Goal: Communication & Community: Participate in discussion

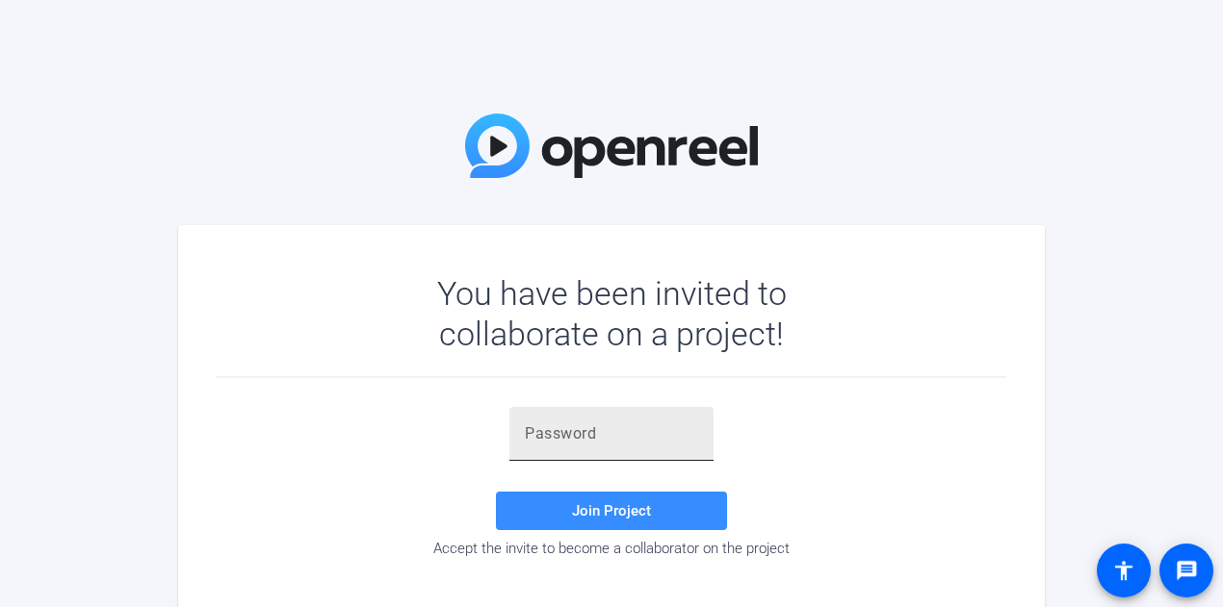
click at [608, 423] on input "text" at bounding box center [611, 434] width 173 height 23
paste input "IjkH.f"
type input "IjkH.f"
click at [593, 505] on span "Join Project" at bounding box center [611, 511] width 79 height 17
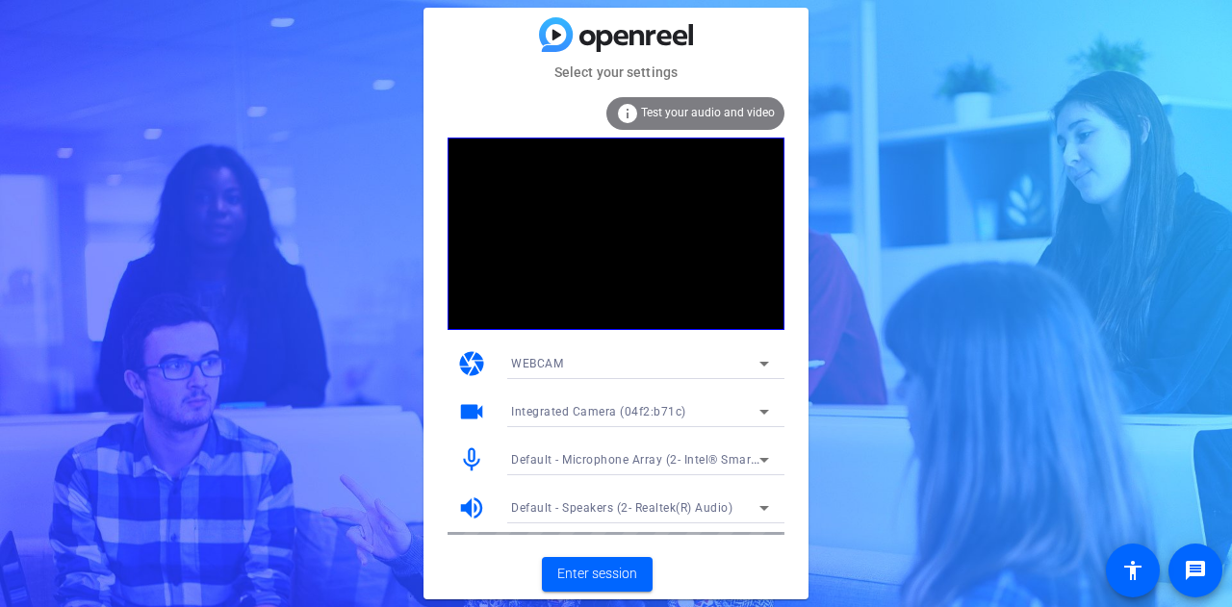
click at [769, 409] on icon at bounding box center [764, 411] width 23 height 23
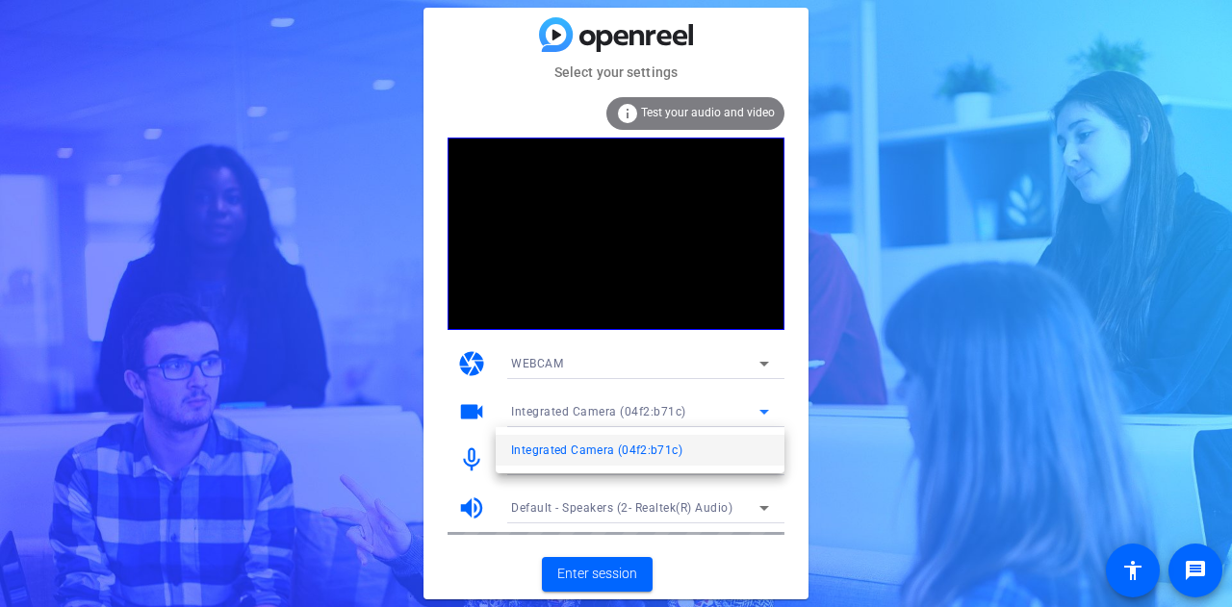
click at [772, 409] on div at bounding box center [616, 303] width 1232 height 607
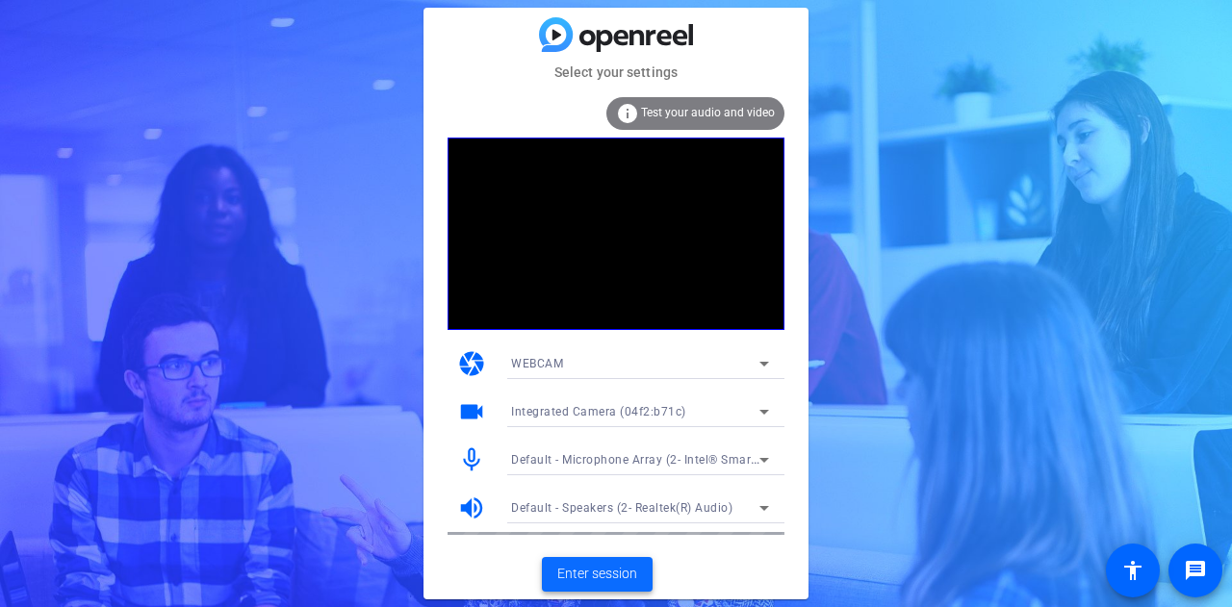
click at [607, 577] on span "Enter session" at bounding box center [597, 574] width 80 height 20
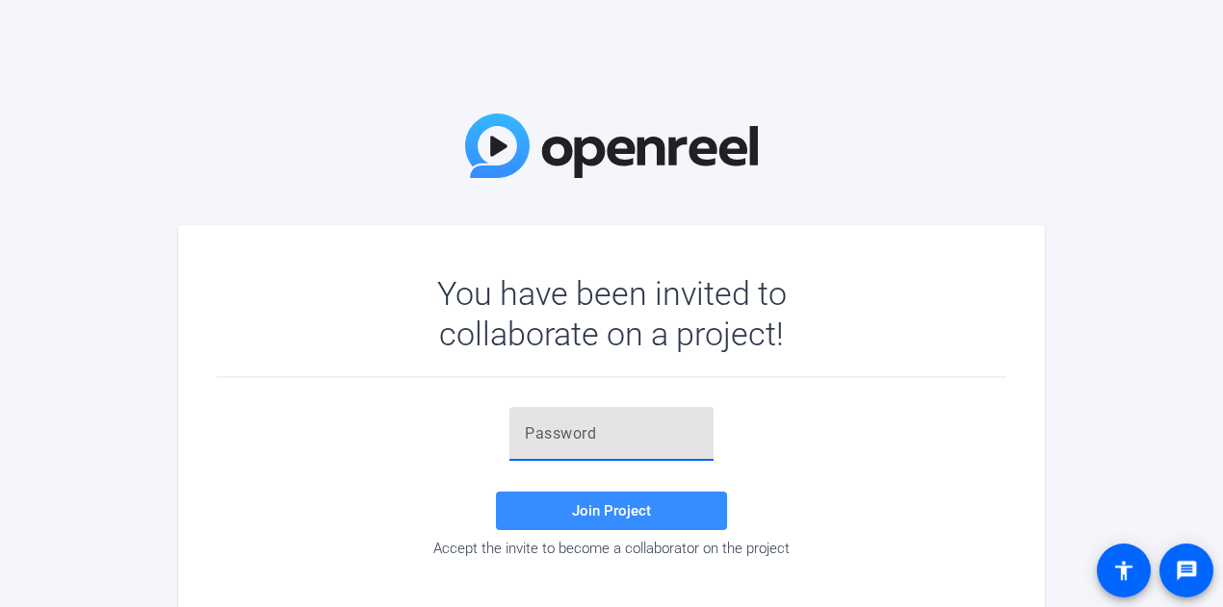
click at [607, 427] on input "text" at bounding box center [611, 434] width 173 height 23
paste input "IjkH.f"
type input "IjkH.f"
click at [581, 515] on span "Join Project" at bounding box center [611, 511] width 79 height 17
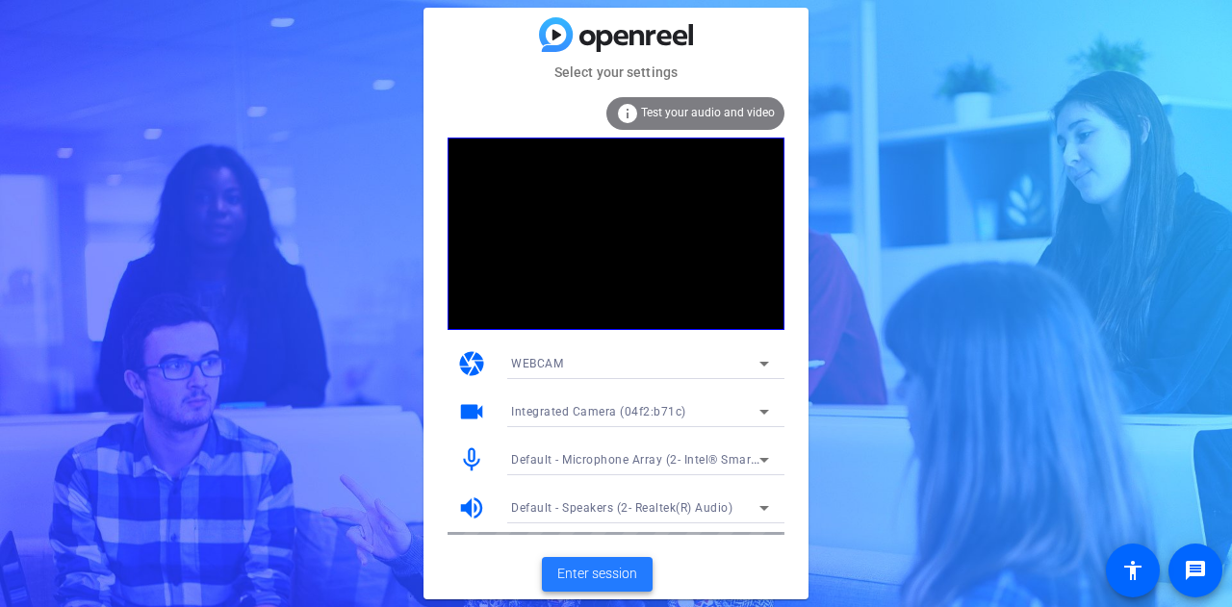
click at [583, 574] on span "Enter session" at bounding box center [597, 574] width 80 height 20
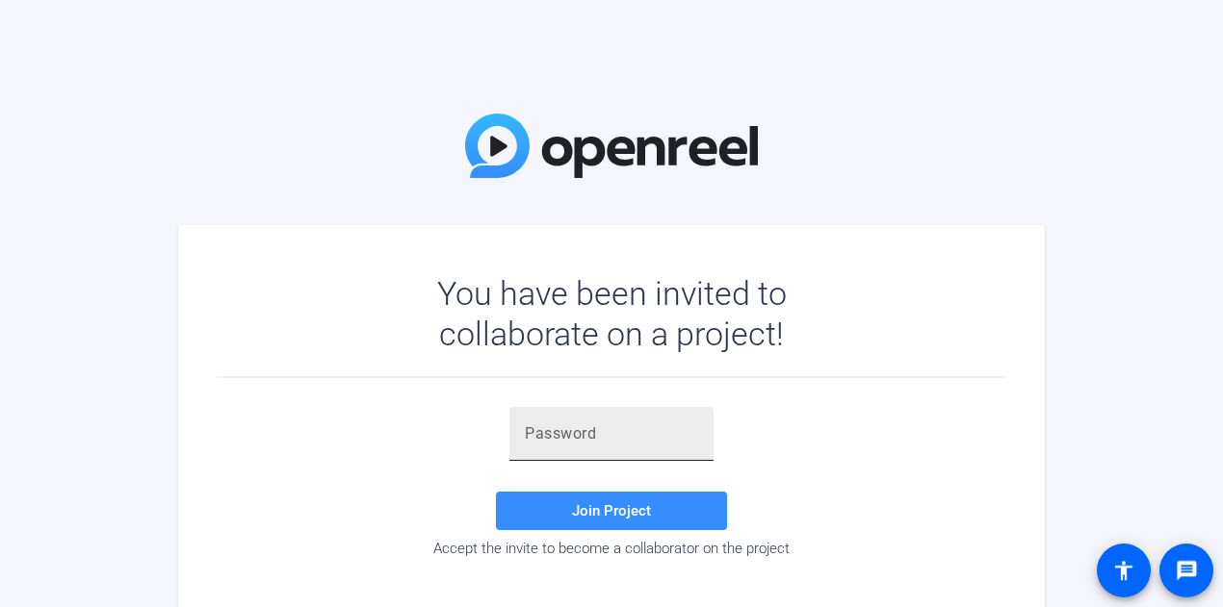
click at [591, 435] on input "text" at bounding box center [611, 434] width 173 height 23
paste input "IjkH.f"
type input "IjkH.f"
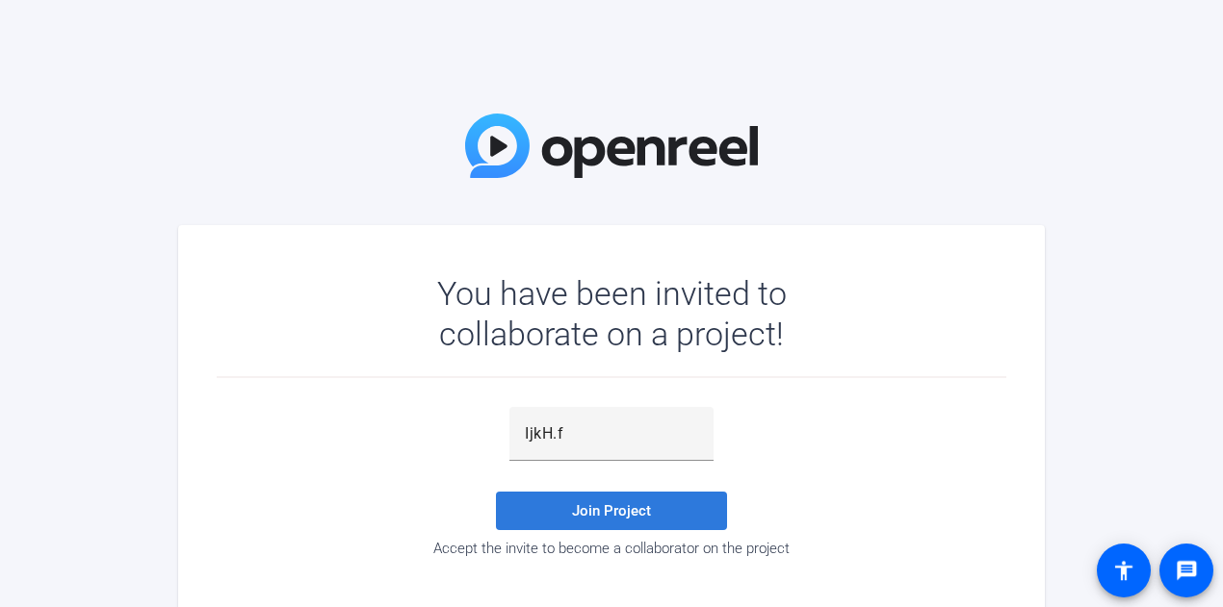
click at [580, 503] on span "Join Project" at bounding box center [611, 511] width 79 height 17
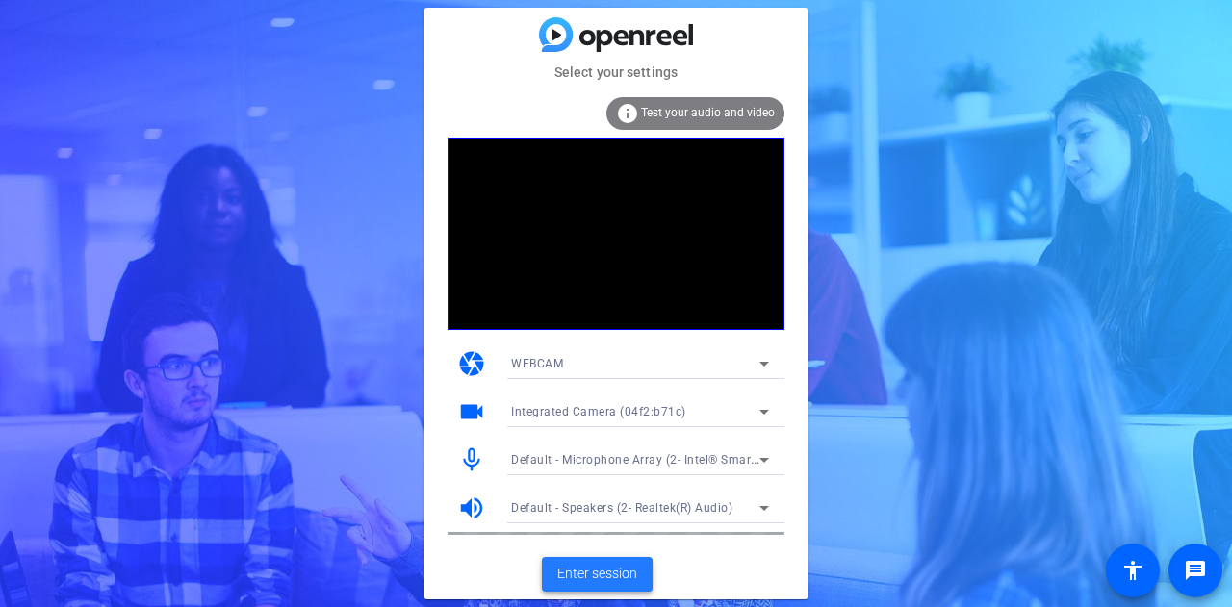
click at [583, 568] on span "Enter session" at bounding box center [597, 574] width 80 height 20
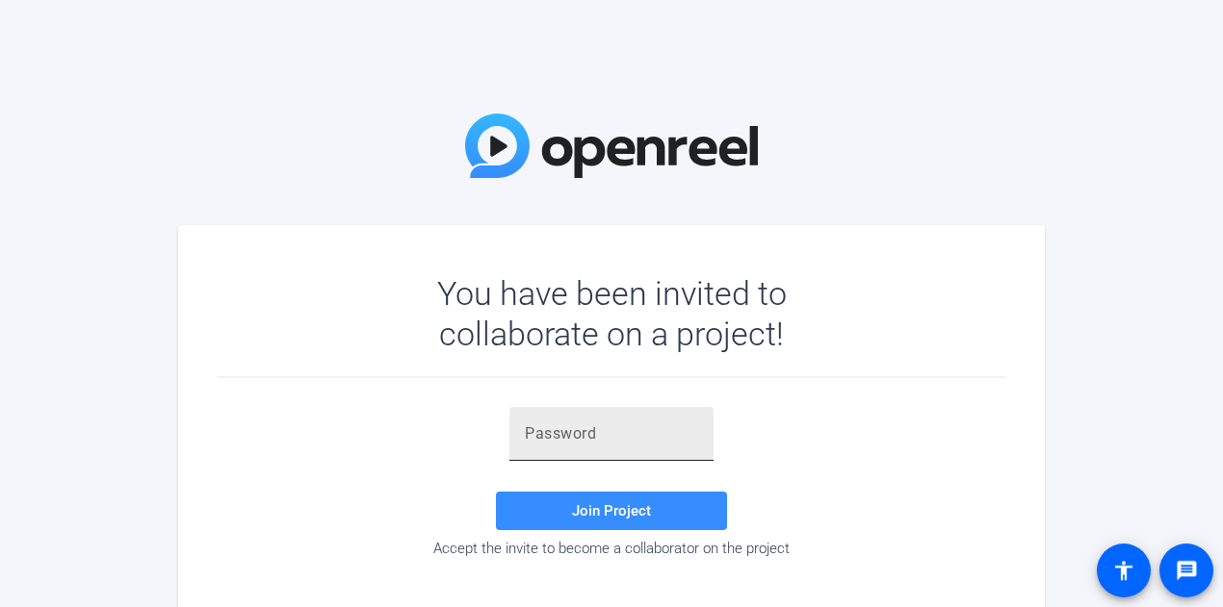
click at [591, 430] on input "text" at bounding box center [611, 434] width 173 height 23
paste input "[URL][EMAIL_ADDRESS][DOMAIN_NAME][PERSON_NAME][PERSON_NAME][DOMAIN_NAME]"
type input "[URL][EMAIL_ADDRESS][DOMAIN_NAME][PERSON_NAME][PERSON_NAME][DOMAIN_NAME]"
drag, startPoint x: 694, startPoint y: 435, endPoint x: 263, endPoint y: 425, distance: 431.4
click at [263, 425] on div "[URL][EMAIL_ADDRESS][DOMAIN_NAME][PERSON_NAME][PERSON_NAME][DOMAIN_NAME] Join P…" at bounding box center [611, 482] width 789 height 150
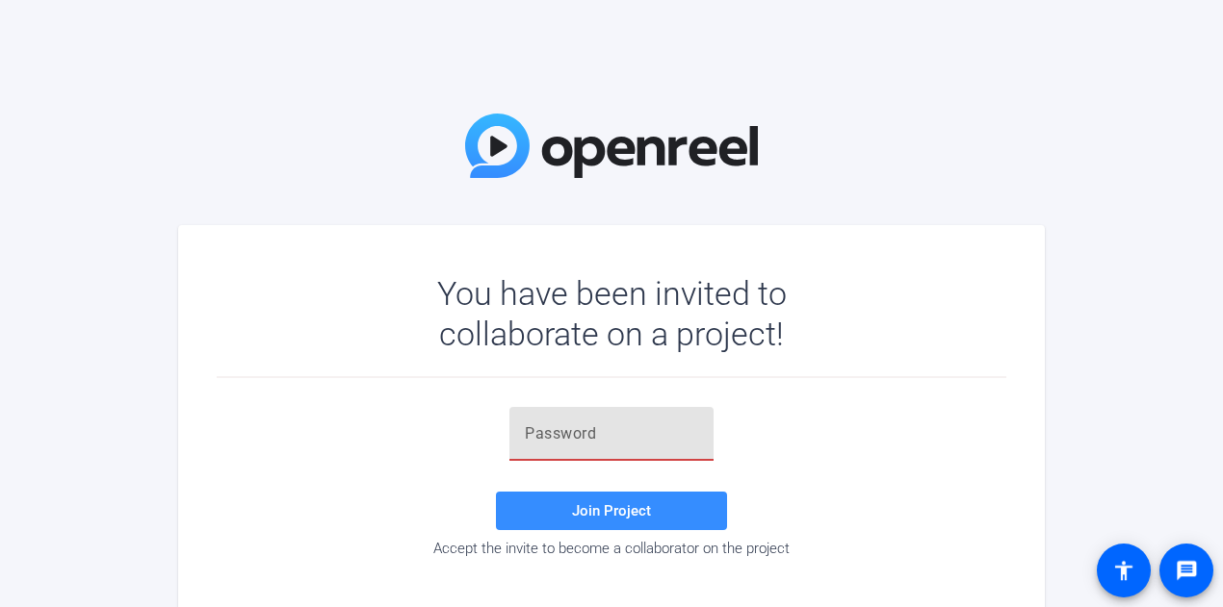
paste input "IjkH.f"
type input "IjkH.f"
click at [651, 516] on span at bounding box center [611, 511] width 231 height 46
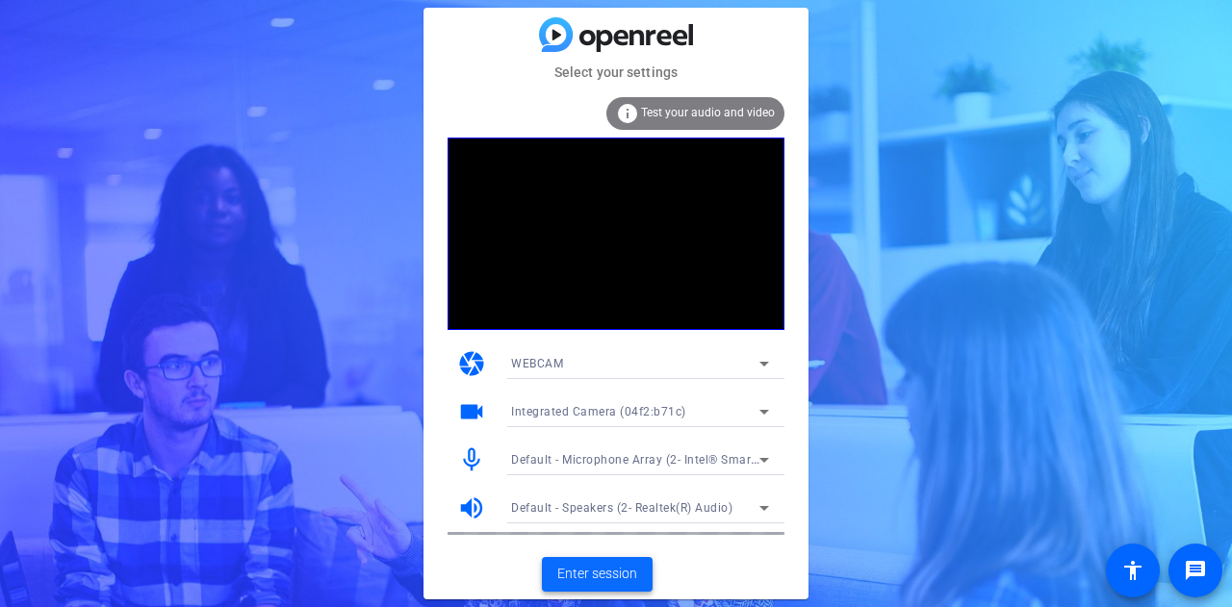
click at [558, 575] on span "Enter session" at bounding box center [597, 574] width 80 height 20
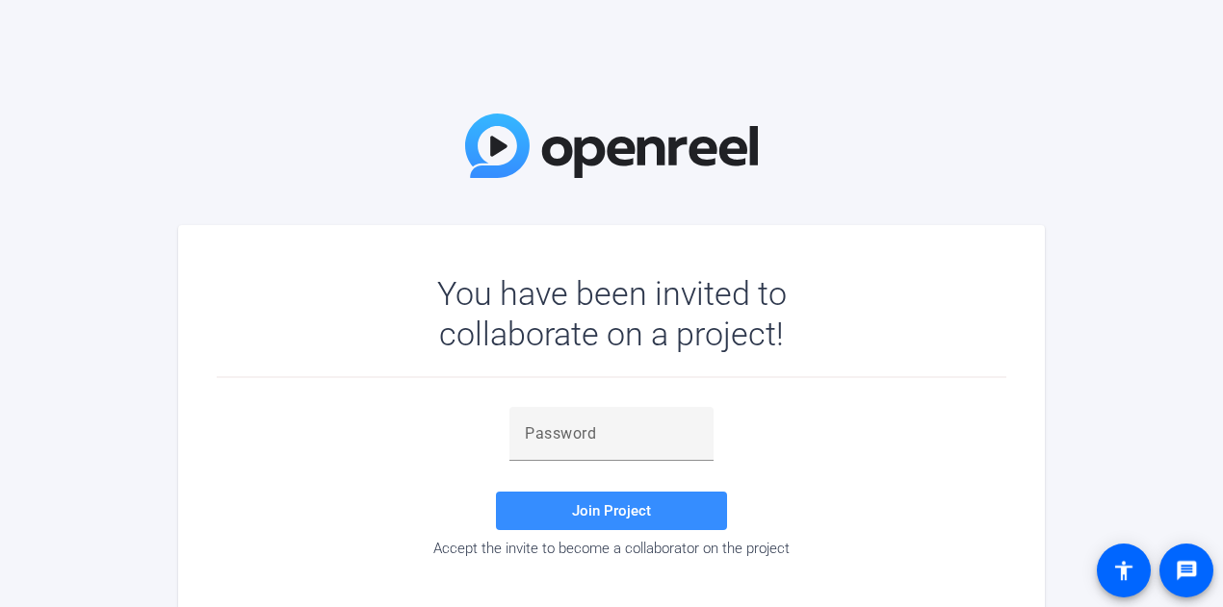
click at [558, 575] on div "Join Project Accept the invite to become a collaborator on the project" at bounding box center [611, 484] width 789 height 212
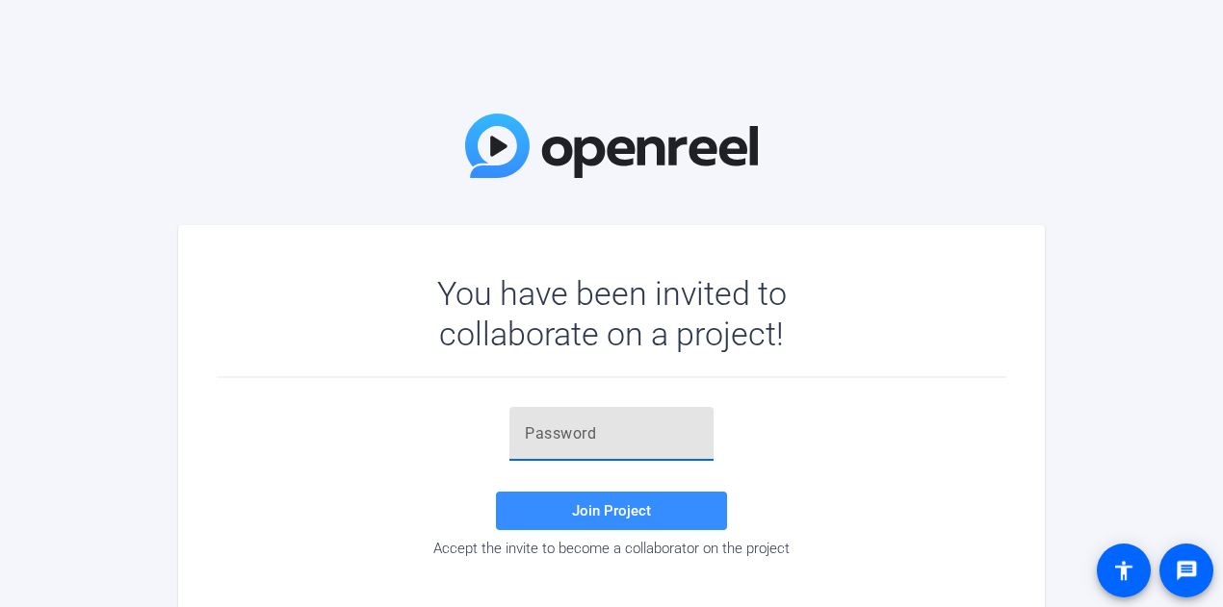
click at [560, 429] on input "text" at bounding box center [611, 434] width 173 height 23
paste input "IjkH.f"
type input "IjkH.f"
click at [544, 506] on span at bounding box center [611, 511] width 231 height 46
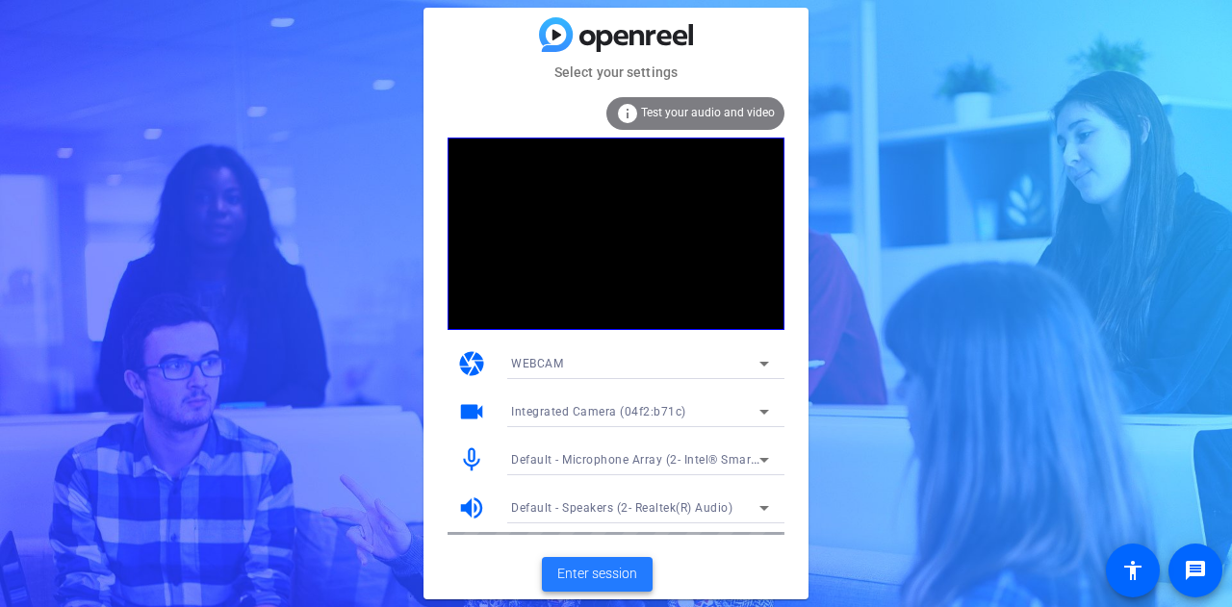
click at [575, 568] on span "Enter session" at bounding box center [597, 574] width 80 height 20
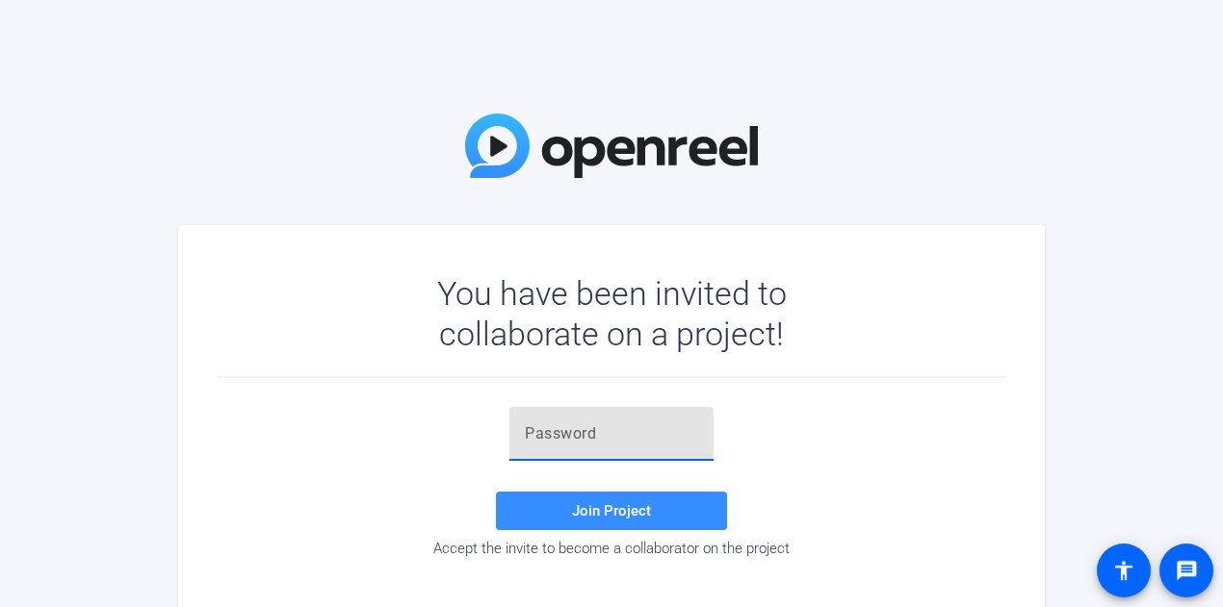
click at [613, 427] on input "text" at bounding box center [611, 434] width 173 height 23
click at [522, 435] on div at bounding box center [611, 434] width 204 height 54
paste input "IjkH.f"
type input "IjkH.f"
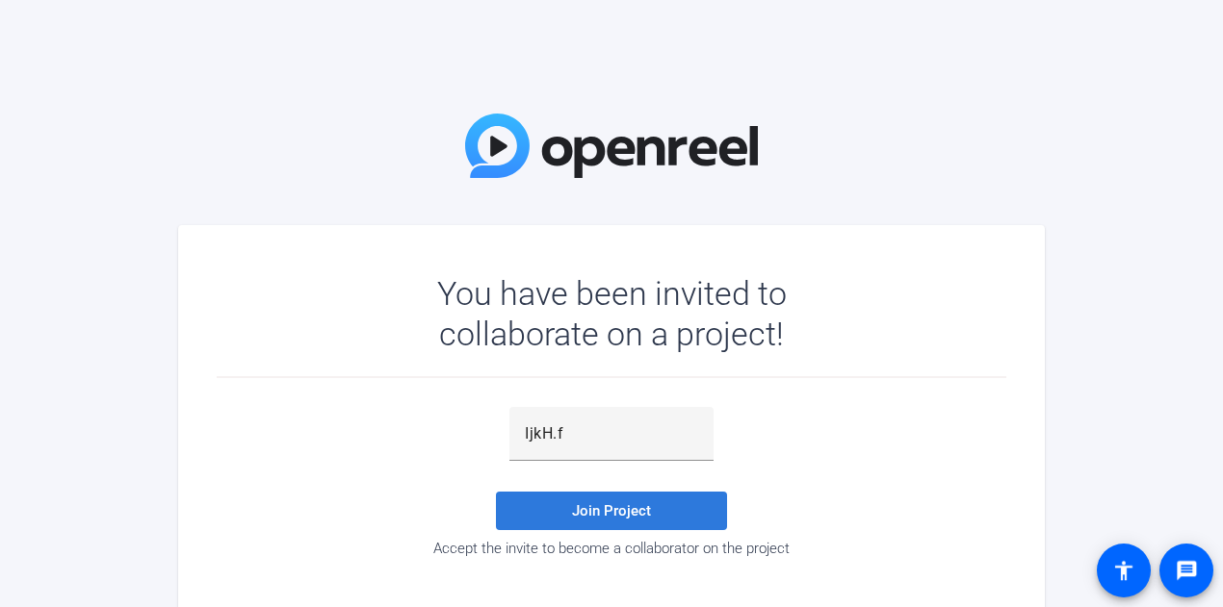
click at [560, 505] on span at bounding box center [611, 511] width 231 height 46
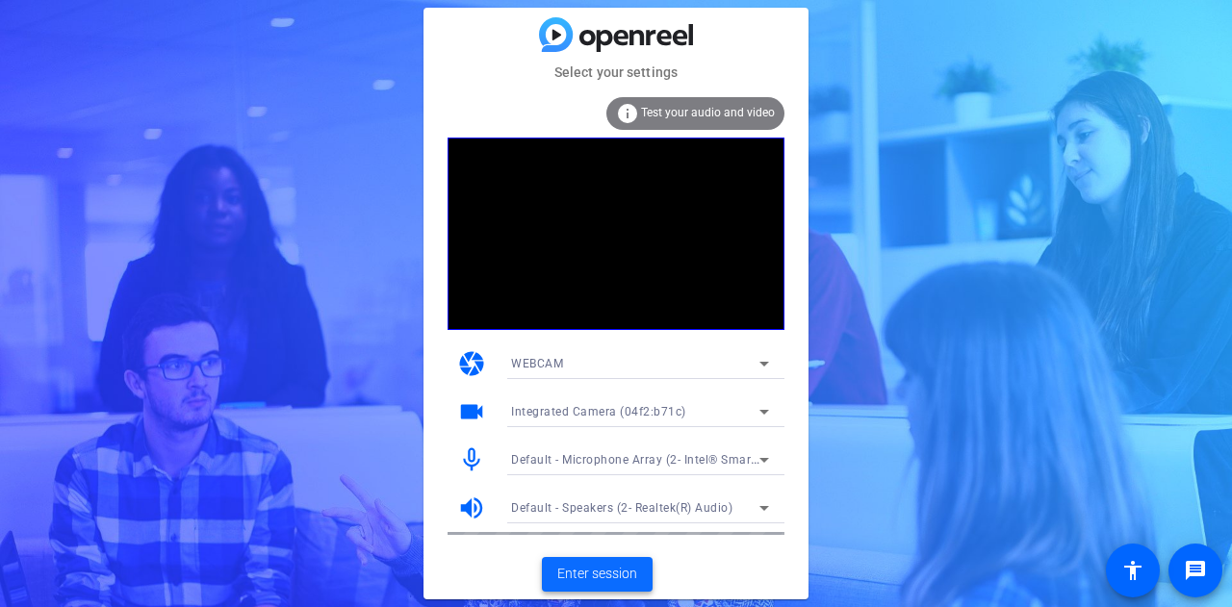
click at [591, 574] on span "Enter session" at bounding box center [597, 574] width 80 height 20
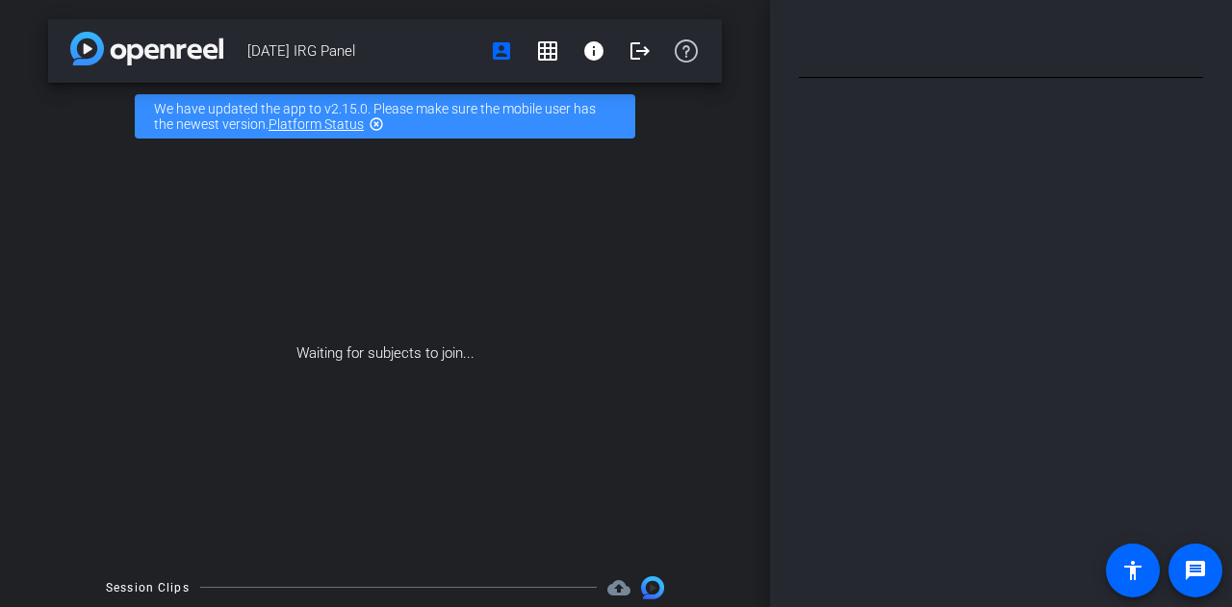
type input "Full script"
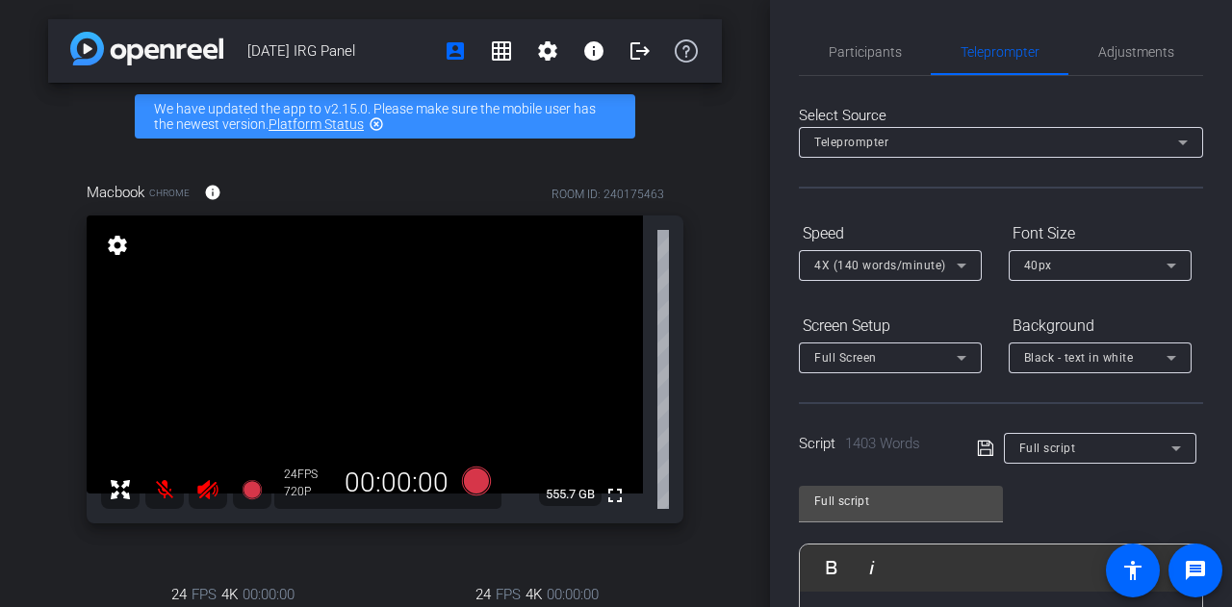
scroll to position [2, 0]
click at [869, 58] on span "Participants" at bounding box center [865, 50] width 73 height 46
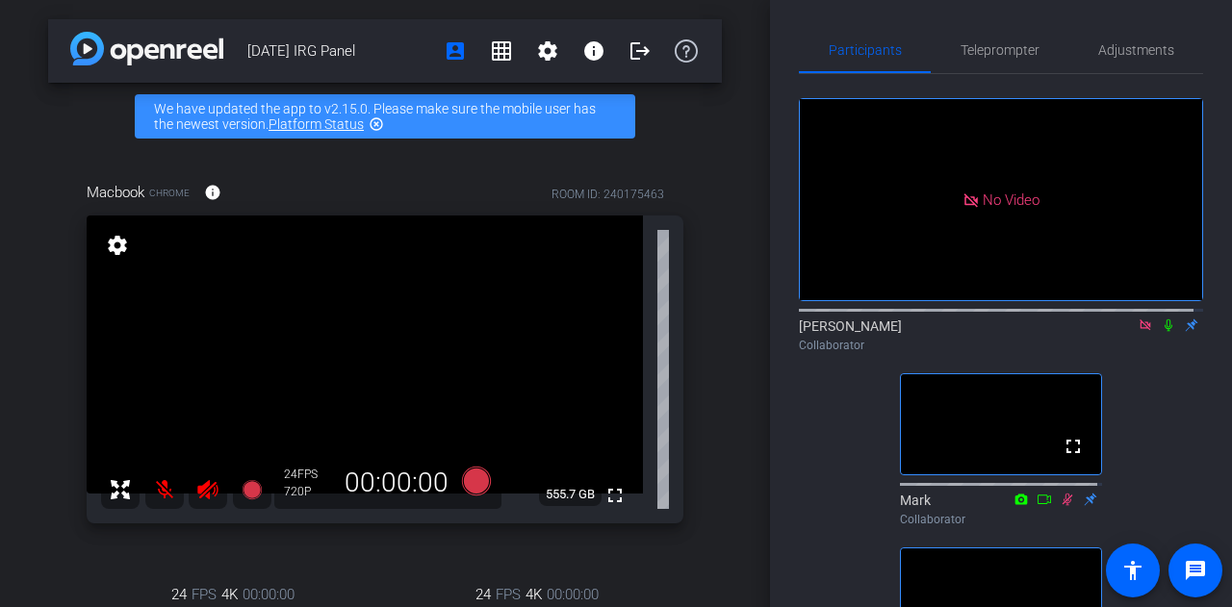
click at [1161, 319] on icon at bounding box center [1168, 325] width 15 height 13
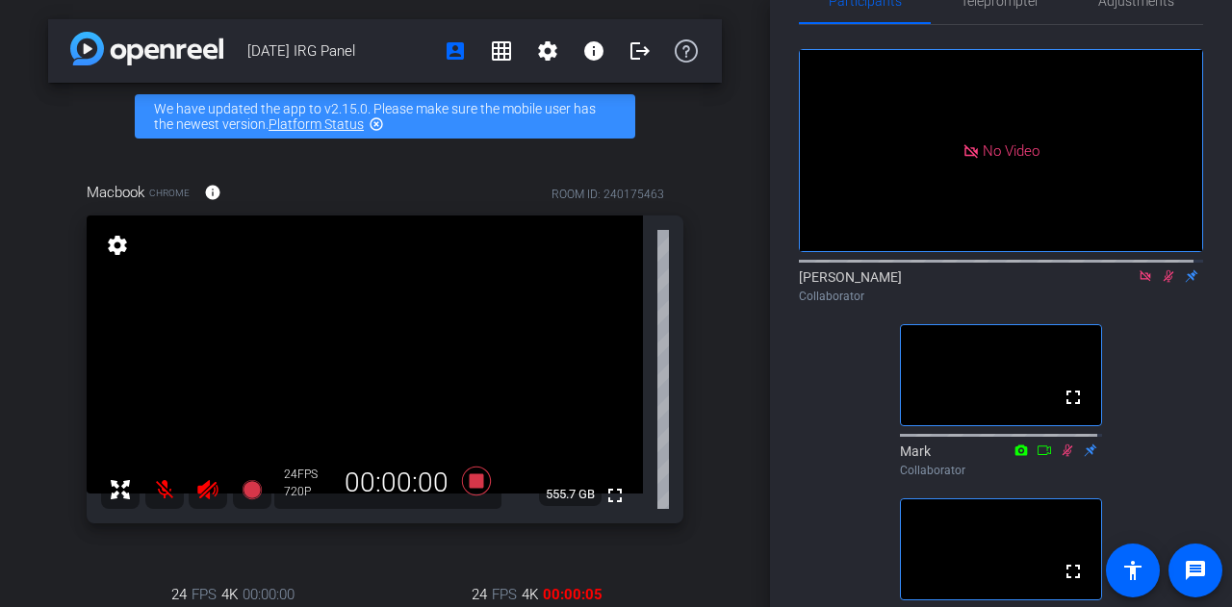
scroll to position [0, 0]
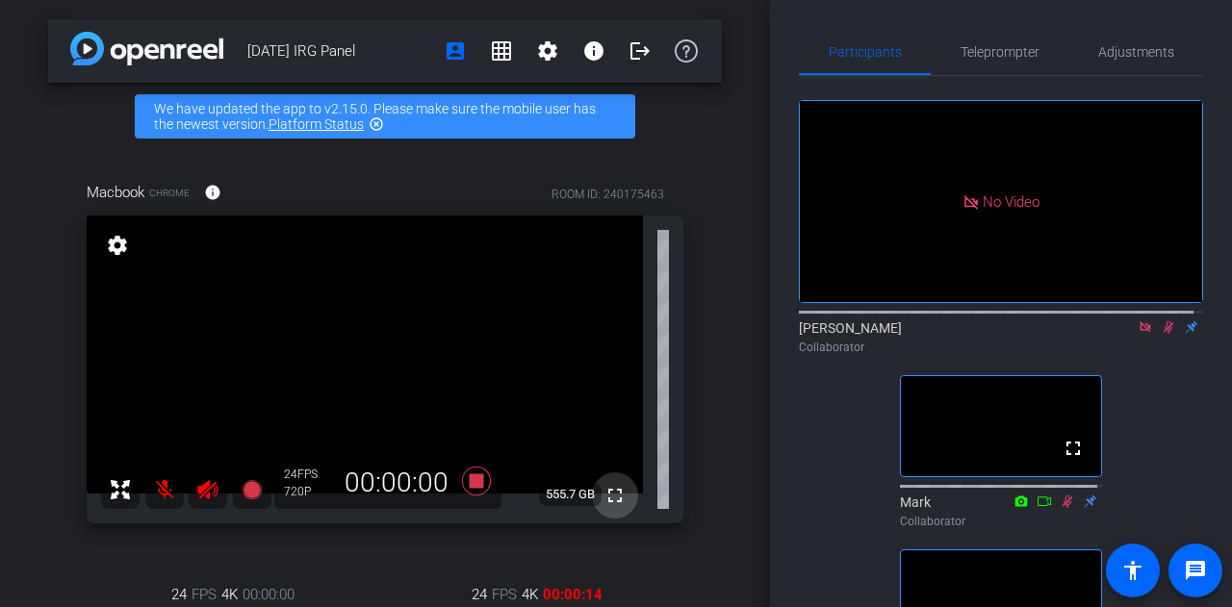
click at [609, 492] on mat-icon "fullscreen" at bounding box center [615, 495] width 23 height 23
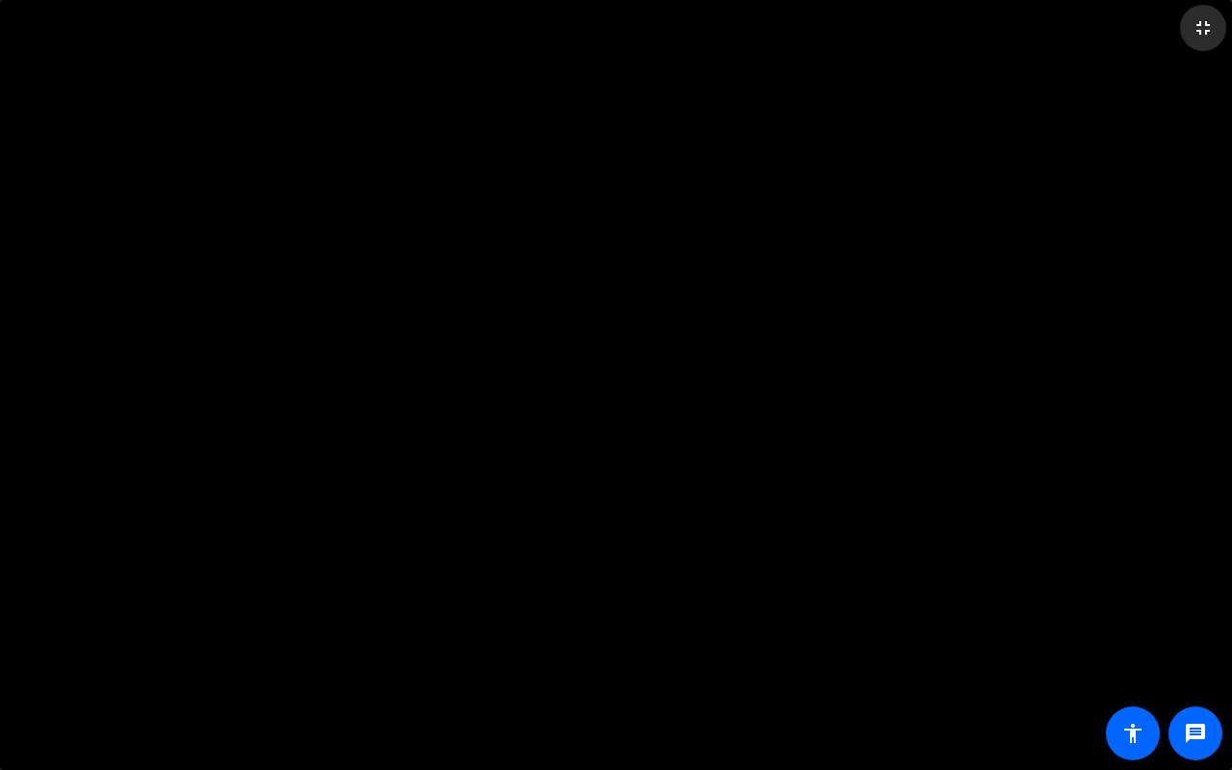
click at [1194, 23] on mat-icon "fullscreen_exit" at bounding box center [1203, 27] width 23 height 23
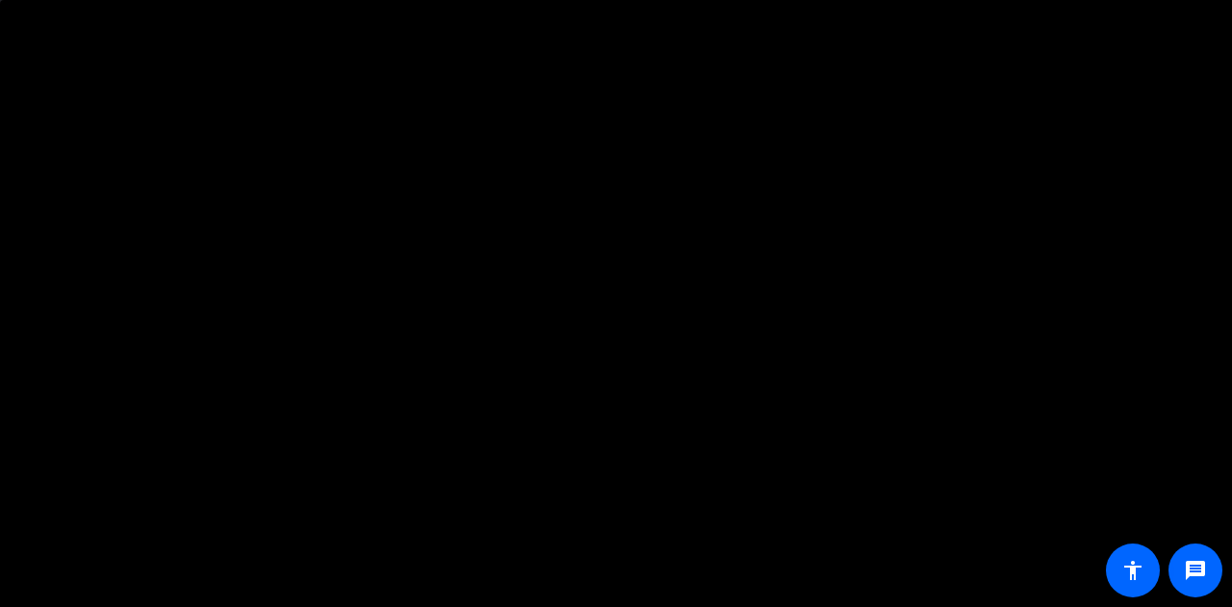
scroll to position [228, 0]
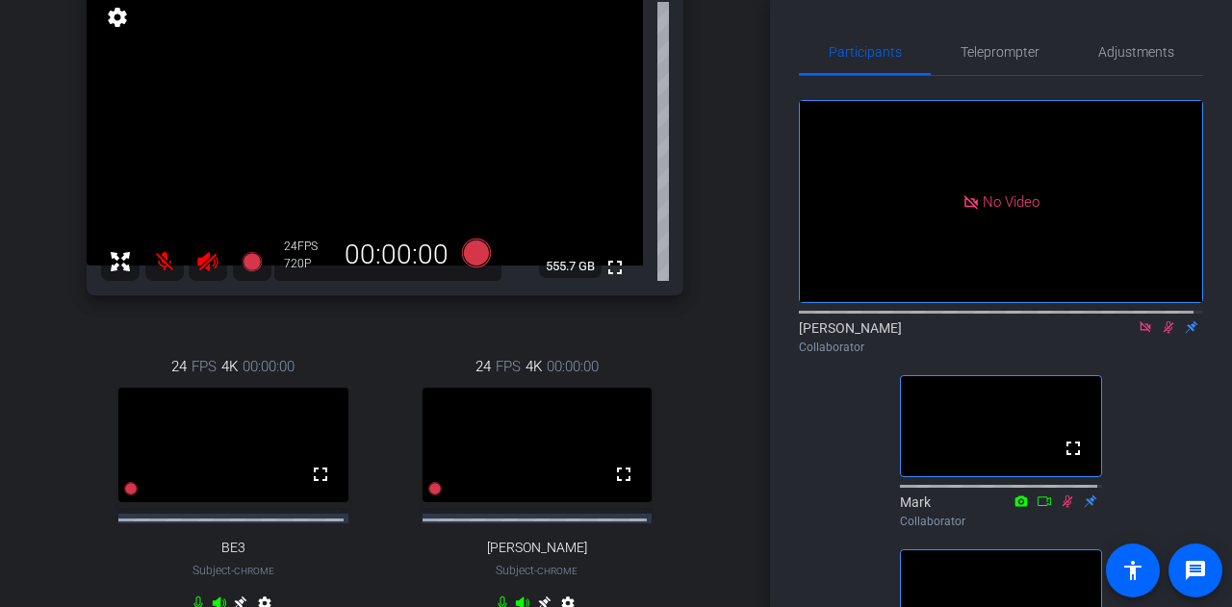
click at [684, 371] on div "Macbook Chrome info ROOM ID: 240175463 fullscreen settings 555.7 GB 24 FPS 720P…" at bounding box center [385, 296] width 674 height 748
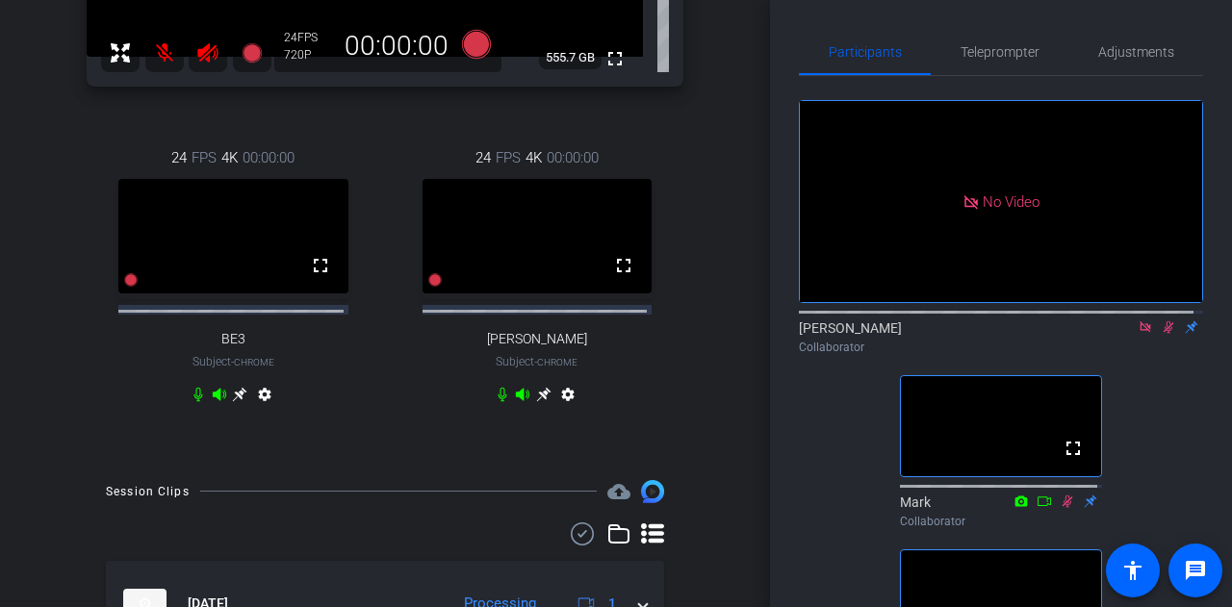
scroll to position [436, 0]
click at [315, 278] on mat-icon "fullscreen" at bounding box center [320, 266] width 23 height 23
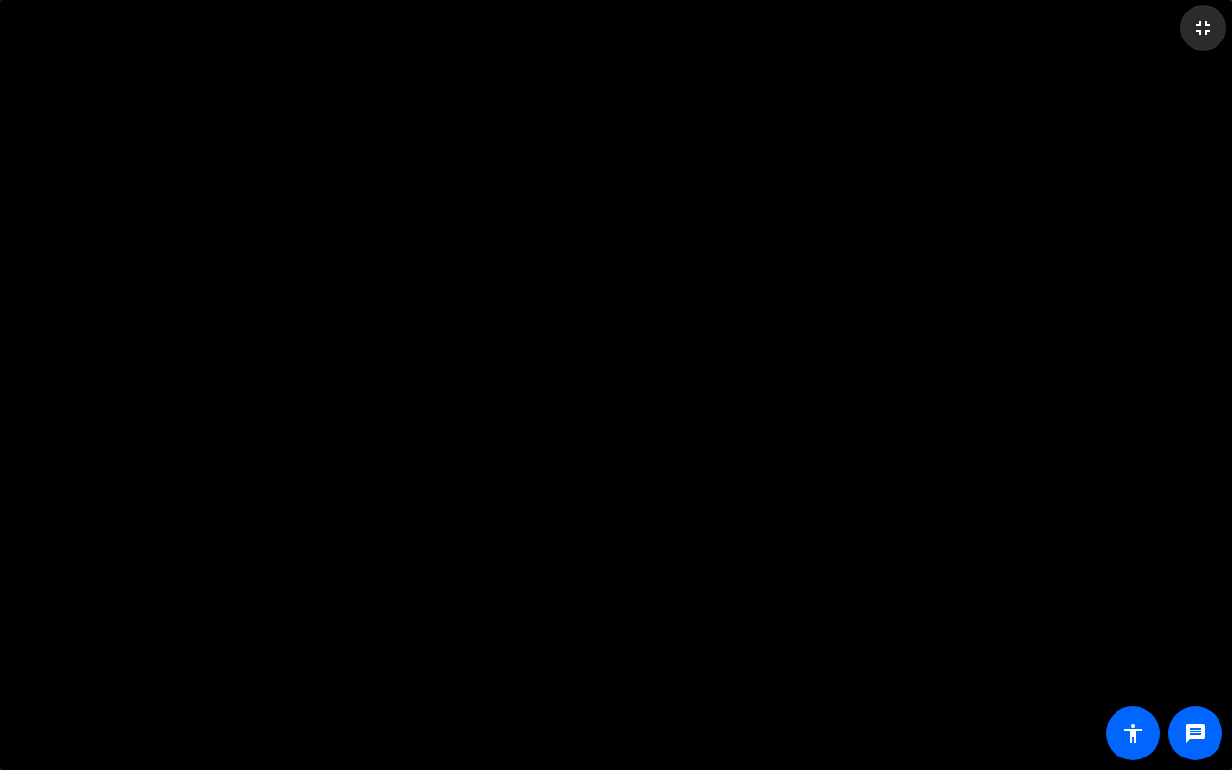
click at [1212, 25] on mat-icon "fullscreen_exit" at bounding box center [1203, 27] width 23 height 23
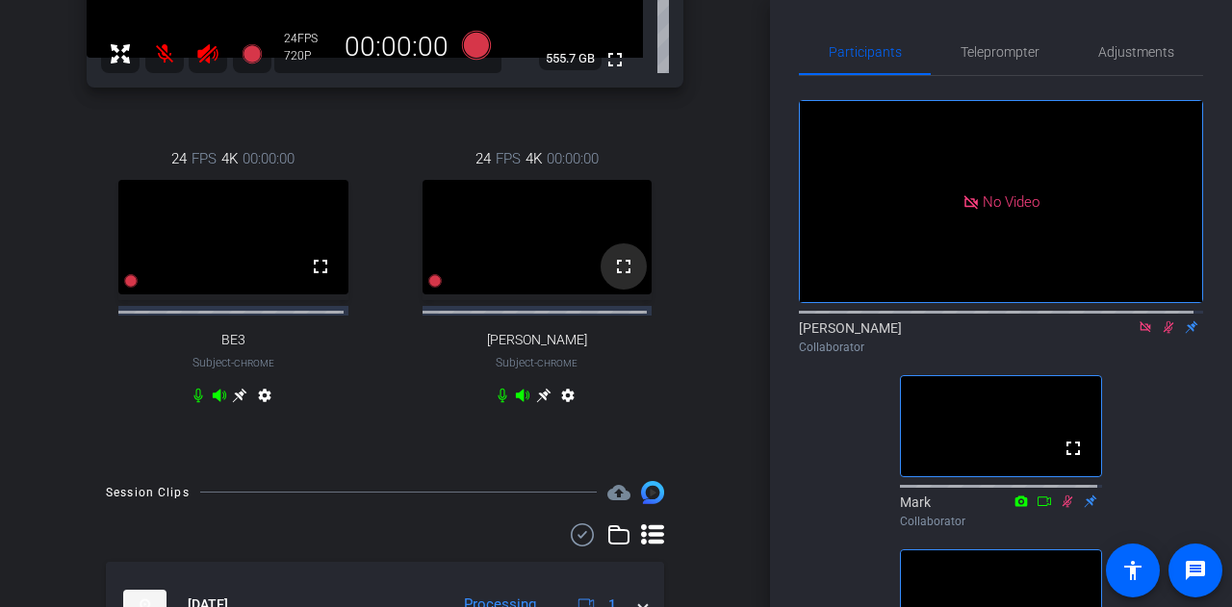
click at [617, 269] on mat-icon "fullscreen" at bounding box center [623, 266] width 23 height 23
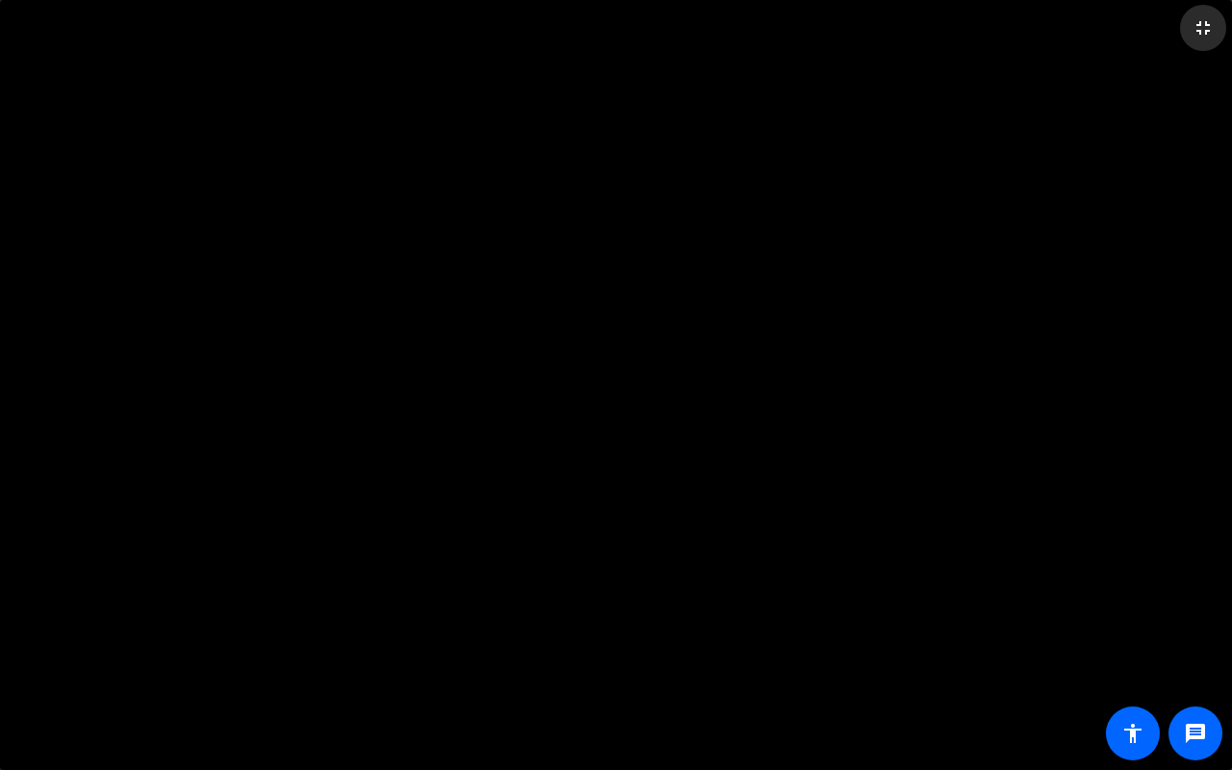
click at [1194, 27] on mat-icon "fullscreen_exit" at bounding box center [1203, 27] width 23 height 23
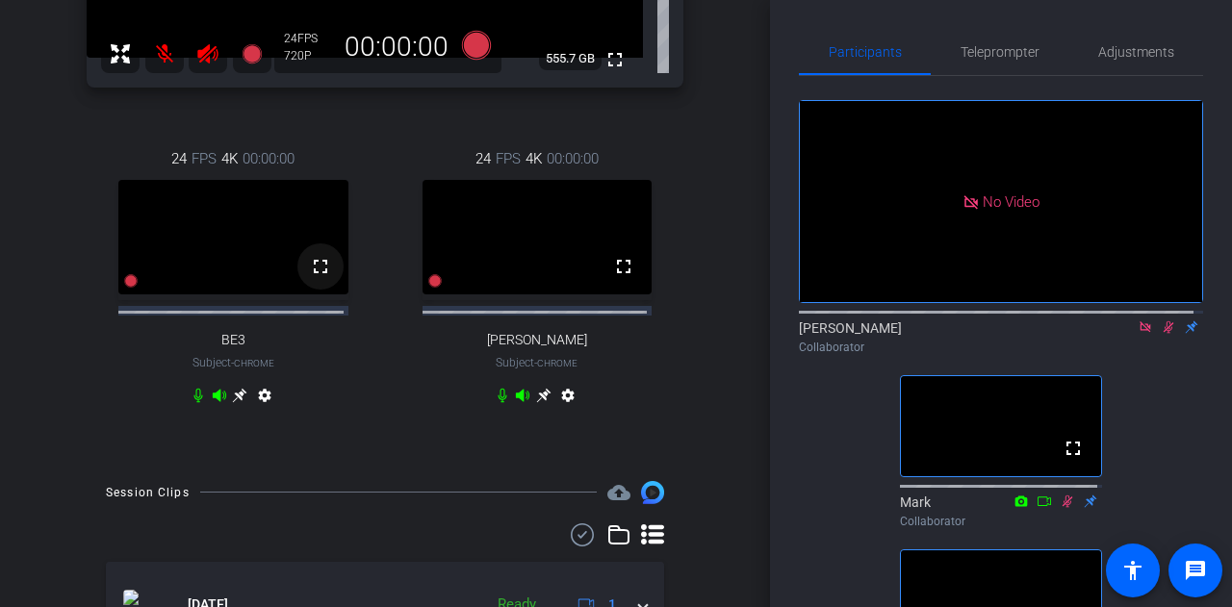
click at [318, 278] on mat-icon "fullscreen" at bounding box center [320, 266] width 23 height 23
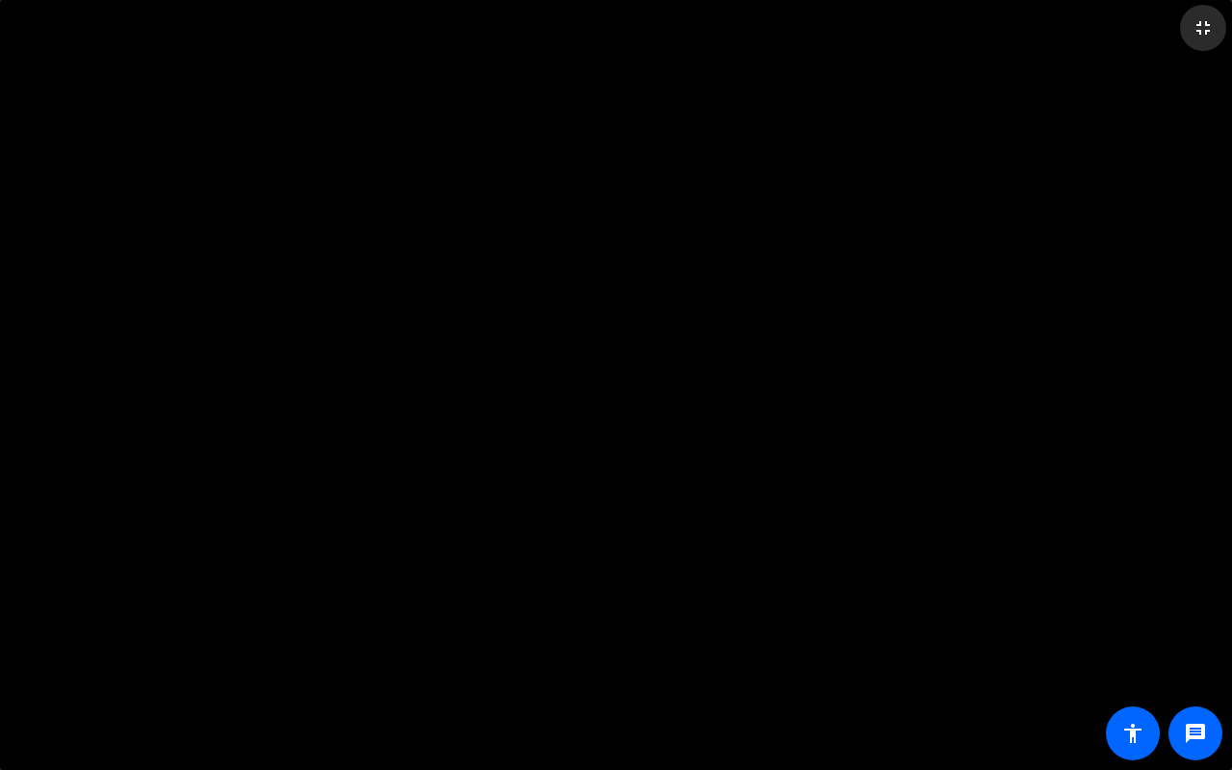
click at [1203, 26] on mat-icon "fullscreen_exit" at bounding box center [1203, 27] width 23 height 23
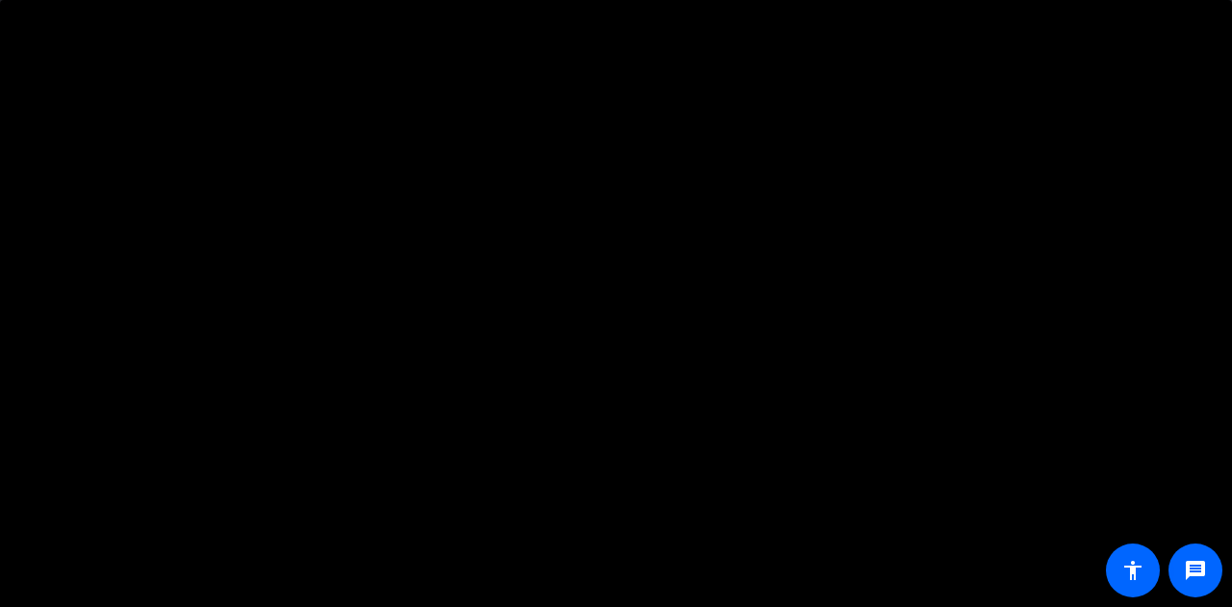
scroll to position [167, 0]
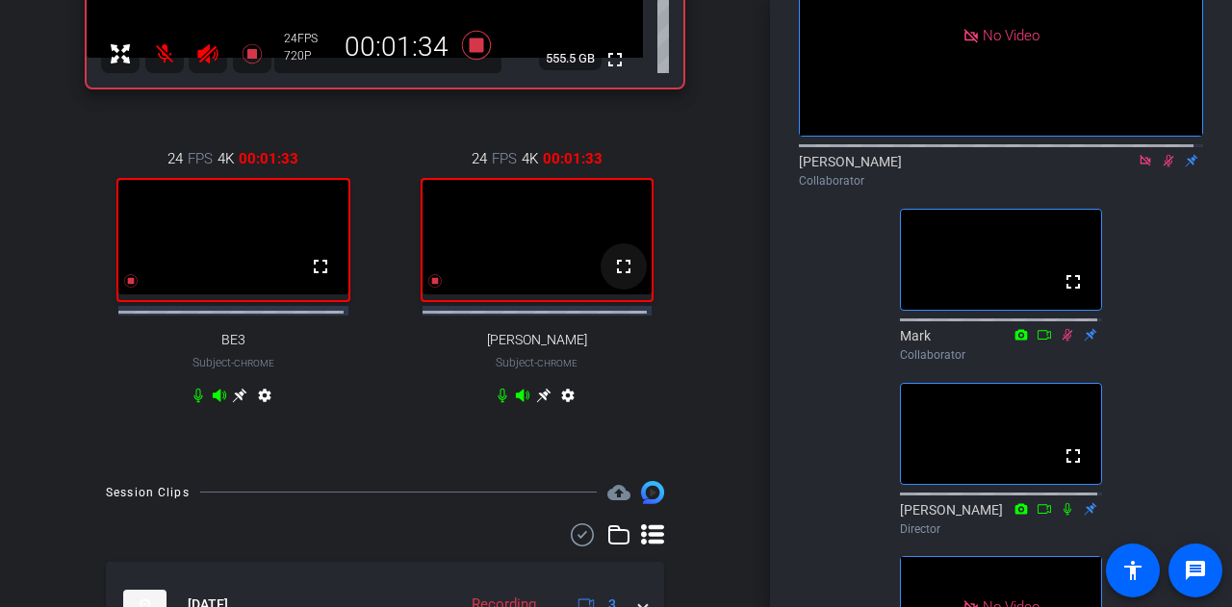
click at [613, 278] on mat-icon "fullscreen" at bounding box center [623, 266] width 23 height 23
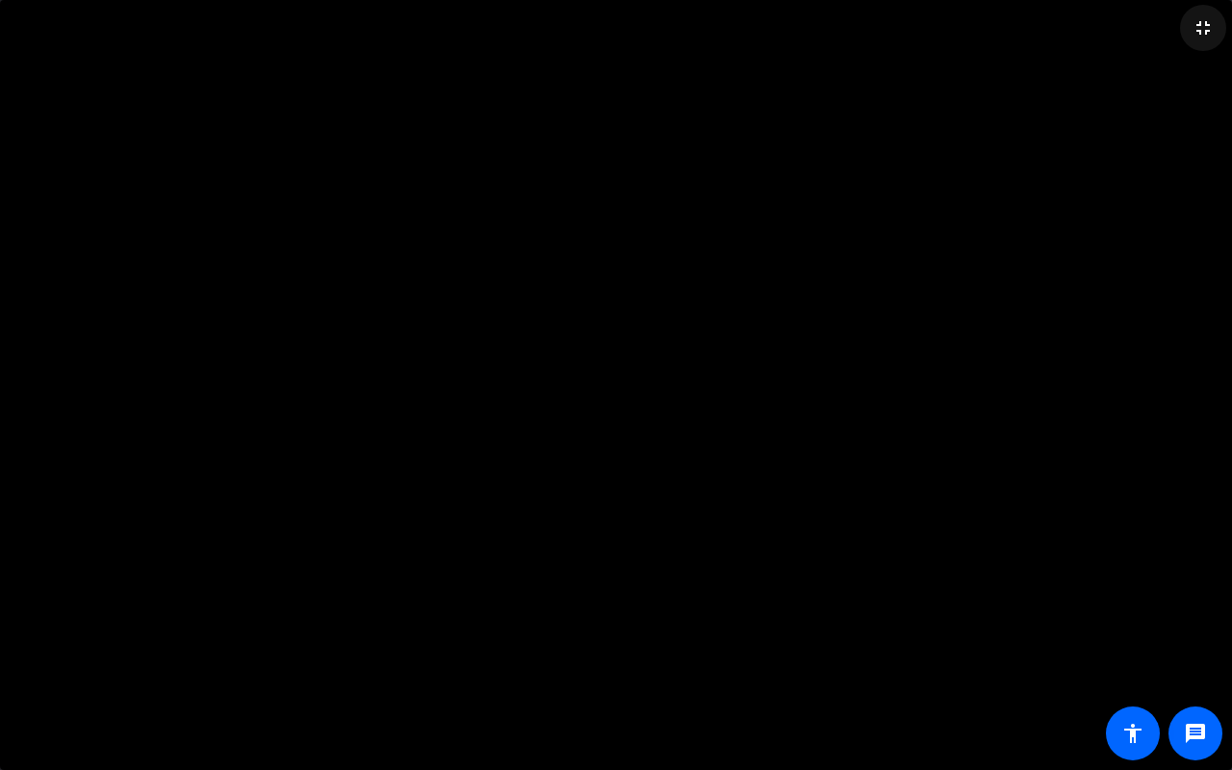
click at [1200, 31] on mat-icon "fullscreen_exit" at bounding box center [1203, 27] width 23 height 23
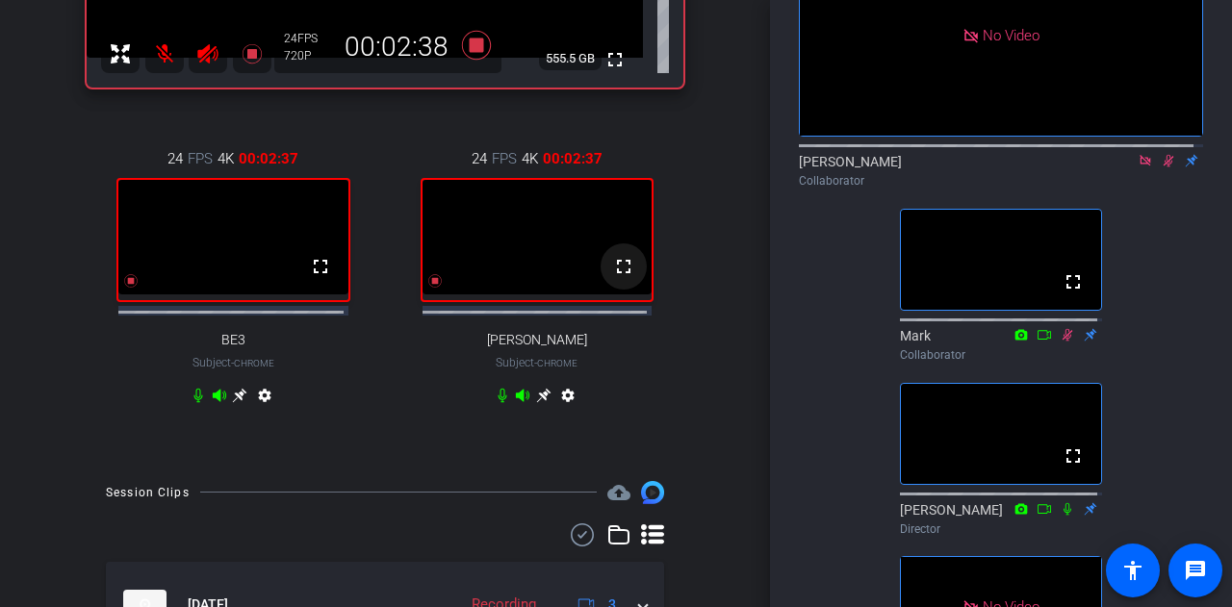
drag, startPoint x: 617, startPoint y: 278, endPoint x: 617, endPoint y: 395, distance: 116.5
click at [617, 278] on mat-icon "fullscreen" at bounding box center [623, 266] width 23 height 23
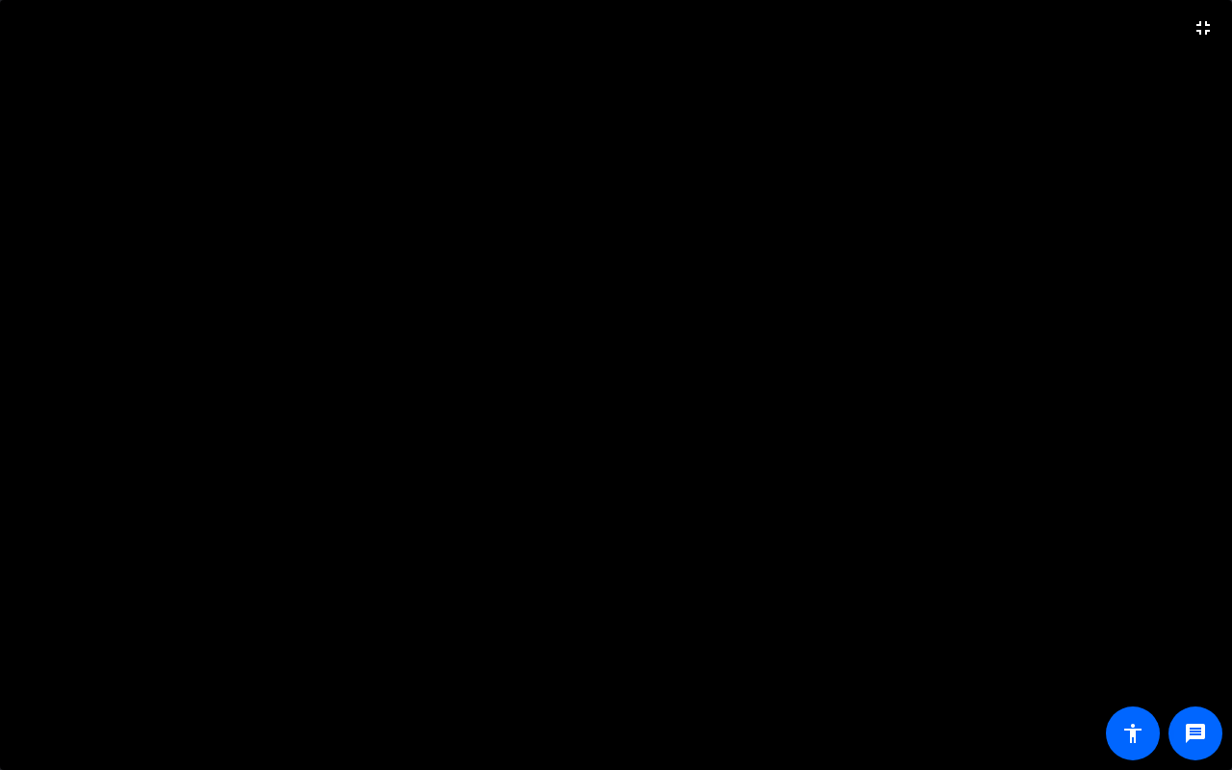
drag, startPoint x: 1201, startPoint y: 25, endPoint x: 719, endPoint y: 140, distance: 495.7
click at [719, 140] on video at bounding box center [616, 385] width 1232 height 770
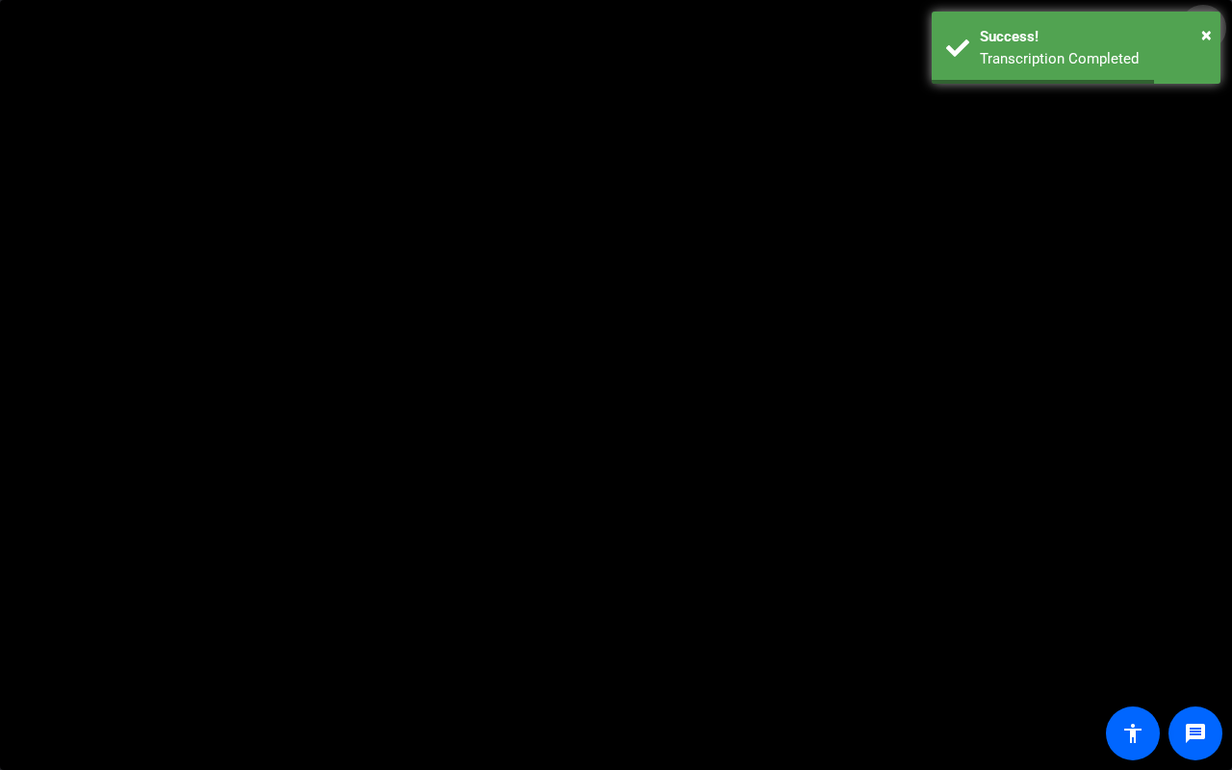
click at [1202, 27] on mat-icon "fullscreen_exit" at bounding box center [1203, 27] width 23 height 23
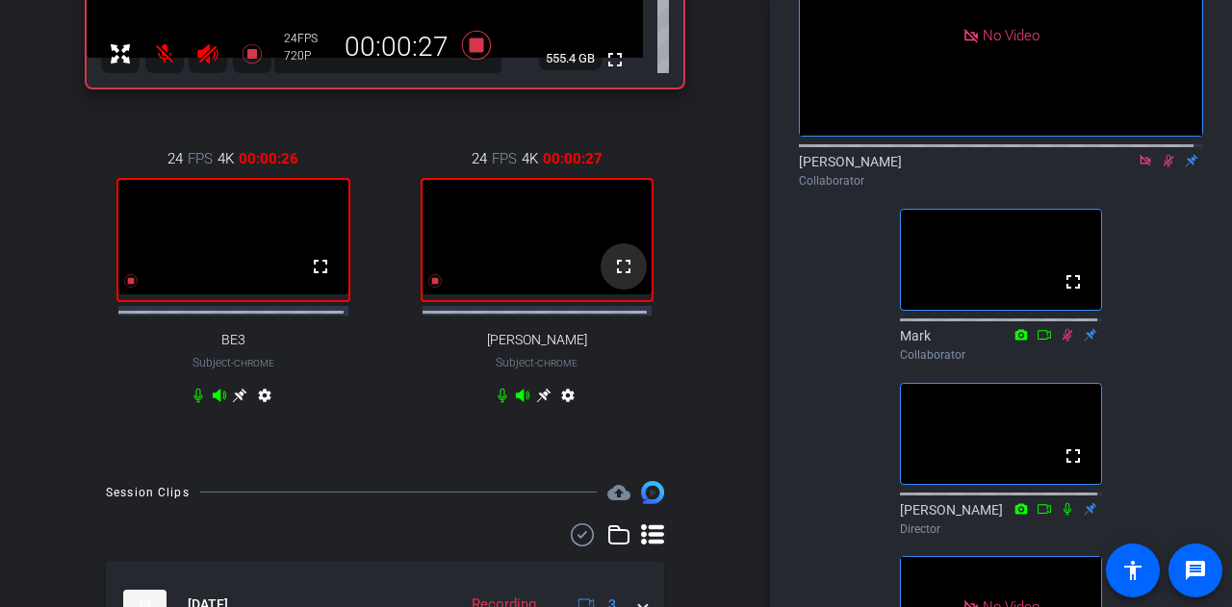
click at [613, 274] on mat-icon "fullscreen" at bounding box center [623, 266] width 23 height 23
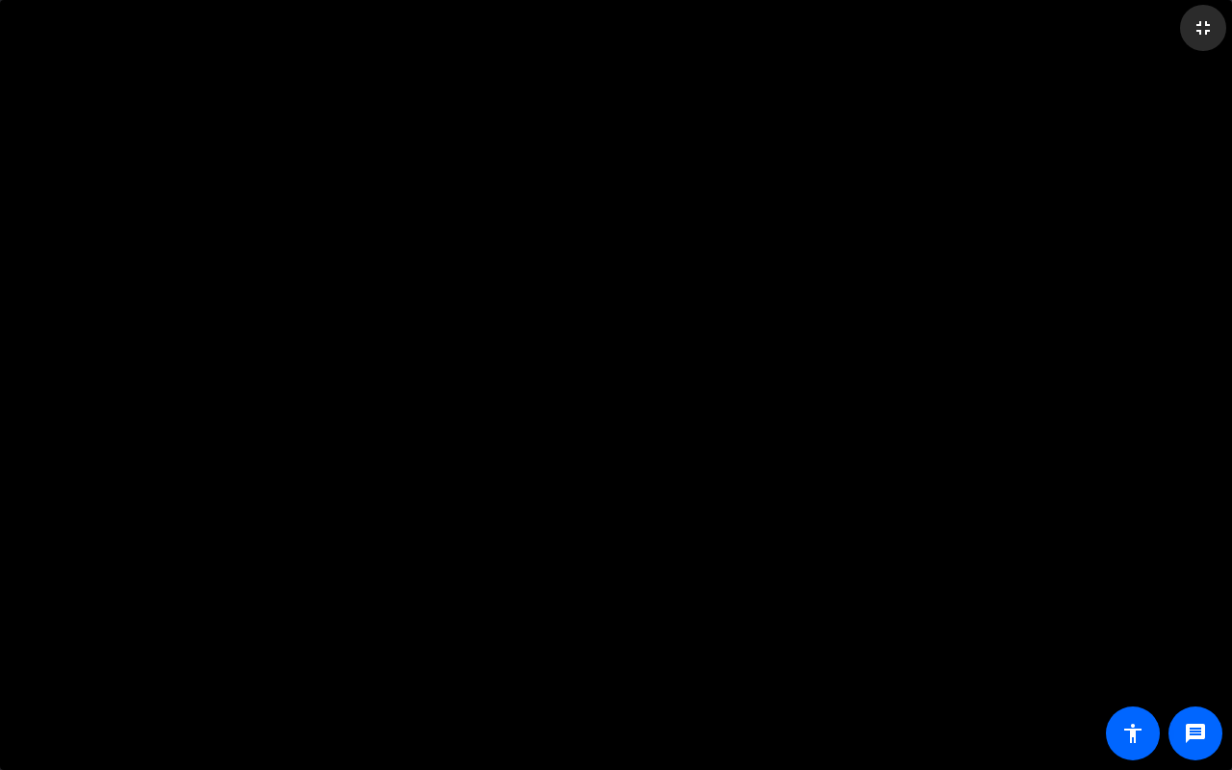
click at [1198, 31] on mat-icon "fullscreen_exit" at bounding box center [1203, 27] width 23 height 23
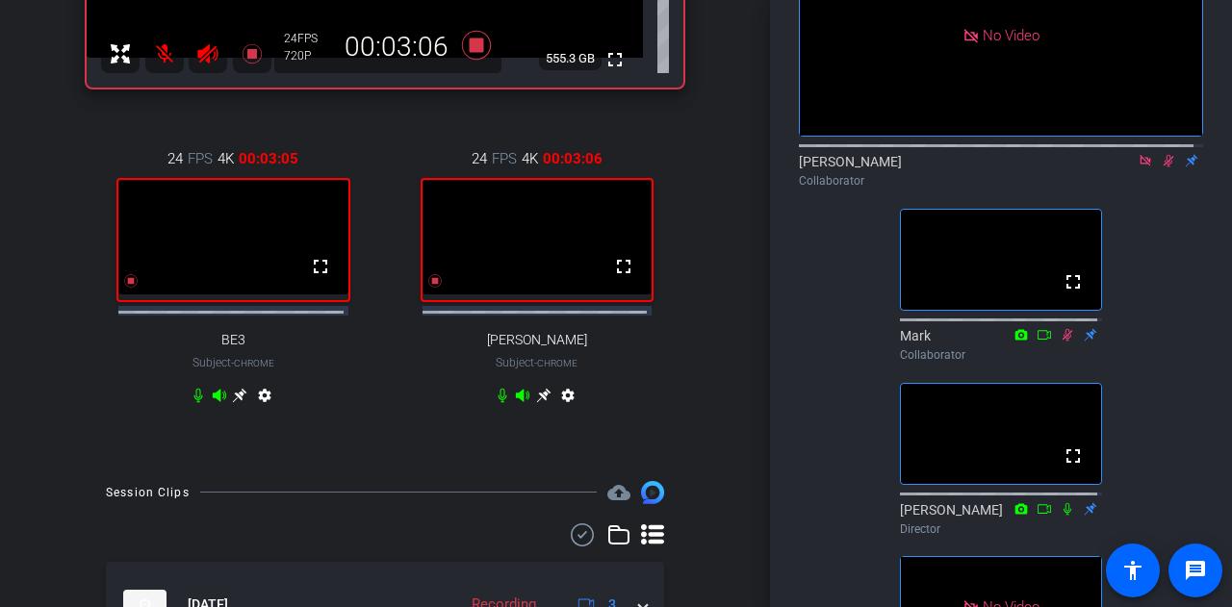
drag, startPoint x: 612, startPoint y: 273, endPoint x: 585, endPoint y: 358, distance: 88.9
click at [585, 358] on div "24 FPS 4K 00:03:06 fullscreen Anthony Subject - Chrome settings" at bounding box center [538, 279] width 294 height 326
drag, startPoint x: 614, startPoint y: 276, endPoint x: 604, endPoint y: 397, distance: 120.8
click at [612, 278] on mat-icon "fullscreen" at bounding box center [623, 266] width 23 height 23
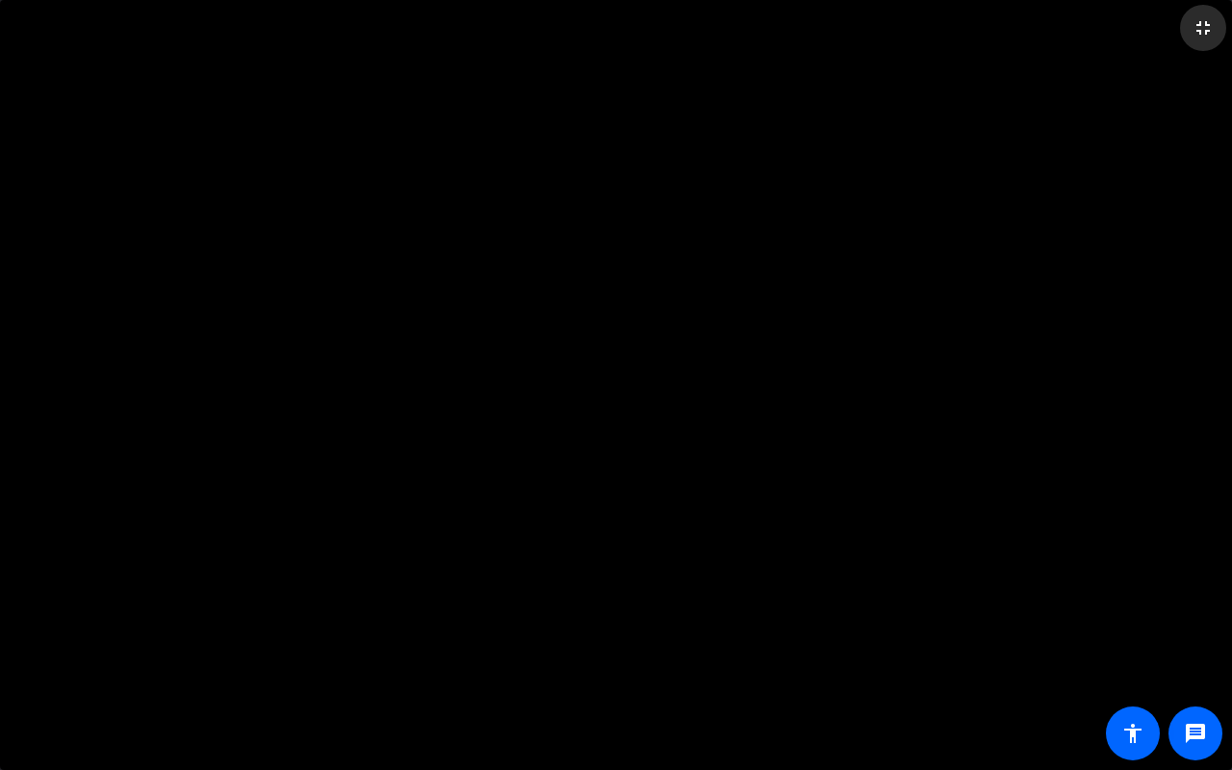
click at [1201, 31] on mat-icon "fullscreen_exit" at bounding box center [1203, 27] width 23 height 23
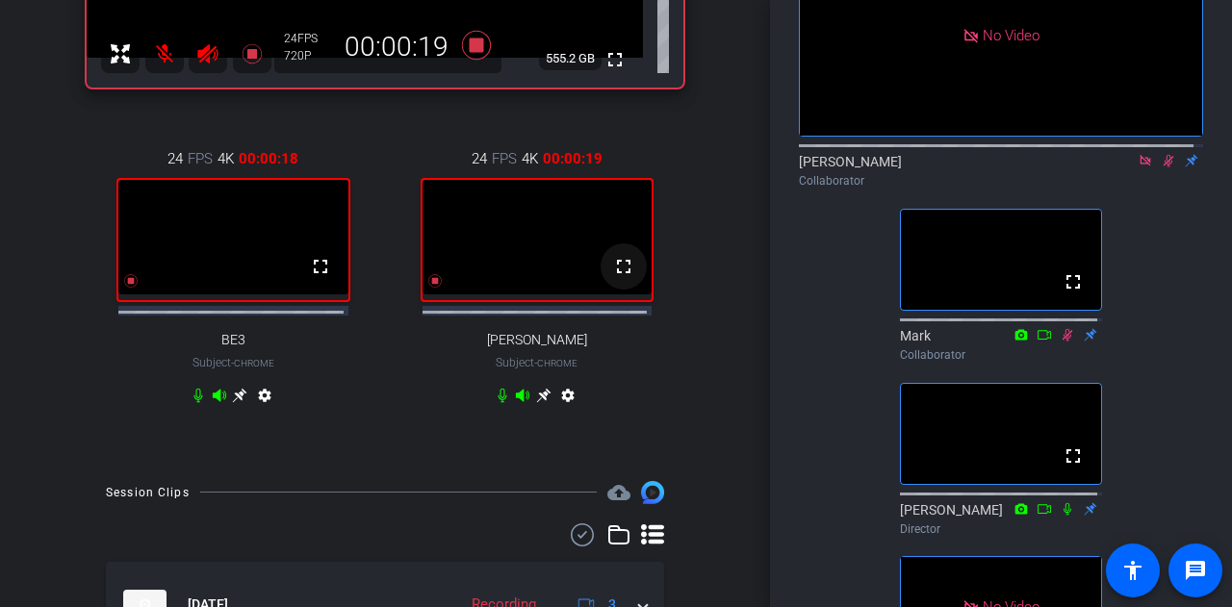
drag, startPoint x: 624, startPoint y: 278, endPoint x: 624, endPoint y: 395, distance: 116.5
click at [624, 278] on mat-icon "fullscreen" at bounding box center [623, 266] width 23 height 23
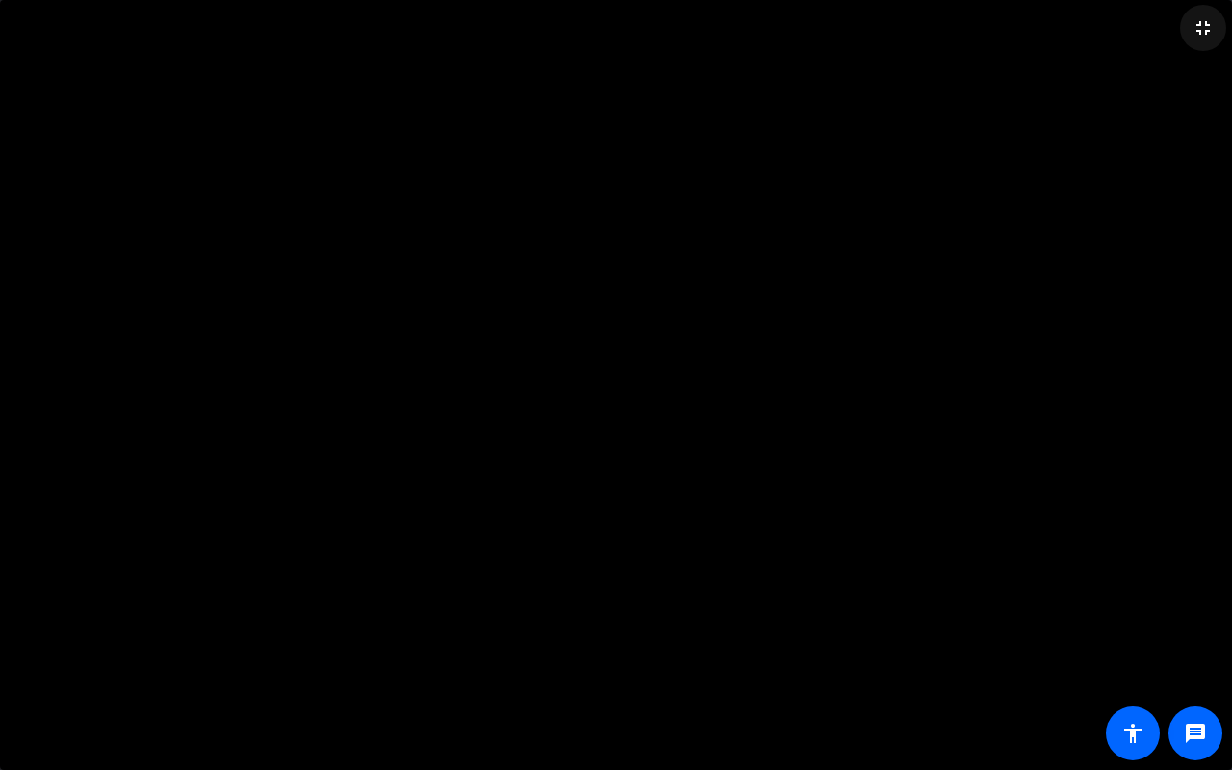
click at [1205, 36] on mat-icon "fullscreen_exit" at bounding box center [1203, 27] width 23 height 23
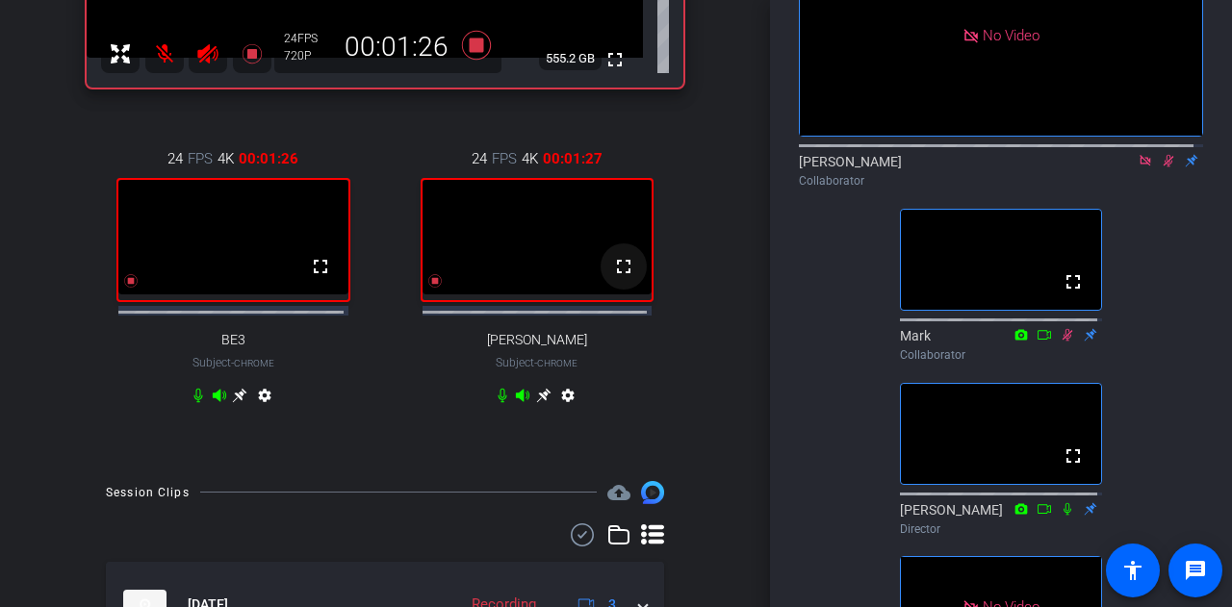
click at [622, 273] on mat-icon "fullscreen" at bounding box center [623, 266] width 23 height 23
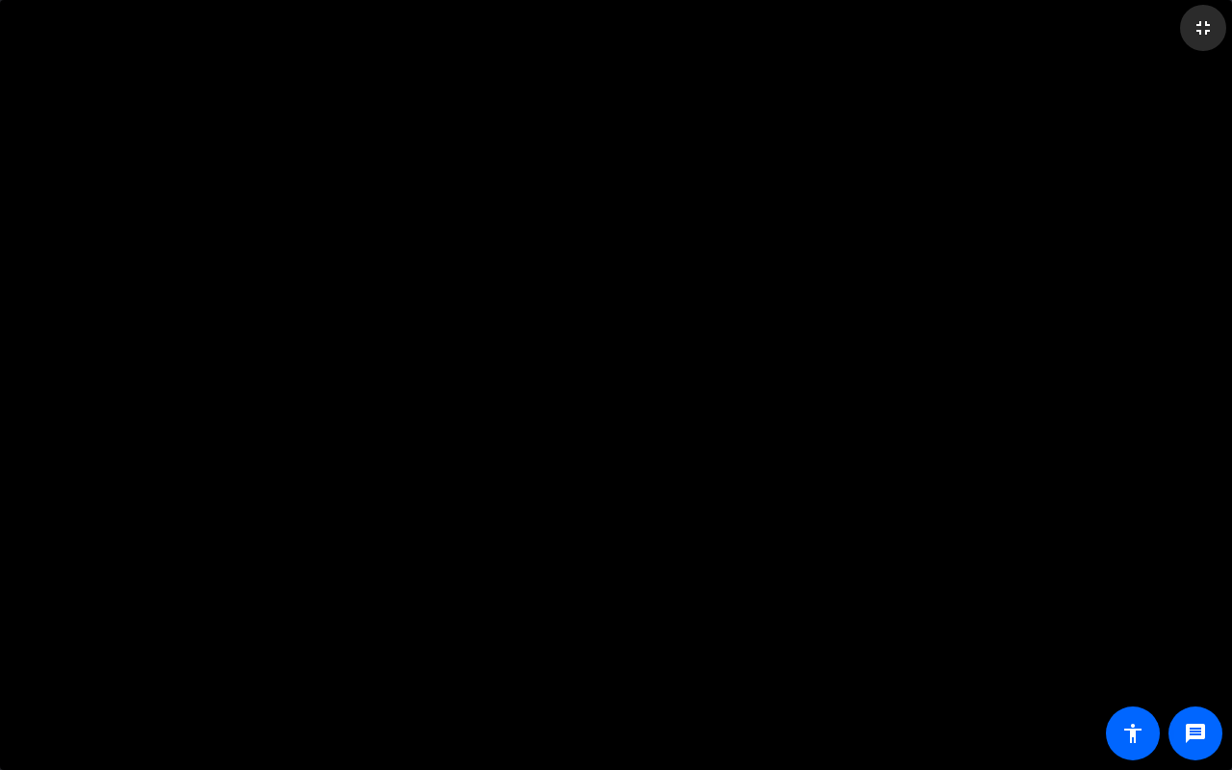
click at [1198, 21] on mat-icon "fullscreen_exit" at bounding box center [1203, 27] width 23 height 23
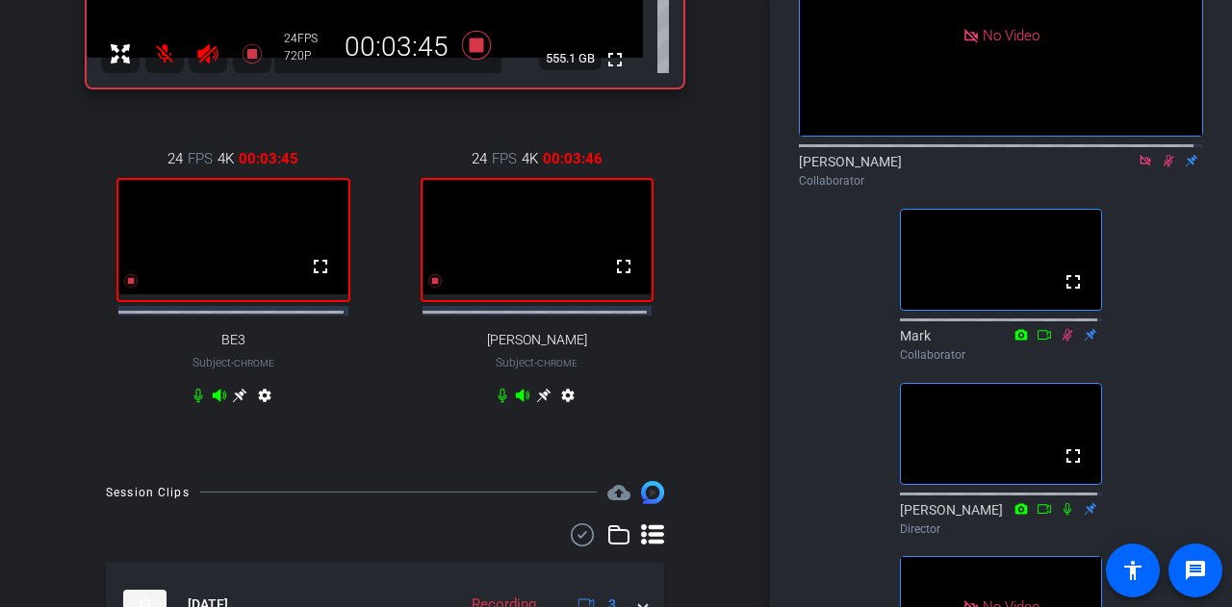
drag, startPoint x: 319, startPoint y: 278, endPoint x: 319, endPoint y: 395, distance: 116.5
click at [319, 278] on mat-icon "fullscreen" at bounding box center [320, 266] width 23 height 23
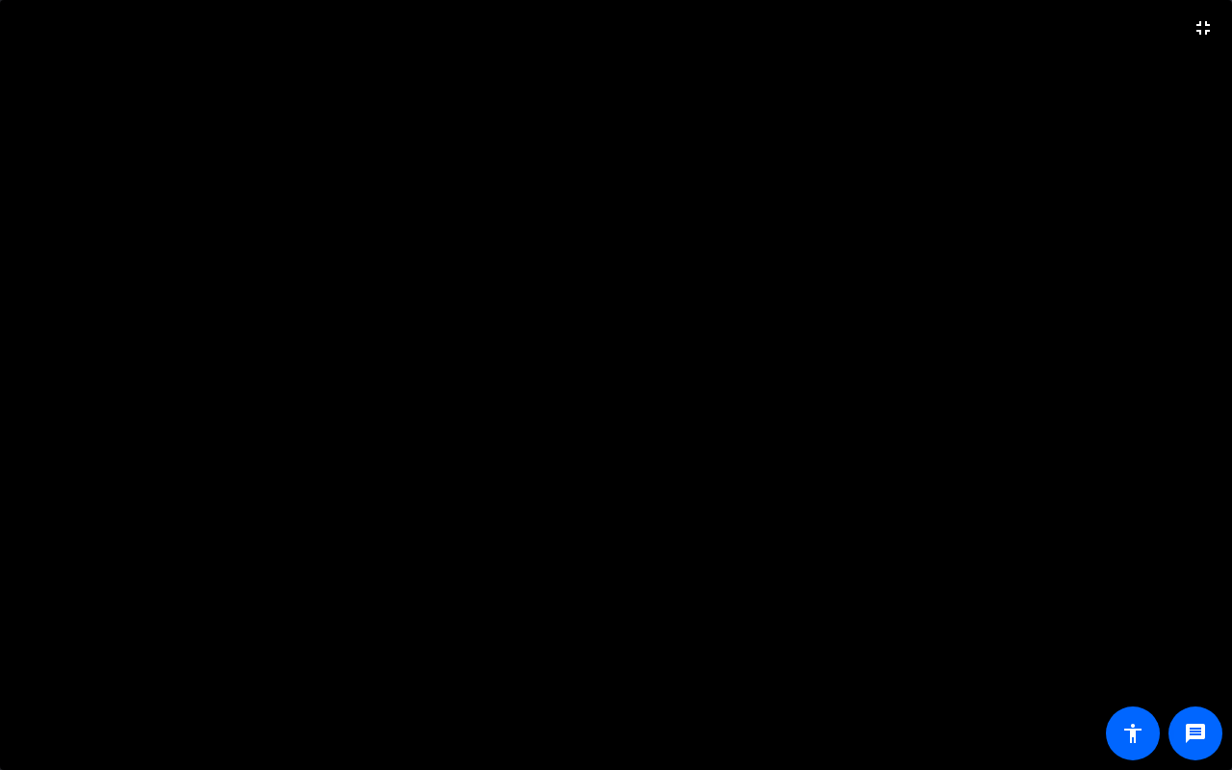
drag, startPoint x: 319, startPoint y: 395, endPoint x: 387, endPoint y: 340, distance: 87.7
click at [319, 395] on video at bounding box center [616, 385] width 1232 height 770
click at [1199, 25] on mat-icon "fullscreen_exit" at bounding box center [1203, 27] width 23 height 23
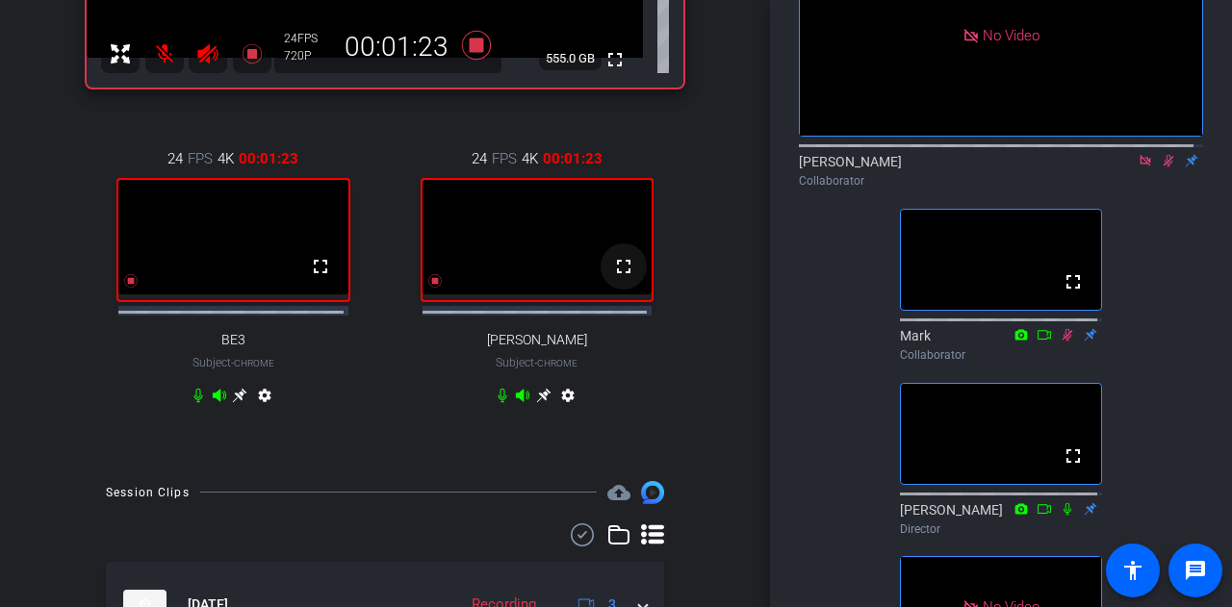
click at [614, 274] on mat-icon "fullscreen" at bounding box center [623, 266] width 23 height 23
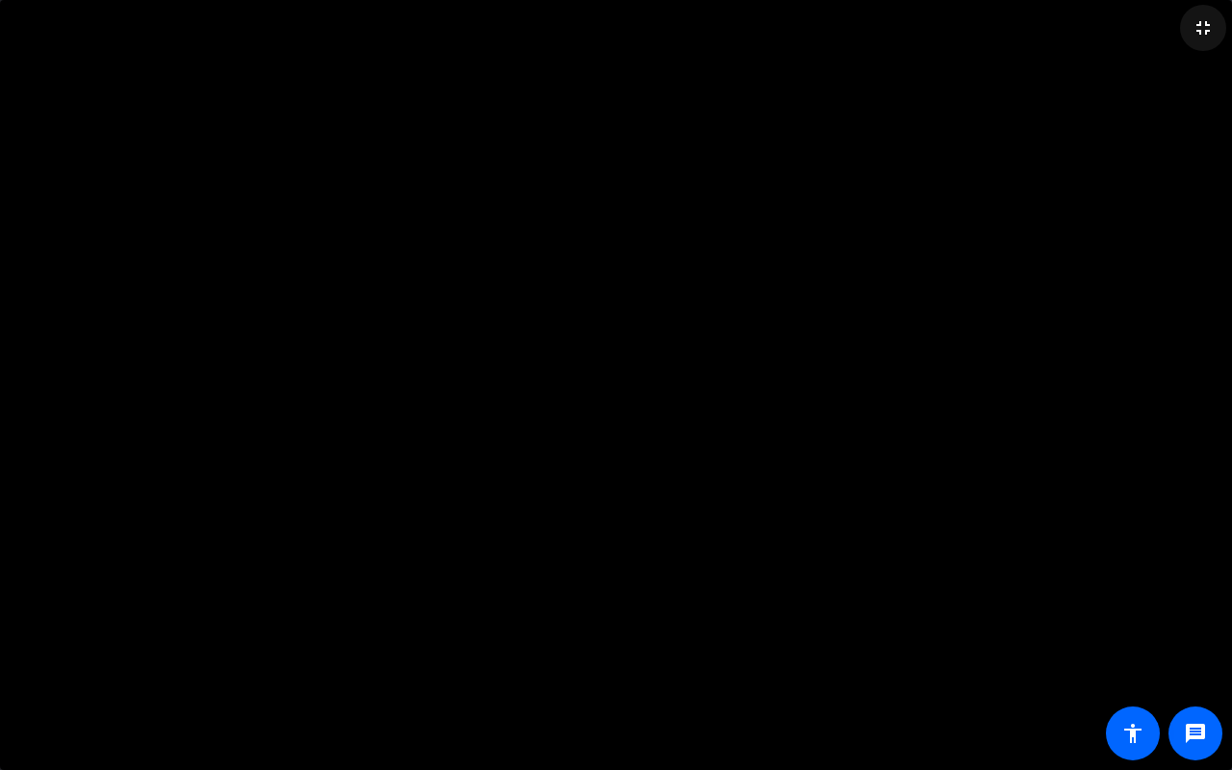
click at [1196, 31] on mat-icon "fullscreen_exit" at bounding box center [1203, 27] width 23 height 23
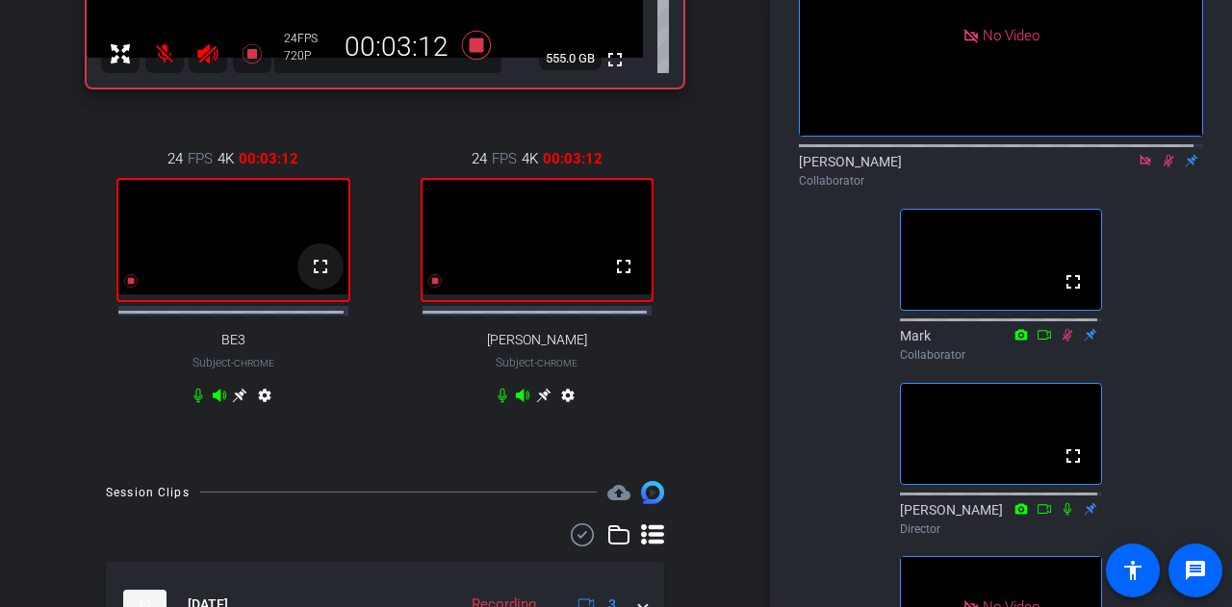
drag, startPoint x: 318, startPoint y: 275, endPoint x: 318, endPoint y: 391, distance: 115.5
click at [318, 275] on mat-icon "fullscreen" at bounding box center [320, 266] width 23 height 23
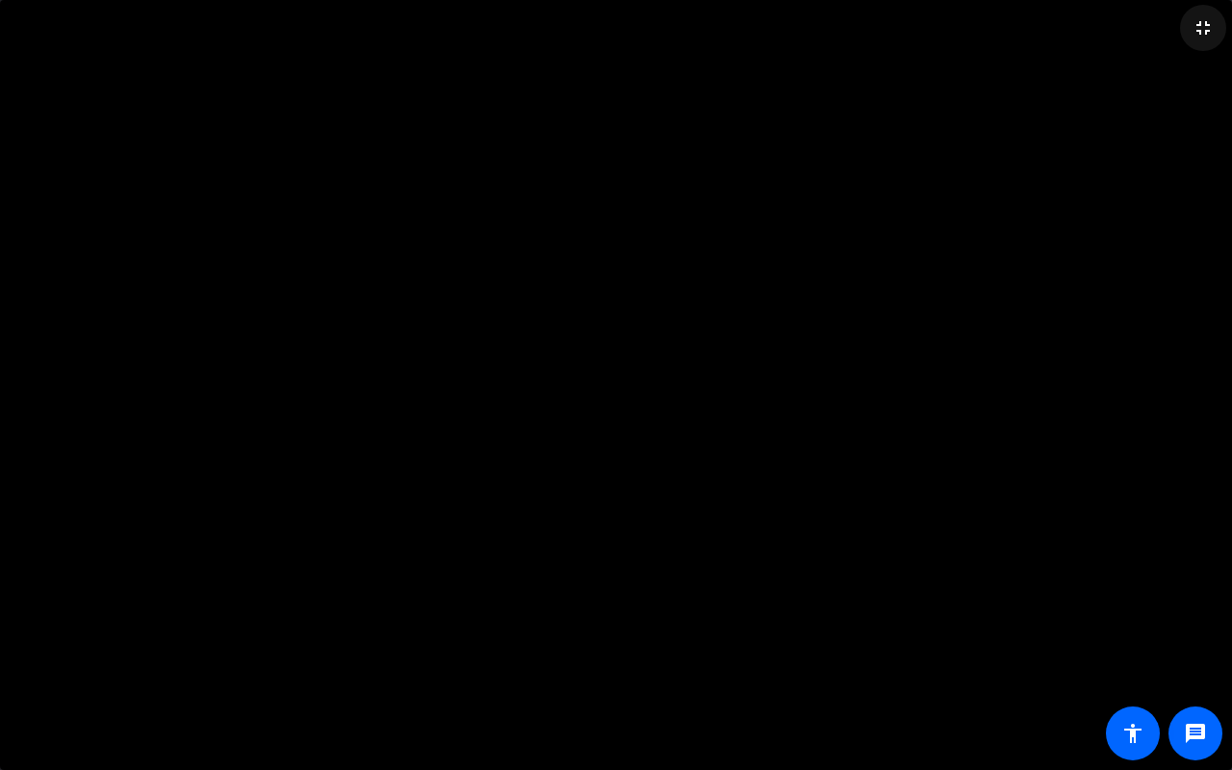
click at [1207, 25] on mat-icon "fullscreen_exit" at bounding box center [1203, 27] width 23 height 23
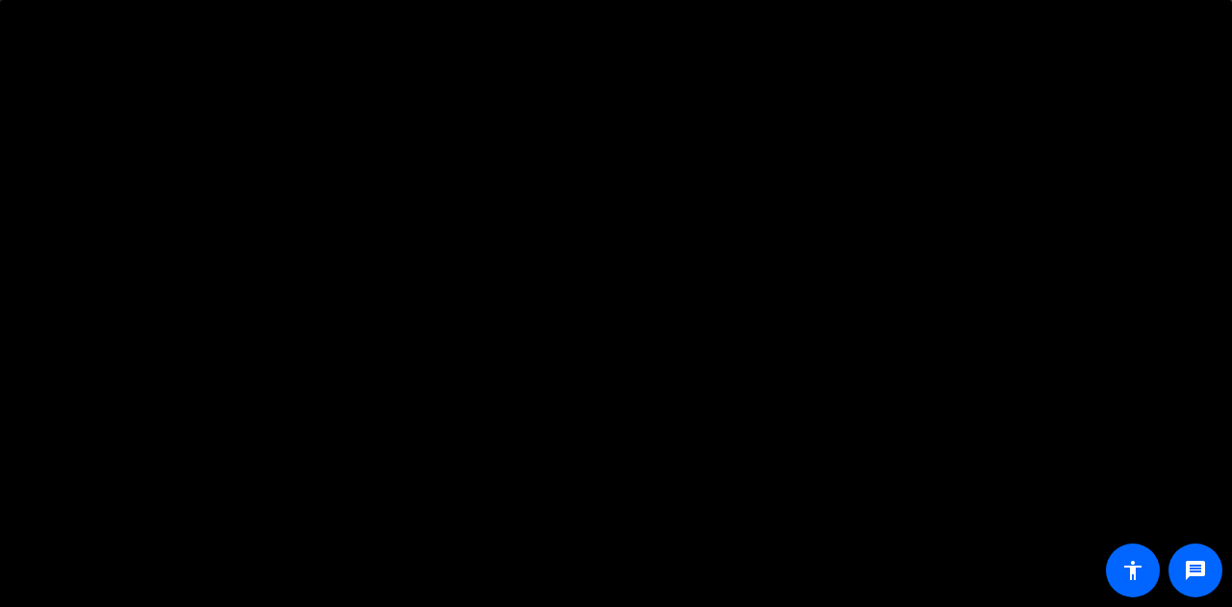
scroll to position [106, 0]
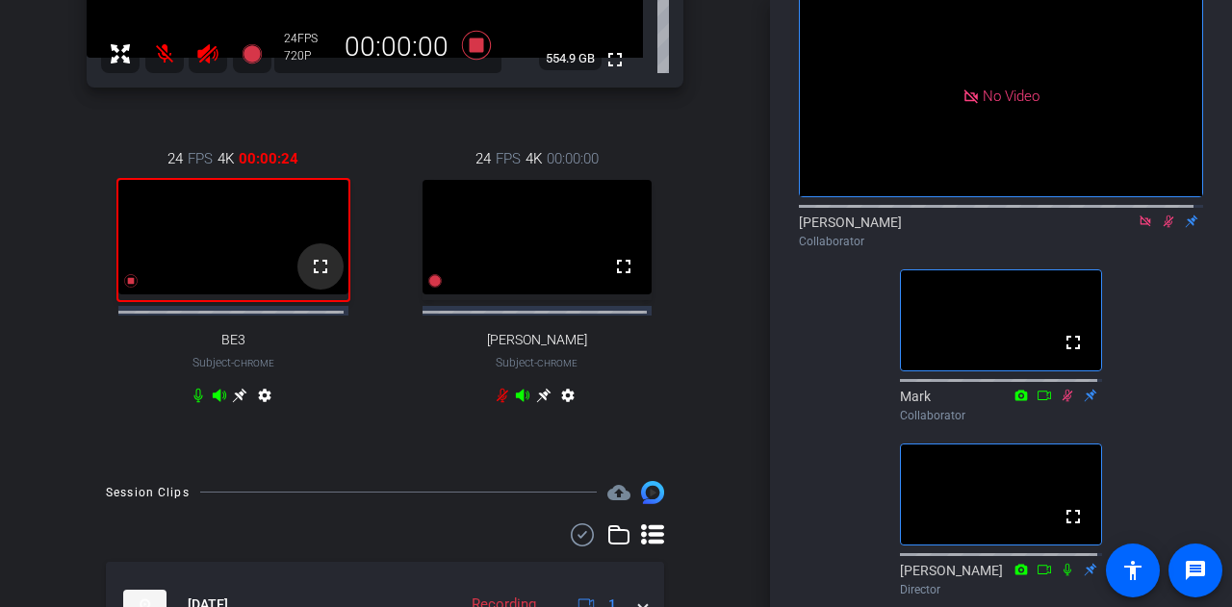
click at [322, 276] on mat-icon "fullscreen" at bounding box center [320, 266] width 23 height 23
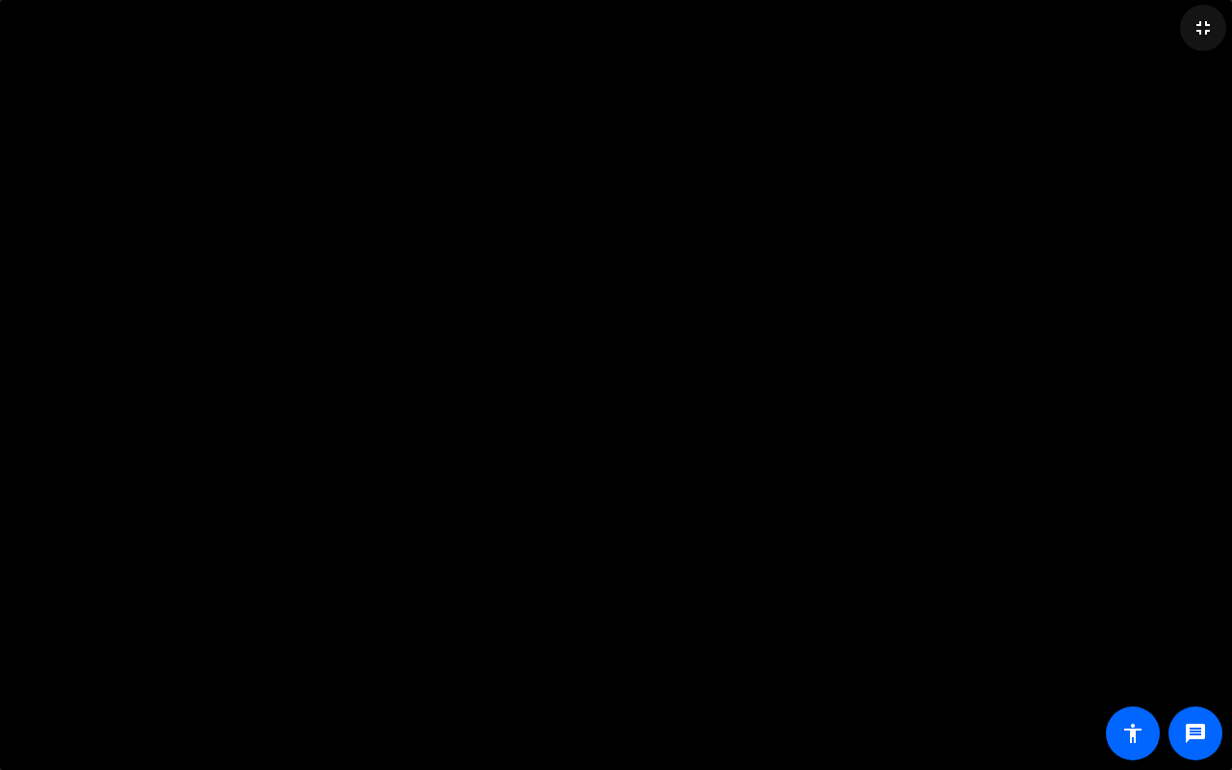
click at [1199, 32] on mat-icon "fullscreen_exit" at bounding box center [1203, 27] width 23 height 23
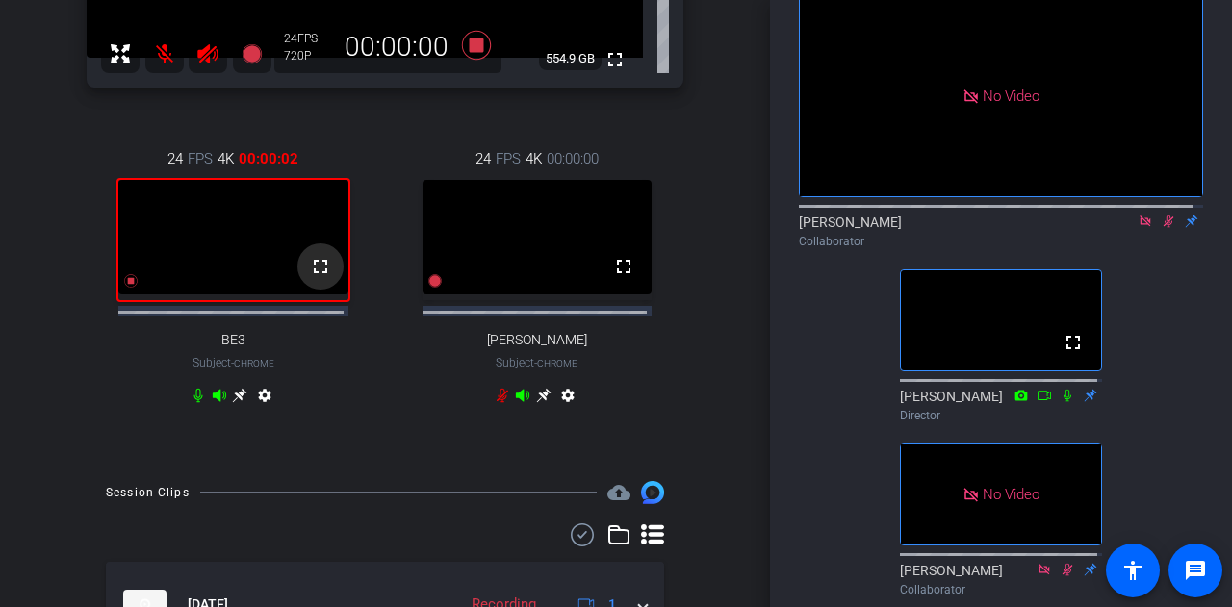
click at [318, 275] on mat-icon "fullscreen" at bounding box center [320, 266] width 23 height 23
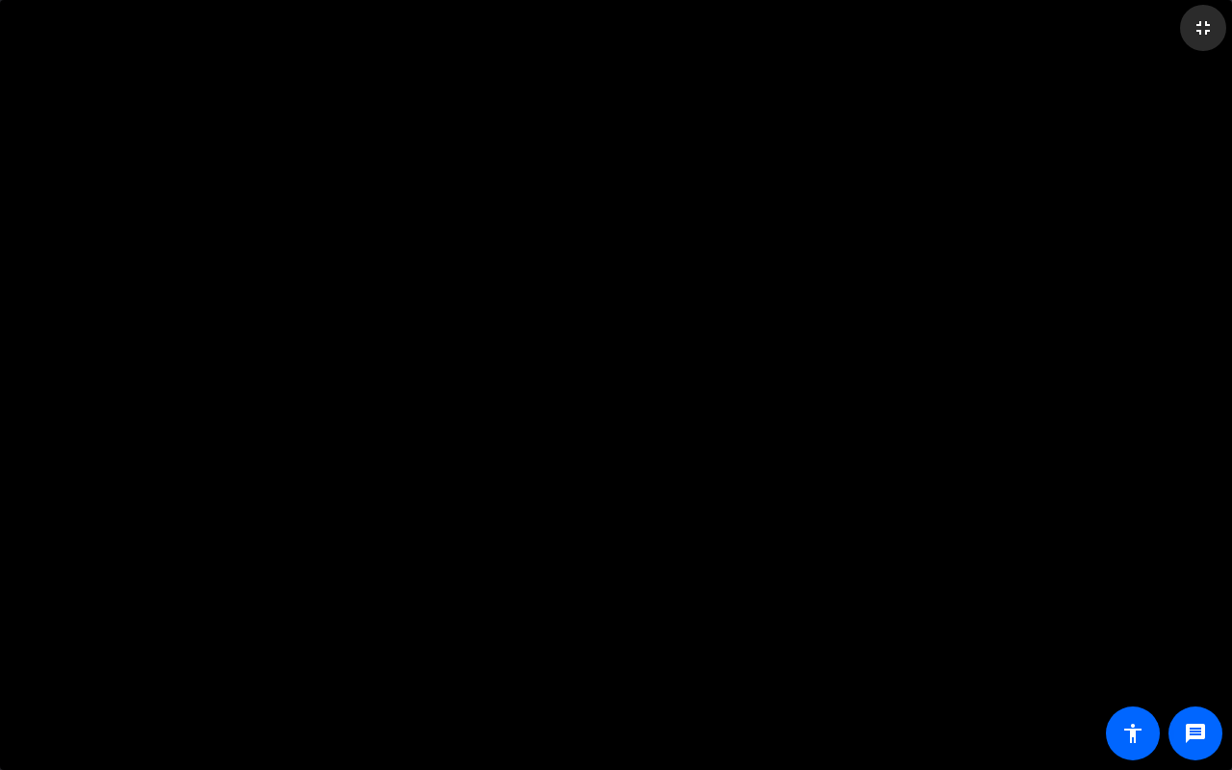
click at [1208, 26] on mat-icon "fullscreen_exit" at bounding box center [1203, 27] width 23 height 23
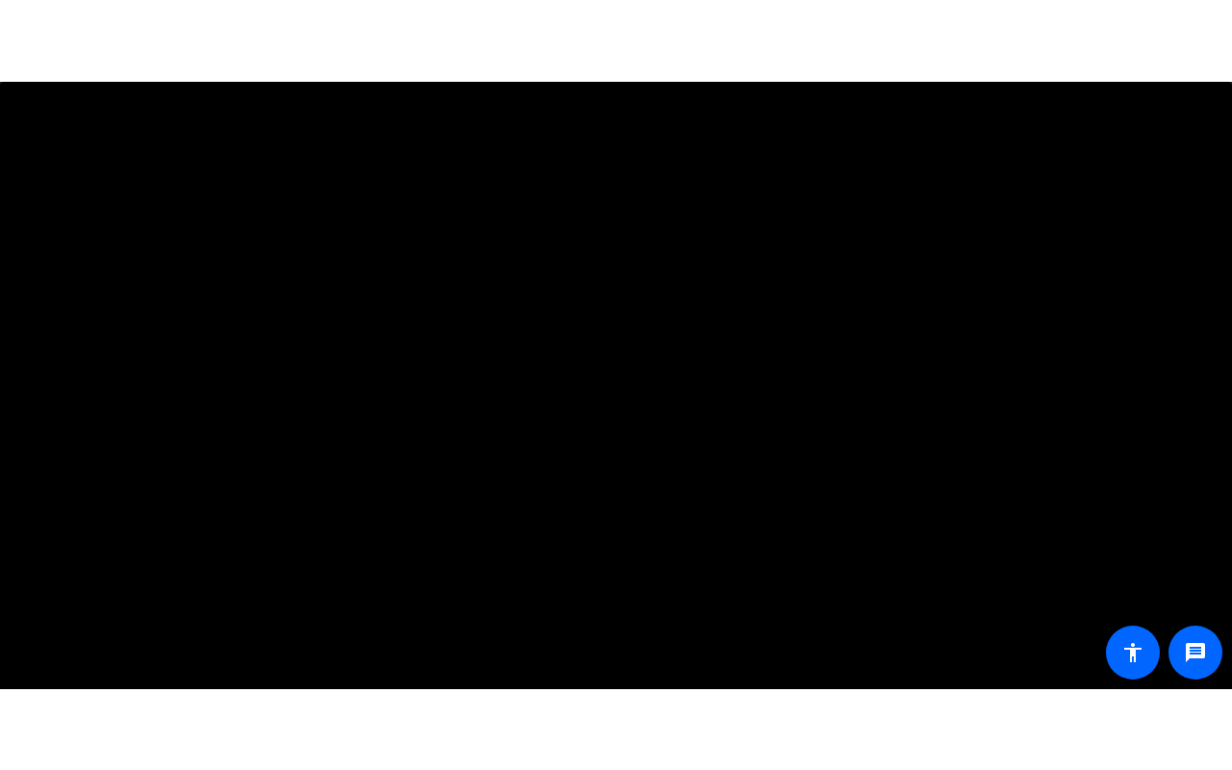
scroll to position [64, 0]
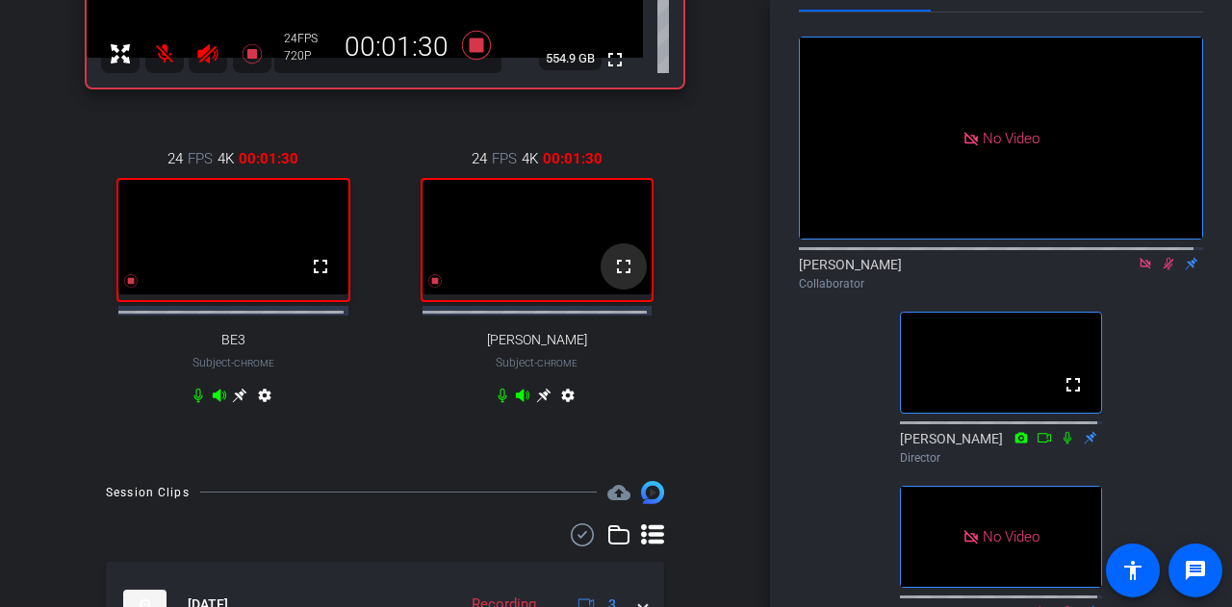
click at [612, 278] on mat-icon "fullscreen" at bounding box center [623, 266] width 23 height 23
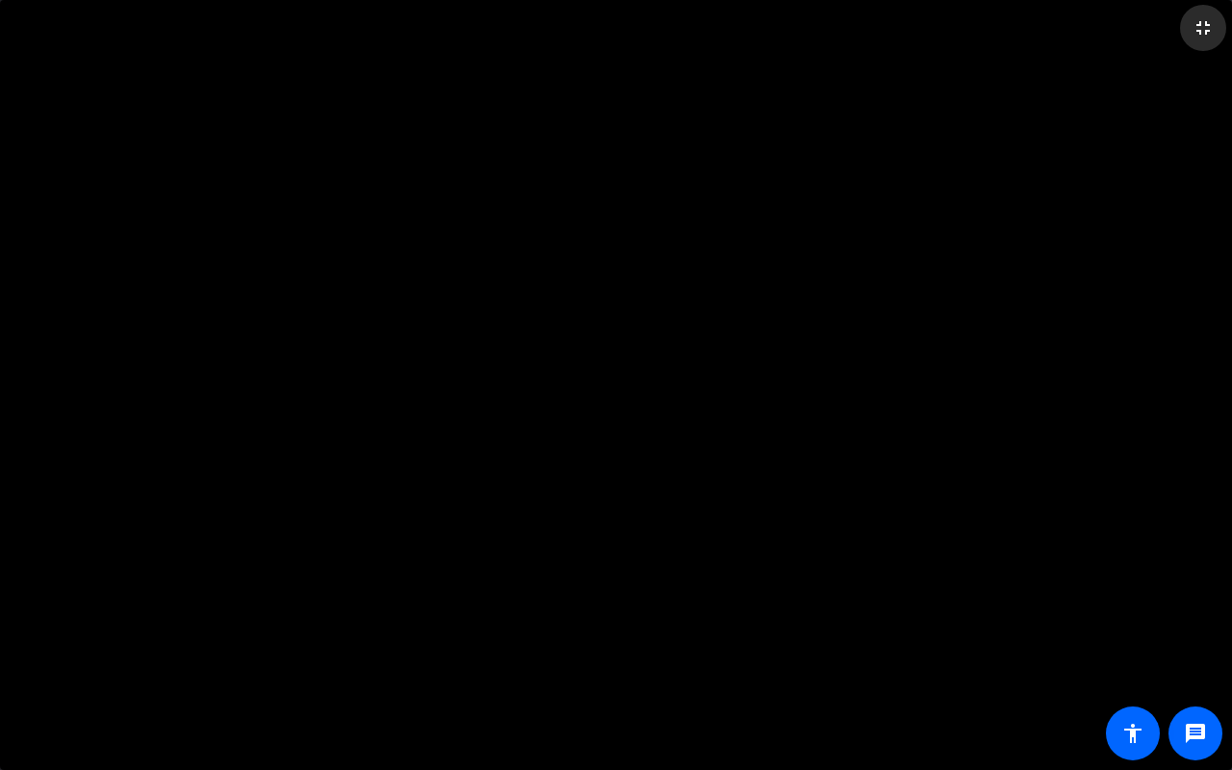
click at [1199, 25] on mat-icon "fullscreen_exit" at bounding box center [1203, 27] width 23 height 23
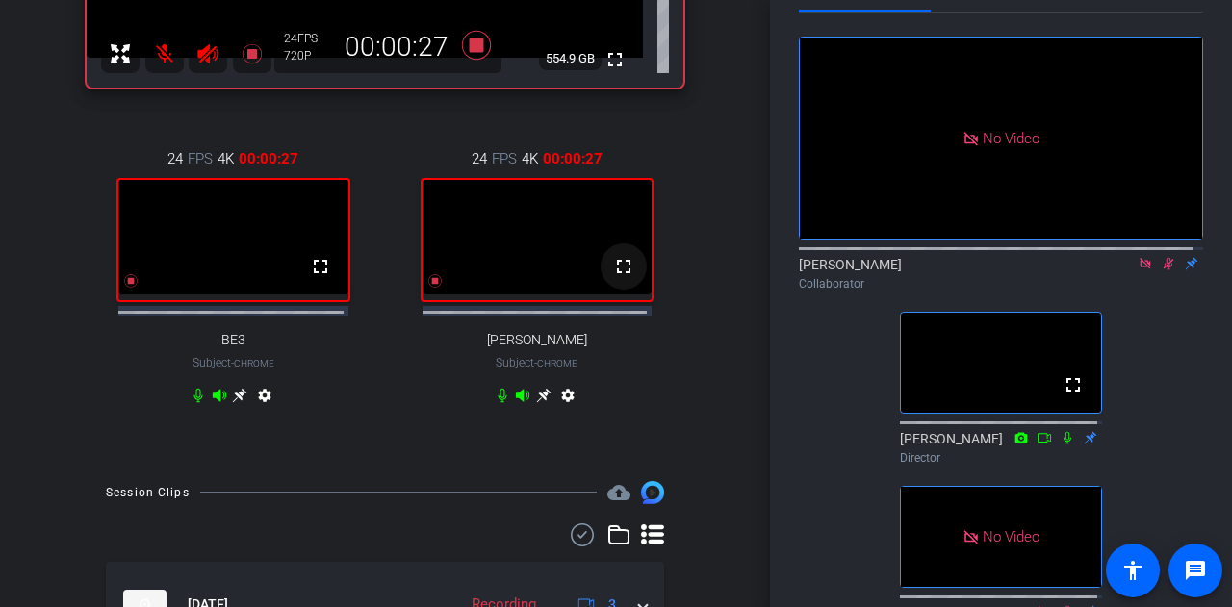
click at [612, 278] on mat-icon "fullscreen" at bounding box center [623, 266] width 23 height 23
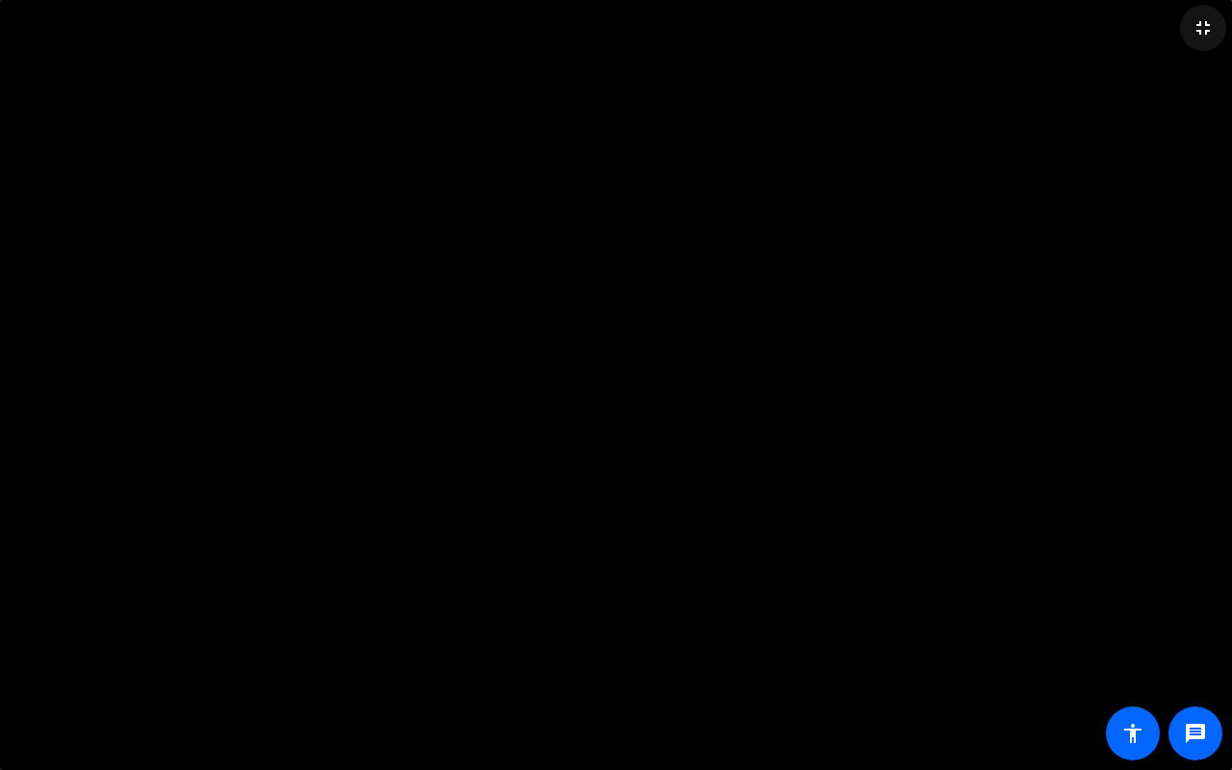
click at [1203, 26] on mat-icon "fullscreen_exit" at bounding box center [1203, 27] width 23 height 23
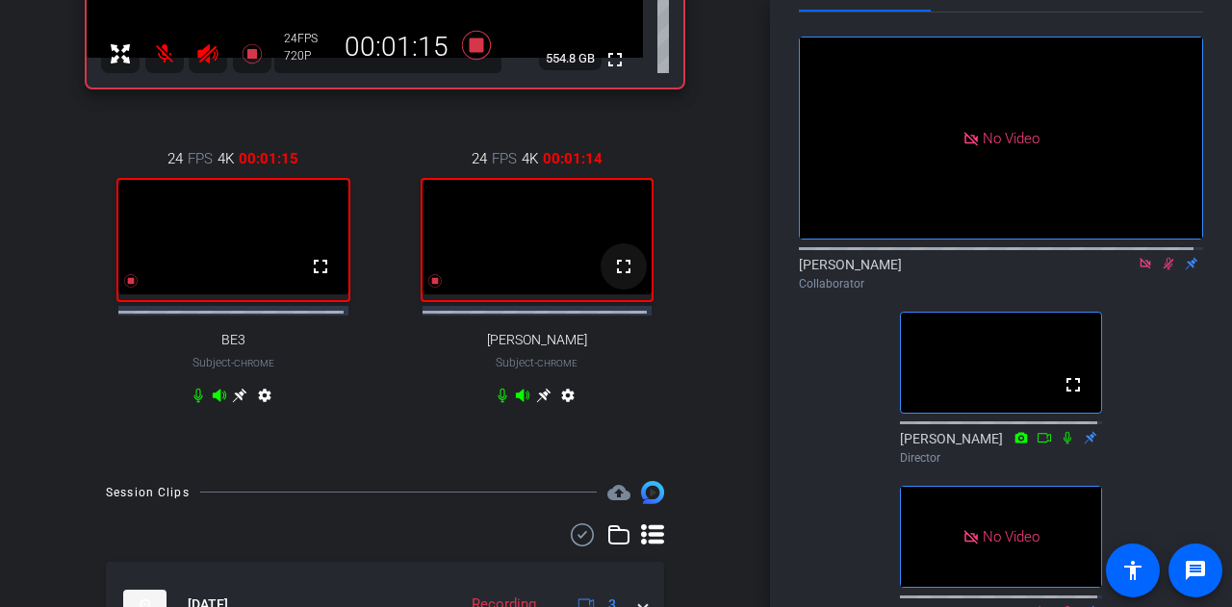
click at [612, 269] on mat-icon "fullscreen" at bounding box center [623, 266] width 23 height 23
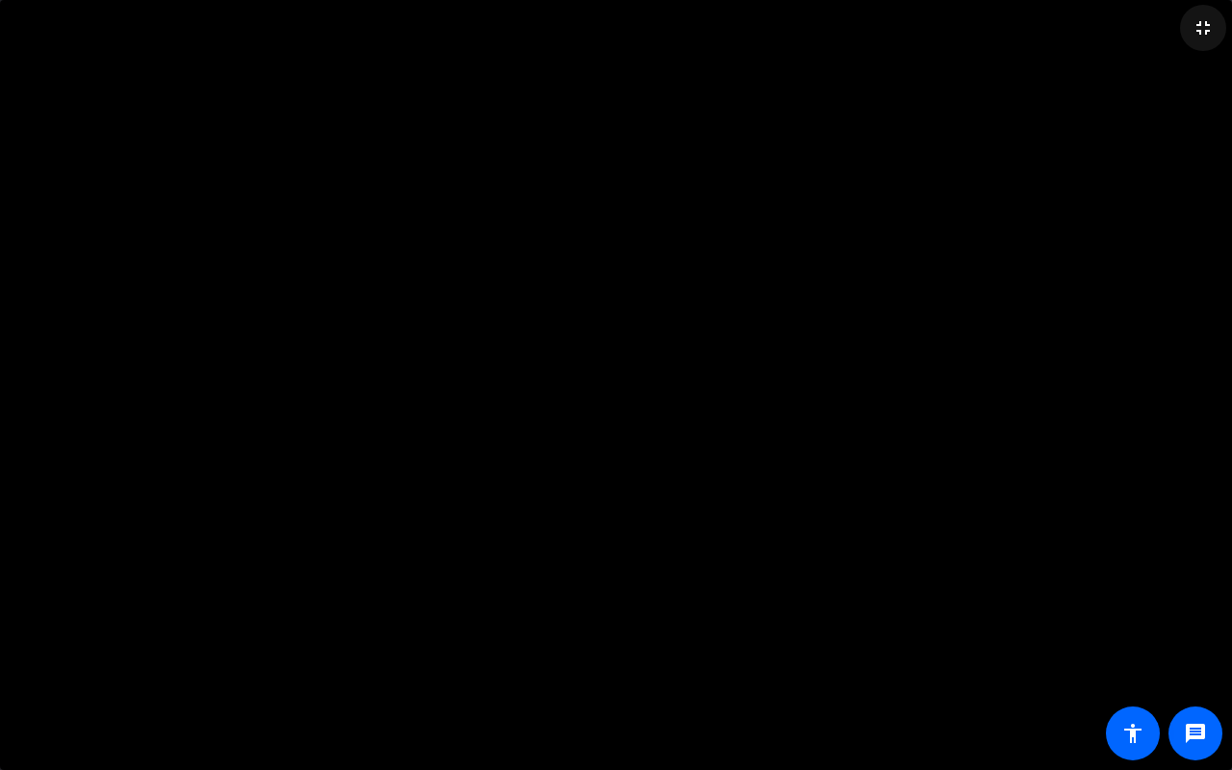
click at [1199, 23] on mat-icon "fullscreen_exit" at bounding box center [1203, 27] width 23 height 23
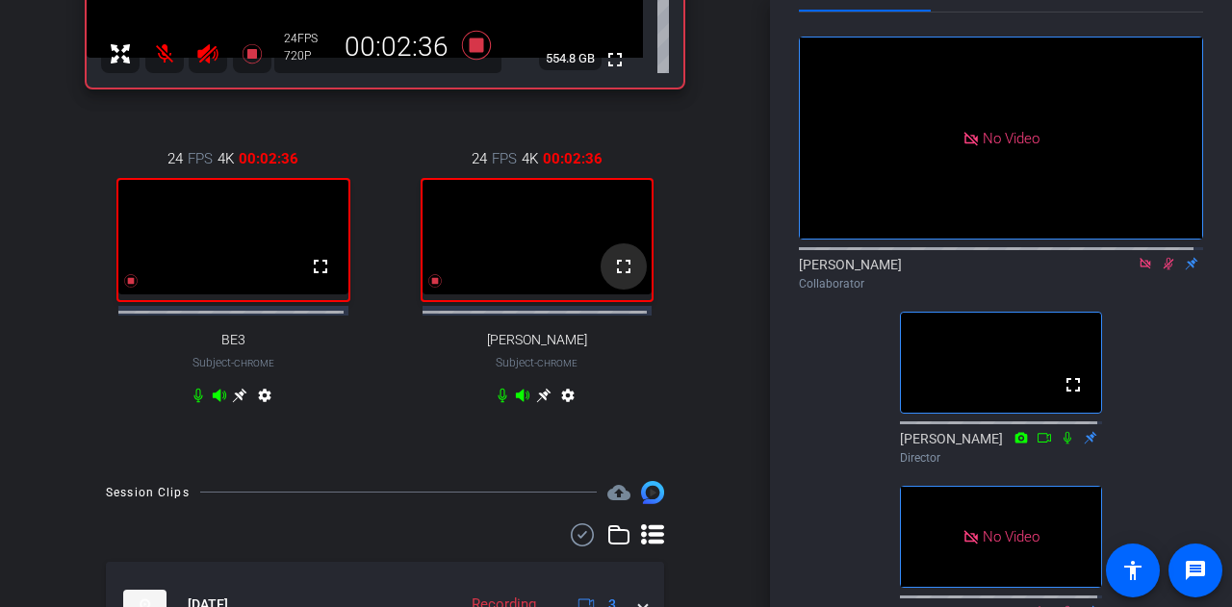
click at [617, 273] on mat-icon "fullscreen" at bounding box center [623, 266] width 23 height 23
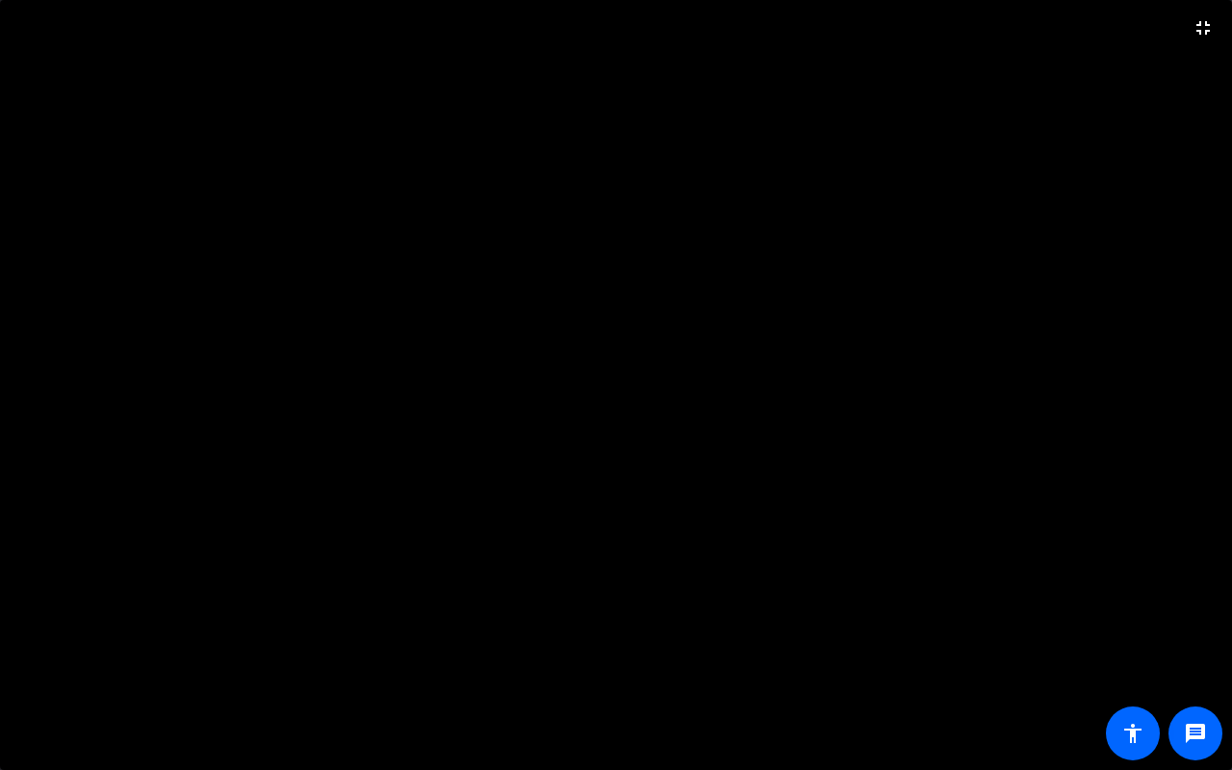
click at [1035, 377] on video at bounding box center [616, 385] width 1232 height 770
click at [1198, 20] on mat-icon "fullscreen_exit" at bounding box center [1203, 27] width 23 height 23
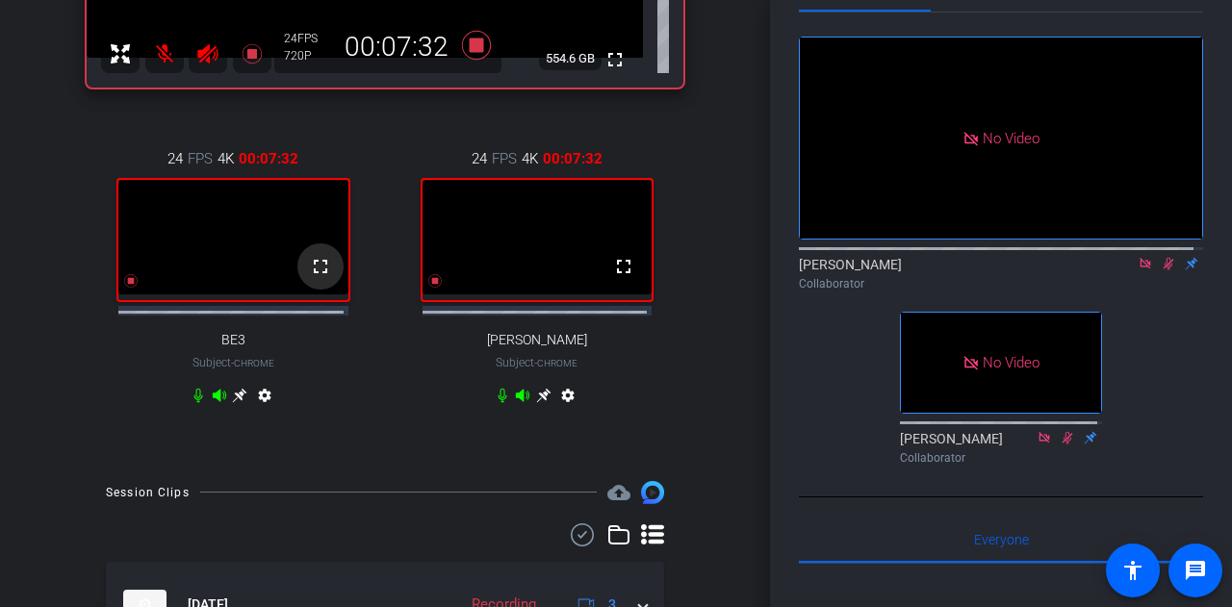
click at [316, 278] on mat-icon "fullscreen" at bounding box center [320, 266] width 23 height 23
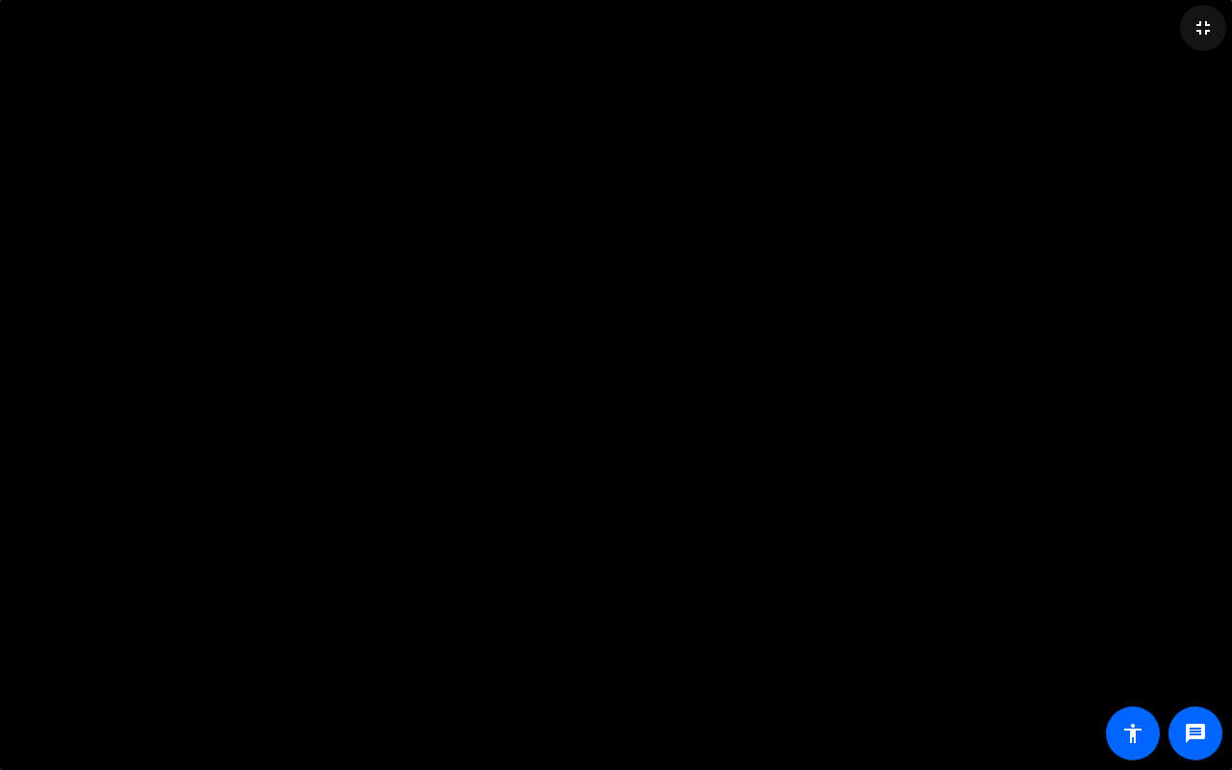
click at [1198, 36] on mat-icon "fullscreen_exit" at bounding box center [1203, 27] width 23 height 23
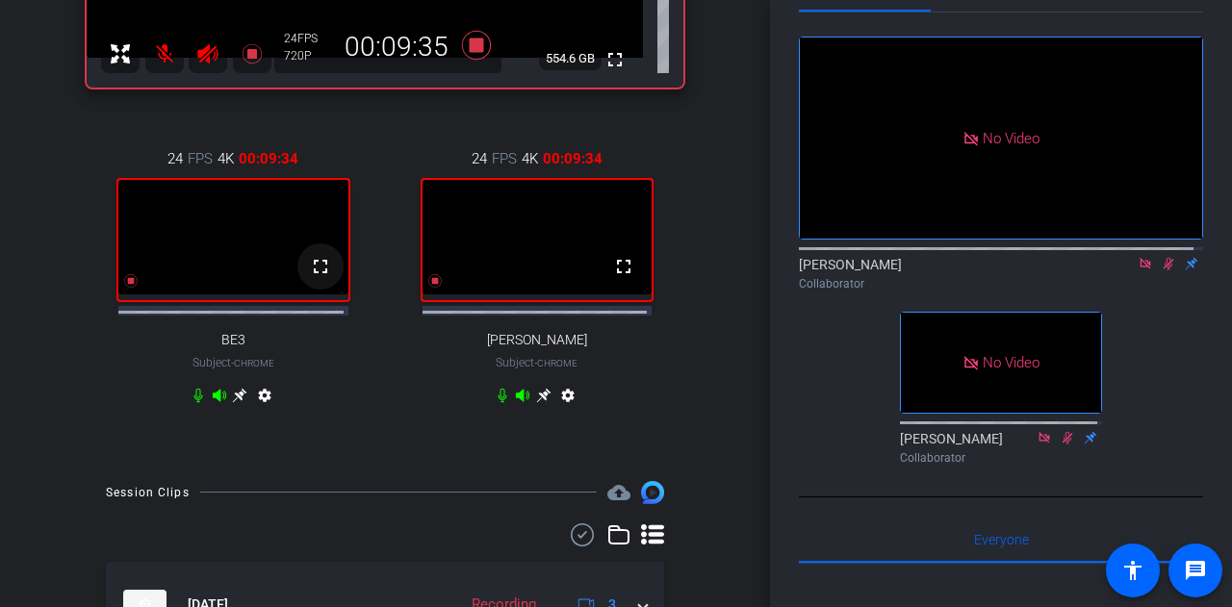
click at [312, 278] on mat-icon "fullscreen" at bounding box center [320, 266] width 23 height 23
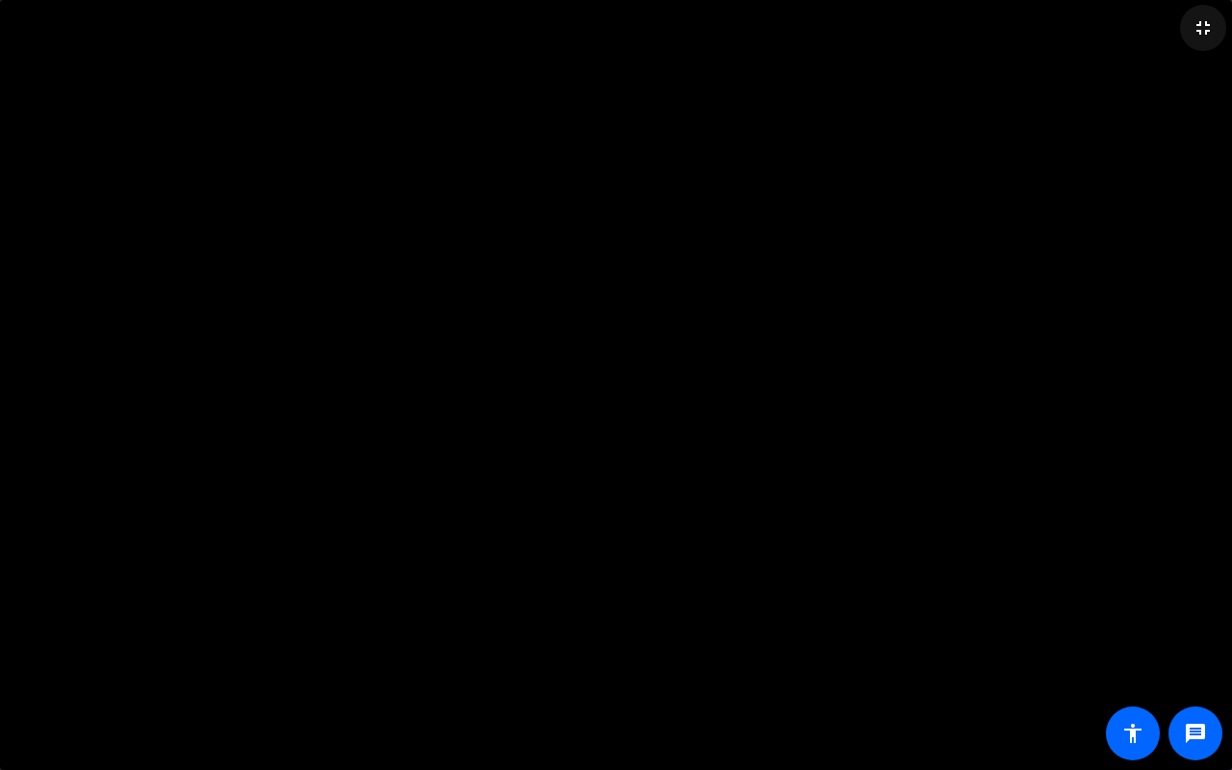
click at [1205, 31] on mat-icon "fullscreen_exit" at bounding box center [1203, 27] width 23 height 23
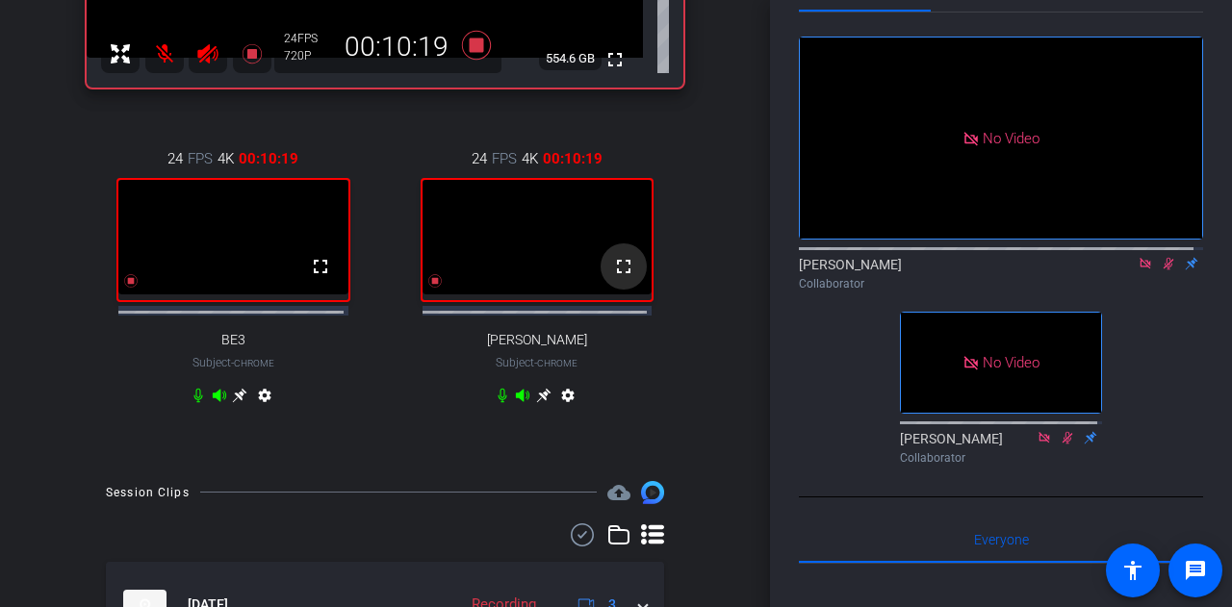
click at [612, 273] on mat-icon "fullscreen" at bounding box center [623, 266] width 23 height 23
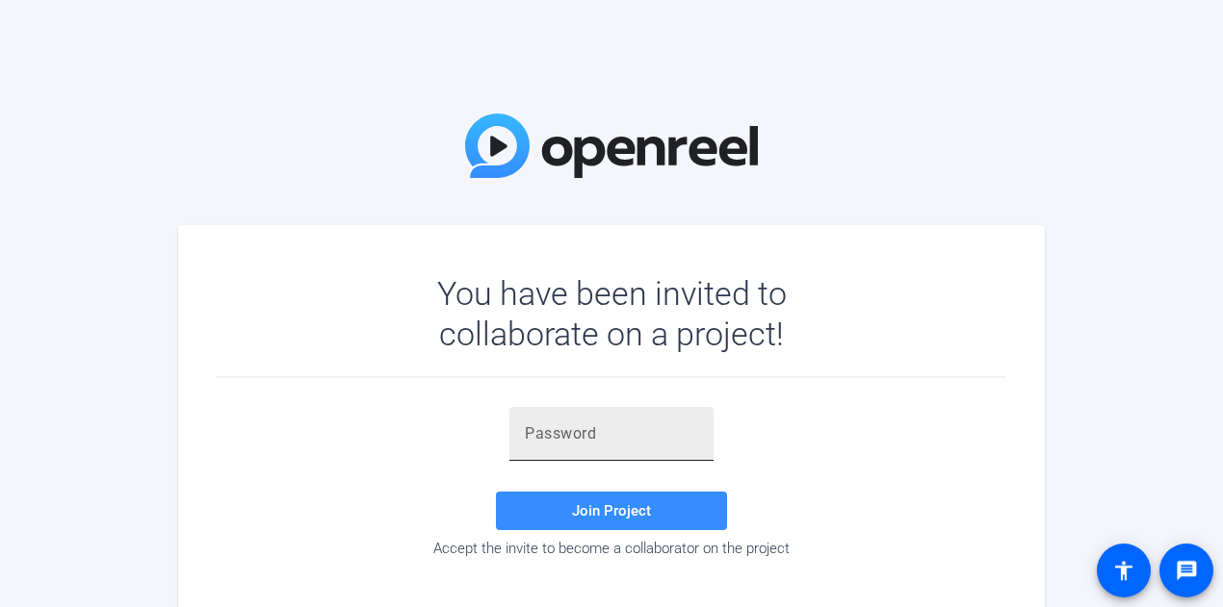
click at [525, 432] on input "text" at bounding box center [611, 434] width 173 height 23
type input "IjkH.f"
click at [624, 509] on span "Join Project" at bounding box center [611, 511] width 79 height 17
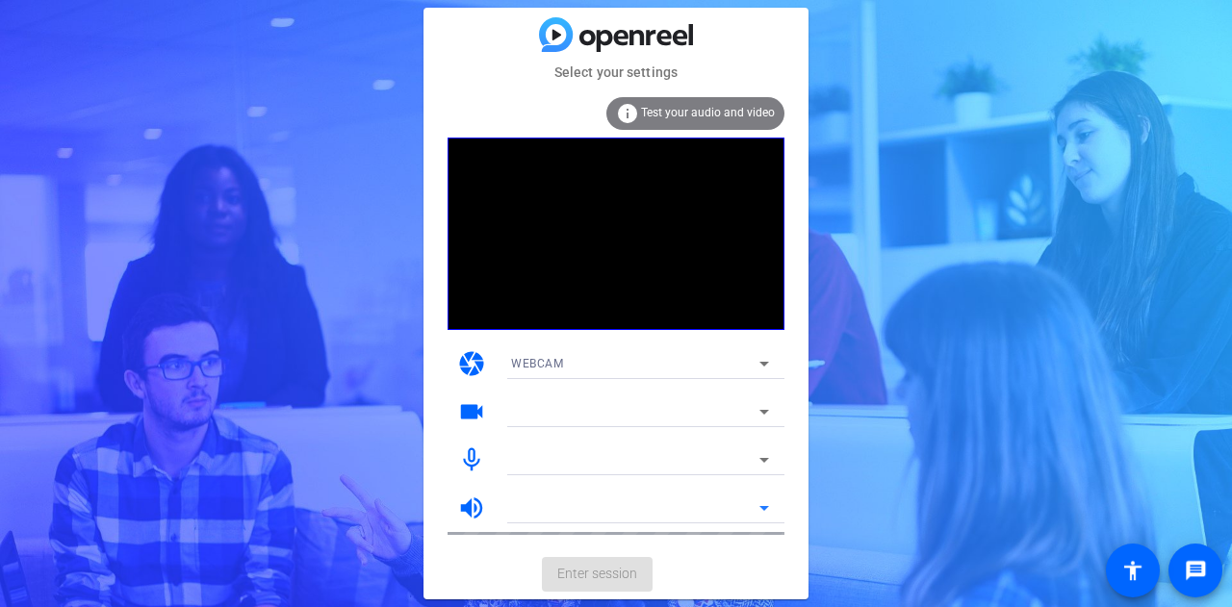
click at [624, 509] on div at bounding box center [635, 508] width 248 height 23
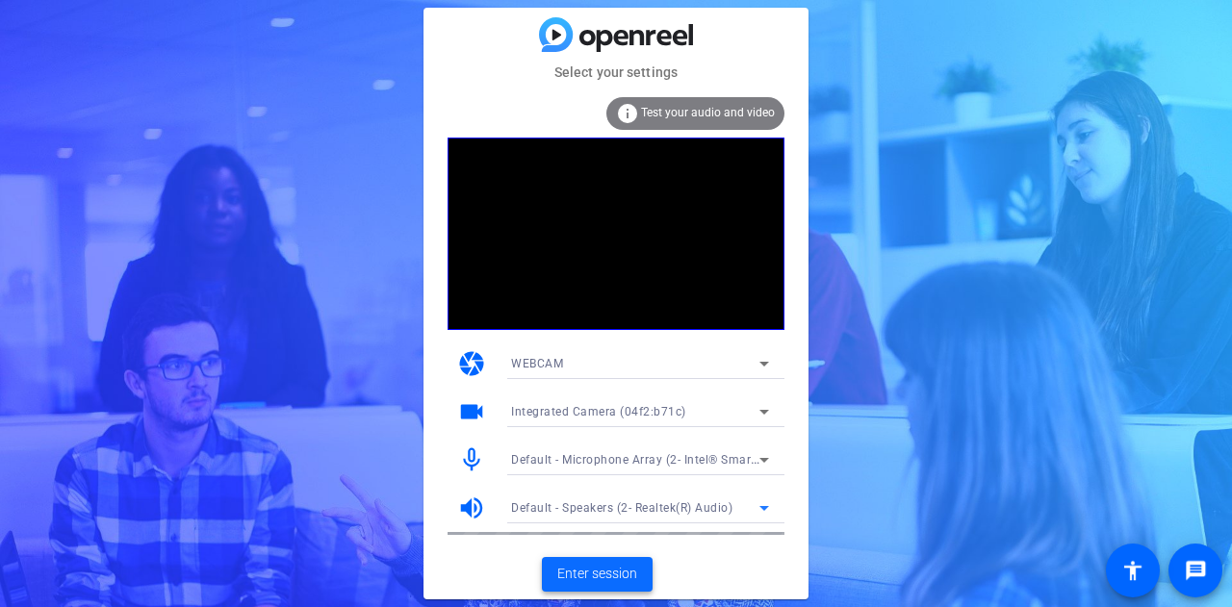
click at [569, 569] on span "Enter session" at bounding box center [597, 574] width 80 height 20
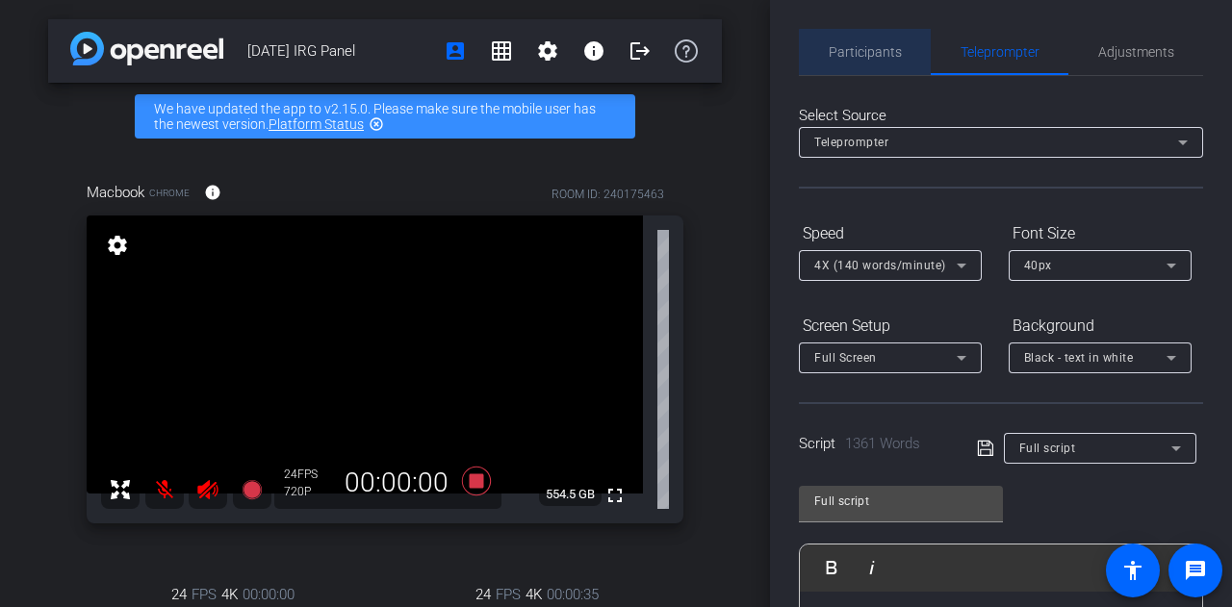
click at [866, 53] on span "Participants" at bounding box center [865, 51] width 73 height 13
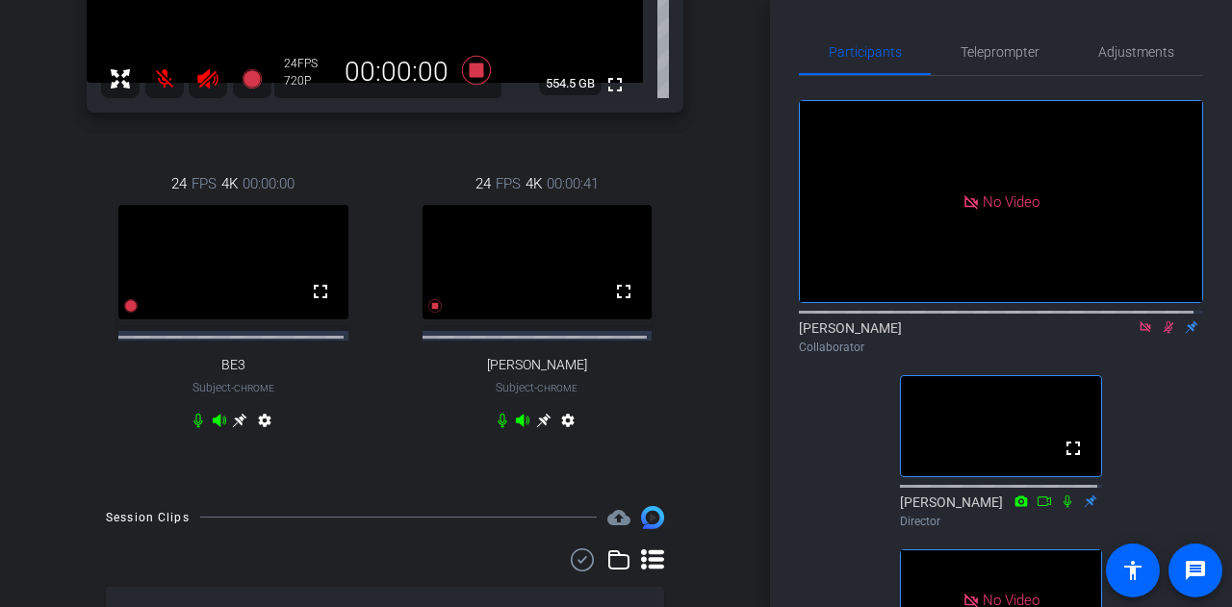
scroll to position [412, 0]
click at [612, 299] on mat-icon "fullscreen" at bounding box center [623, 290] width 23 height 23
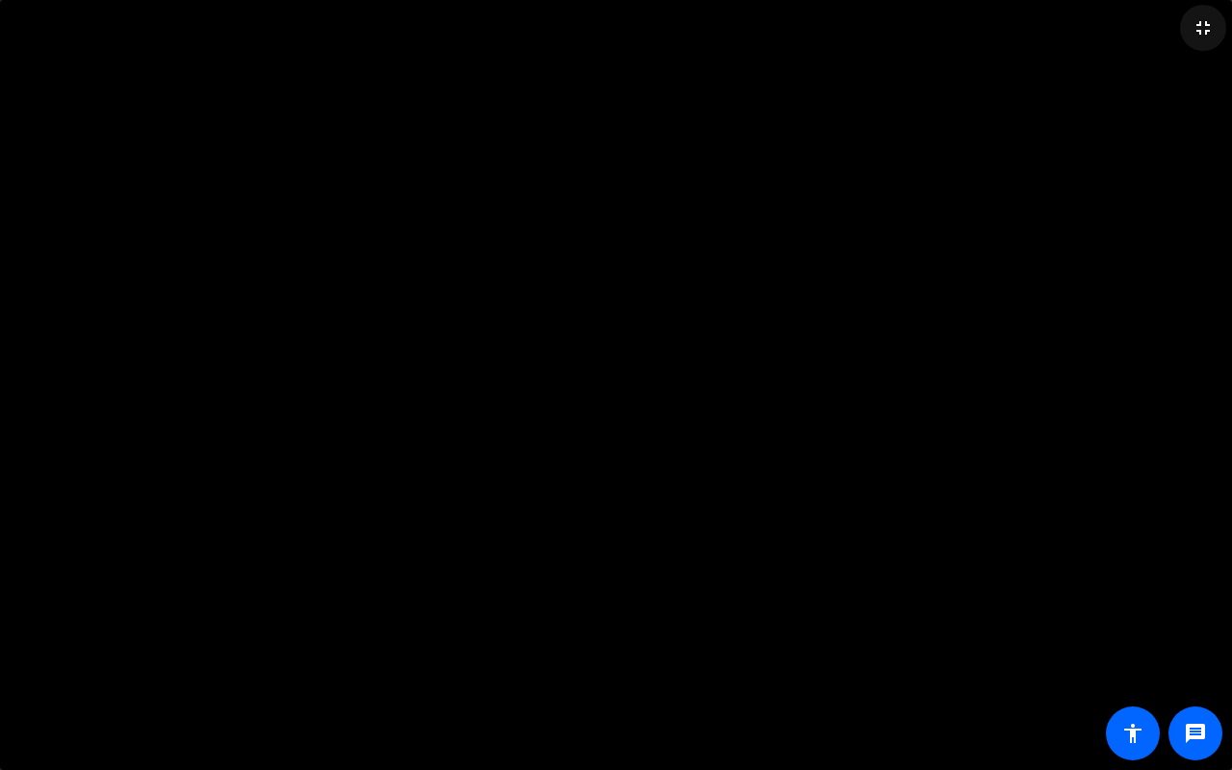
click at [1196, 30] on mat-icon "fullscreen_exit" at bounding box center [1203, 27] width 23 height 23
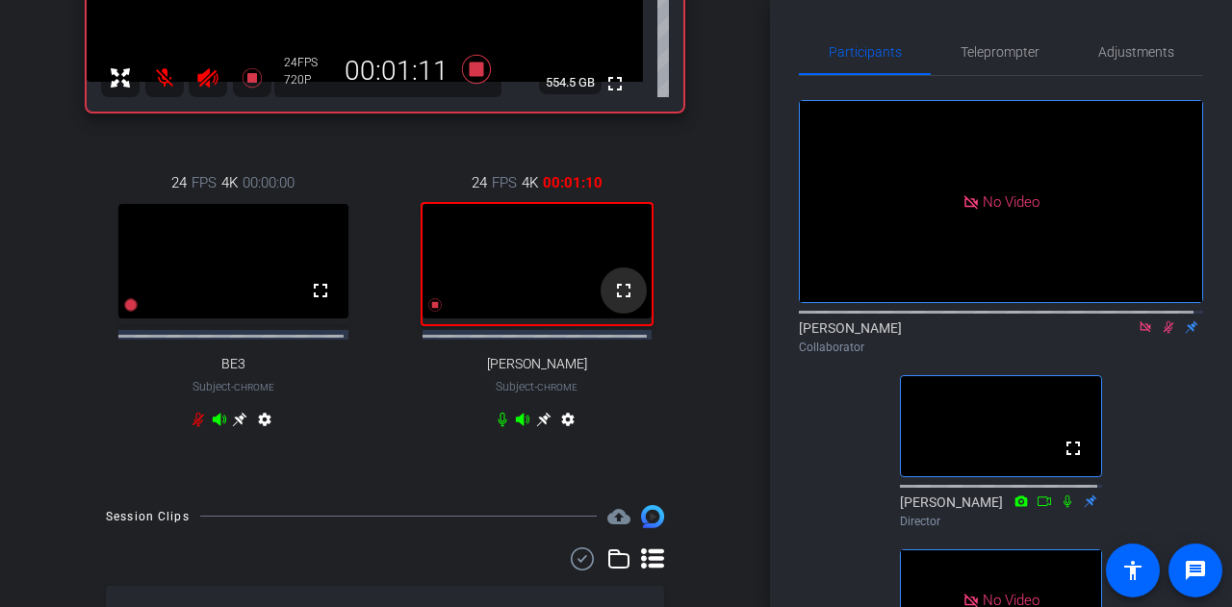
click at [613, 302] on mat-icon "fullscreen" at bounding box center [623, 290] width 23 height 23
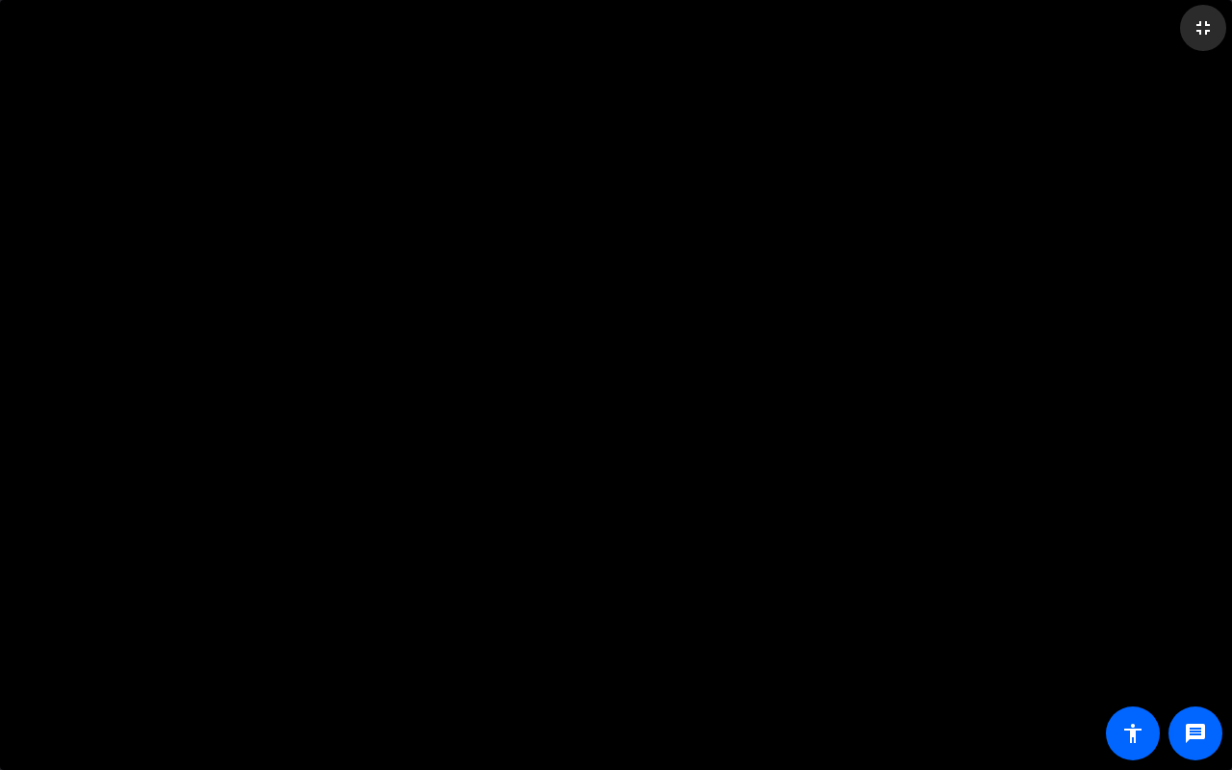
click at [1203, 30] on mat-icon "fullscreen_exit" at bounding box center [1203, 27] width 23 height 23
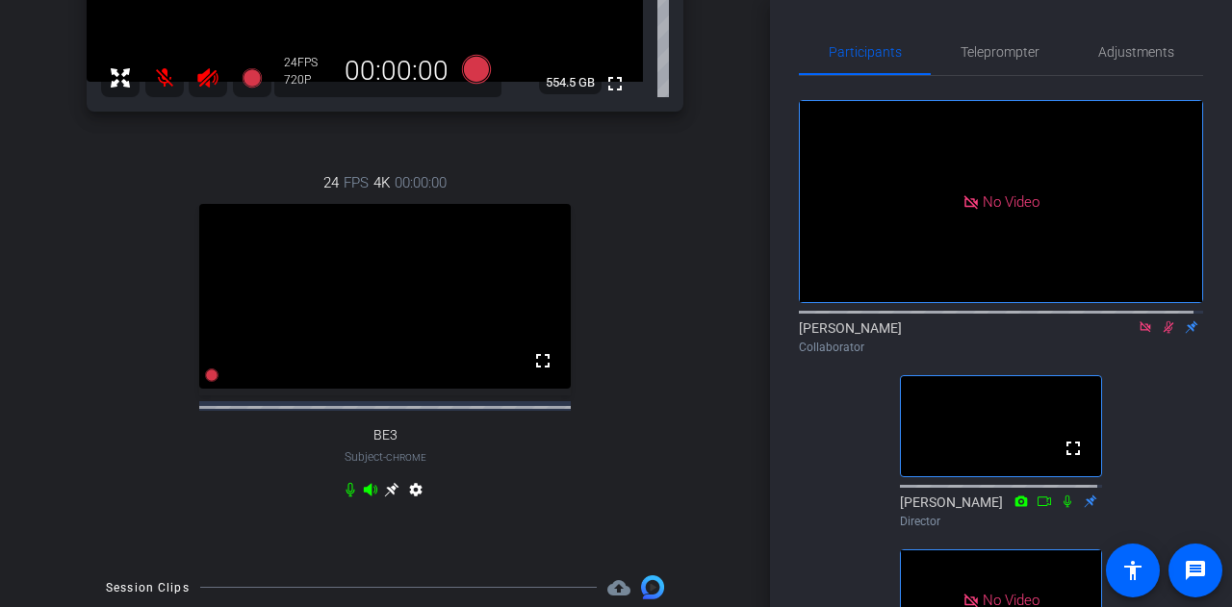
click at [1164, 321] on icon at bounding box center [1168, 327] width 15 height 13
click at [1161, 321] on icon at bounding box center [1168, 327] width 15 height 13
click at [1165, 322] on icon at bounding box center [1169, 328] width 8 height 13
click at [531, 373] on mat-icon "fullscreen" at bounding box center [542, 360] width 23 height 23
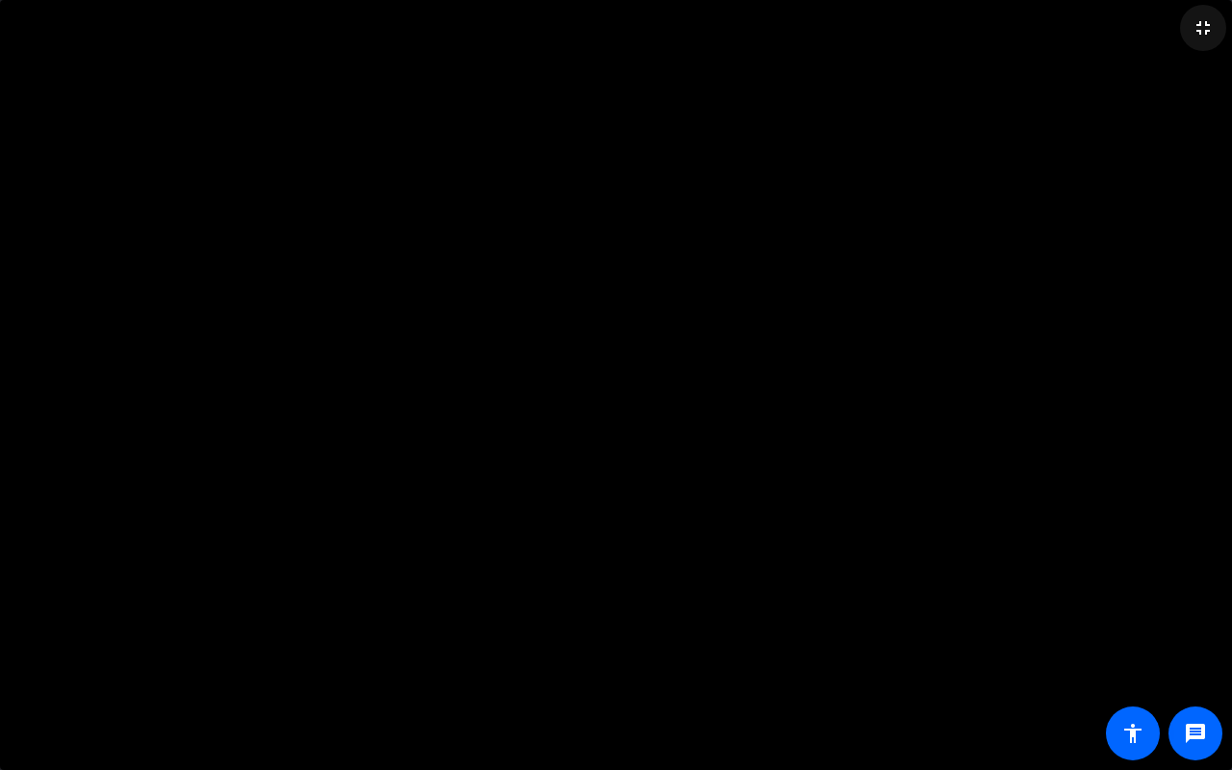
click at [1209, 21] on mat-icon "fullscreen_exit" at bounding box center [1203, 27] width 23 height 23
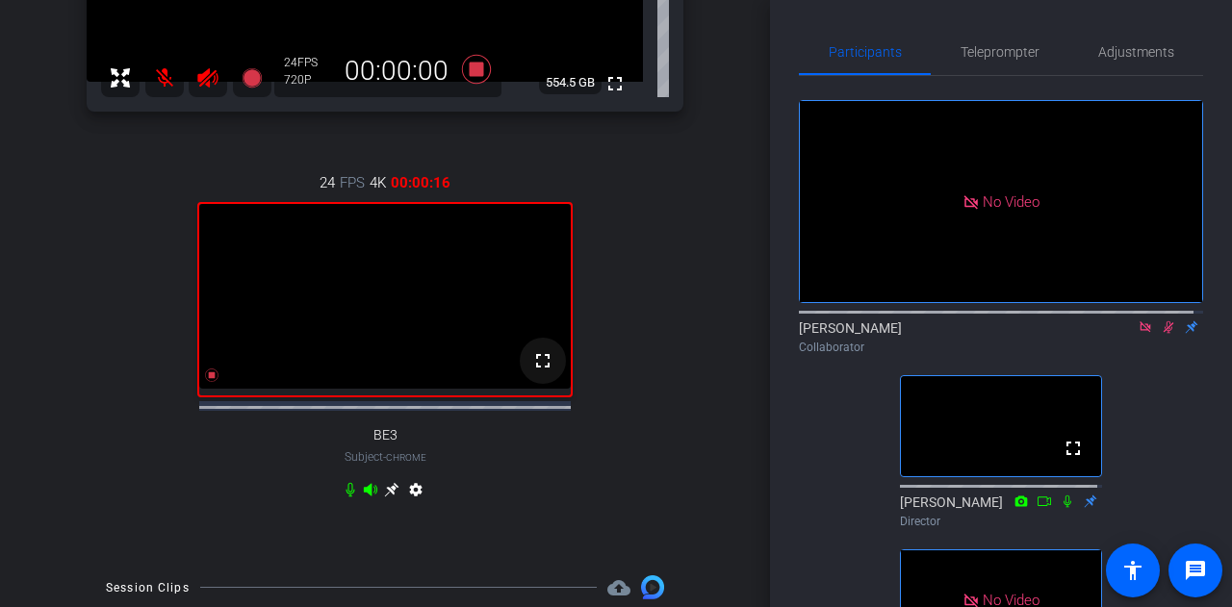
click at [533, 373] on mat-icon "fullscreen" at bounding box center [542, 360] width 23 height 23
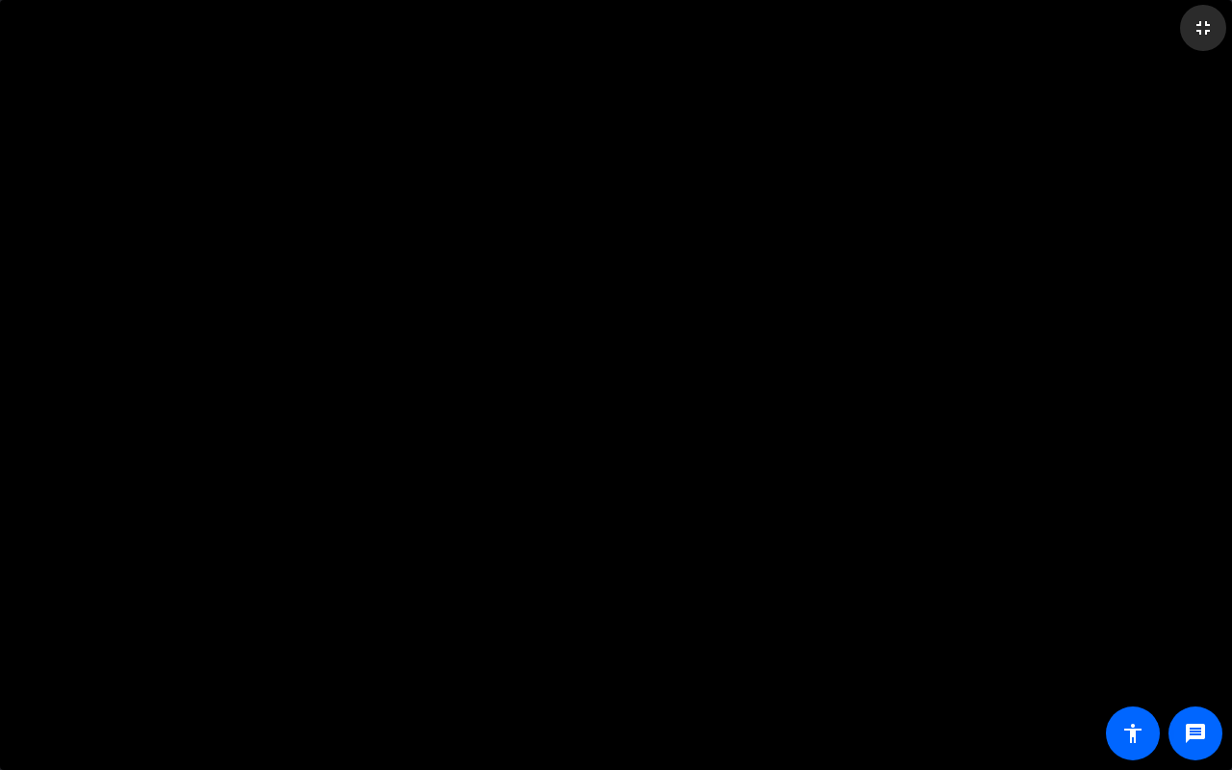
click at [1204, 27] on mat-icon "fullscreen_exit" at bounding box center [1203, 27] width 23 height 23
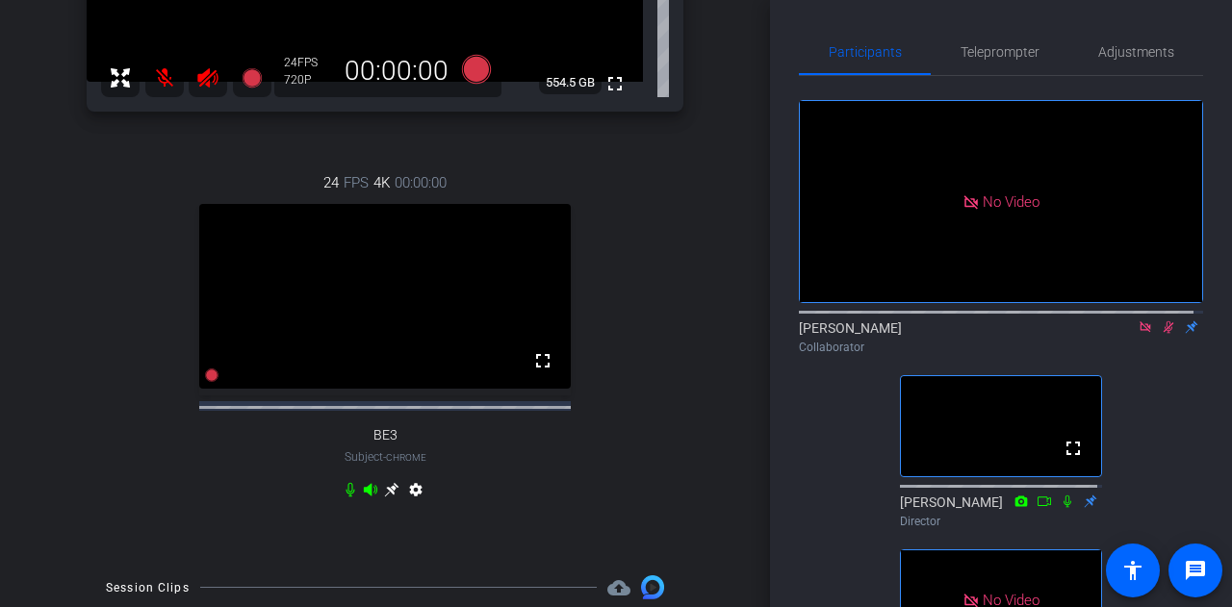
click at [1164, 322] on icon at bounding box center [1169, 328] width 11 height 13
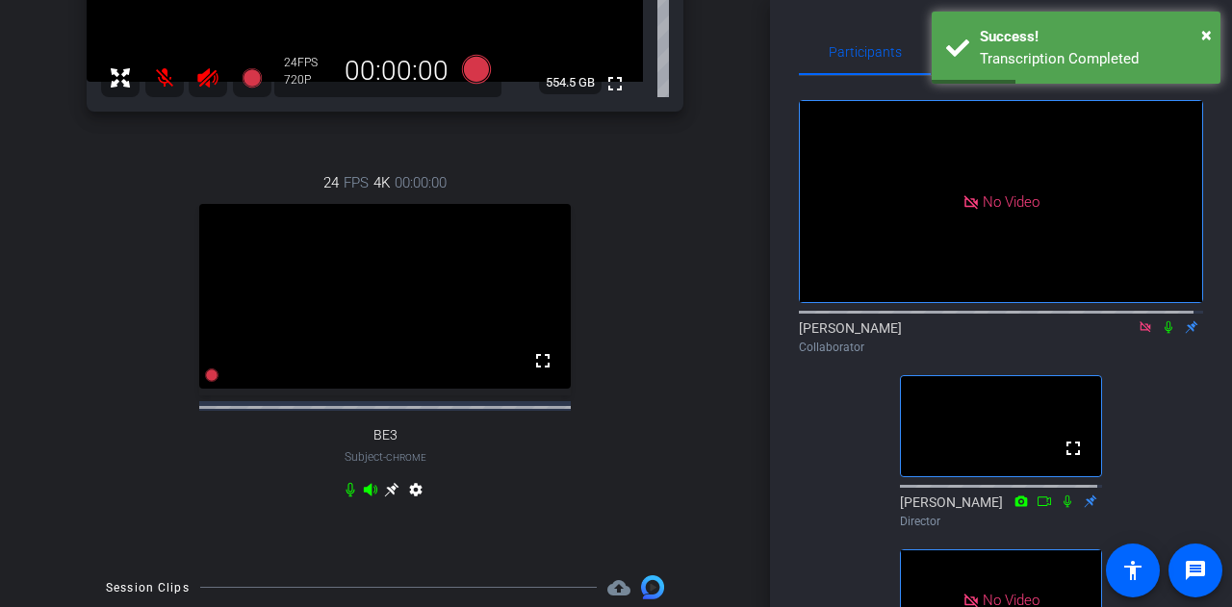
click at [1165, 322] on icon at bounding box center [1169, 328] width 8 height 13
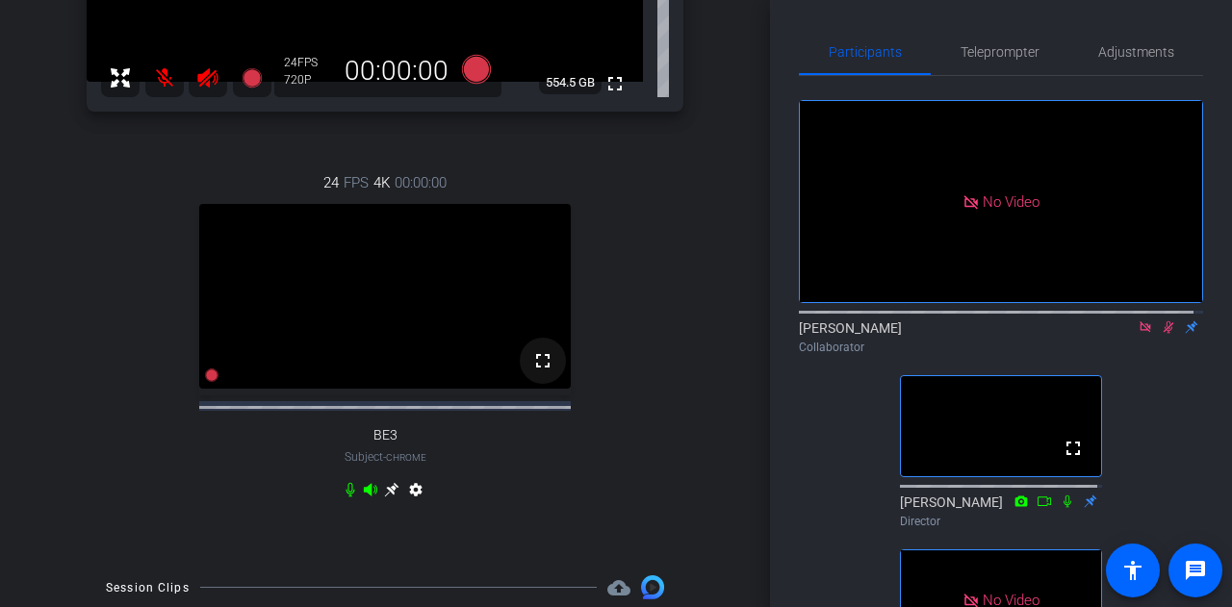
click at [538, 373] on mat-icon "fullscreen" at bounding box center [542, 360] width 23 height 23
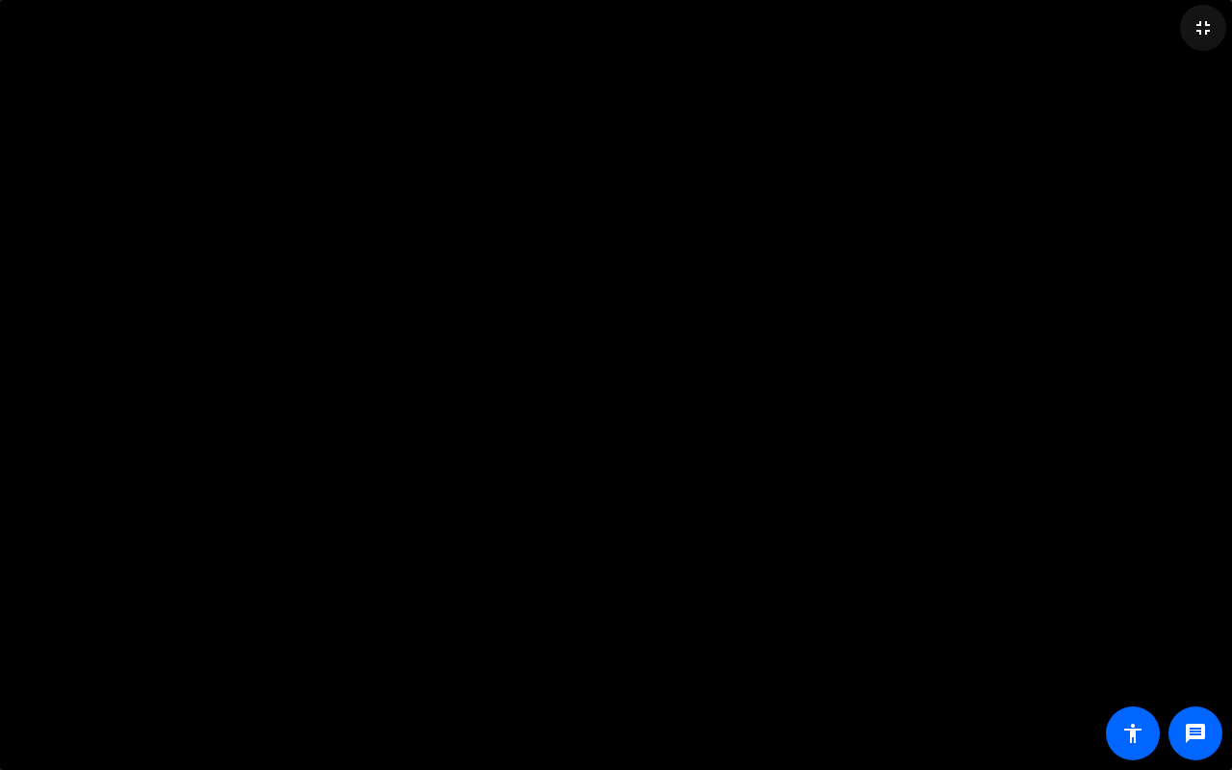
click at [1199, 24] on mat-icon "fullscreen_exit" at bounding box center [1203, 27] width 23 height 23
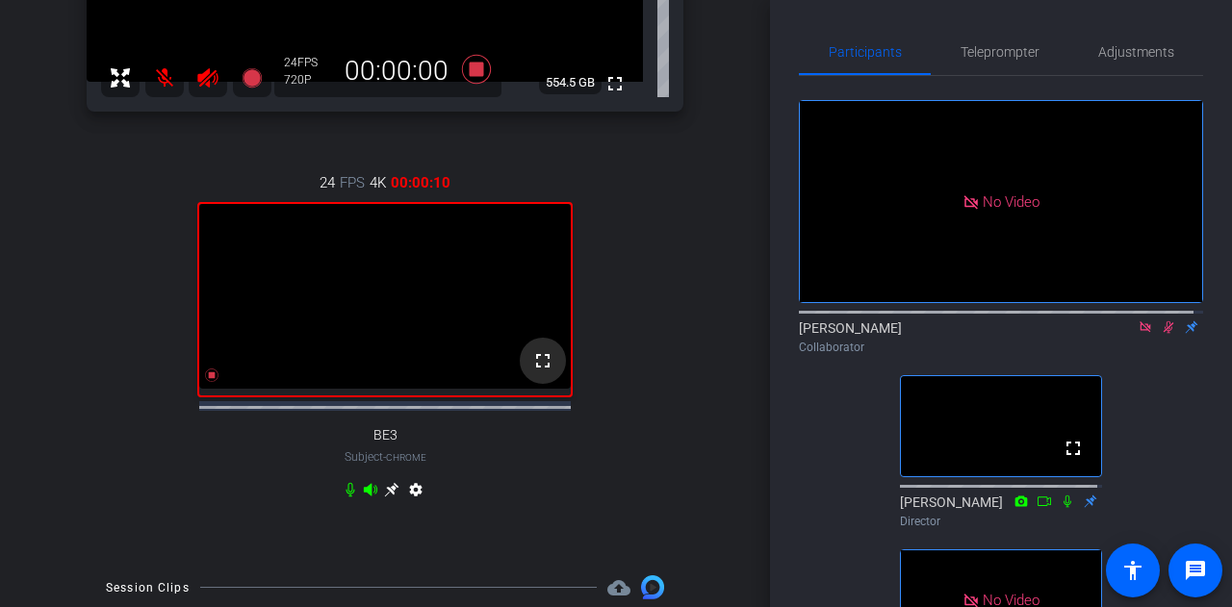
click at [537, 373] on mat-icon "fullscreen" at bounding box center [542, 360] width 23 height 23
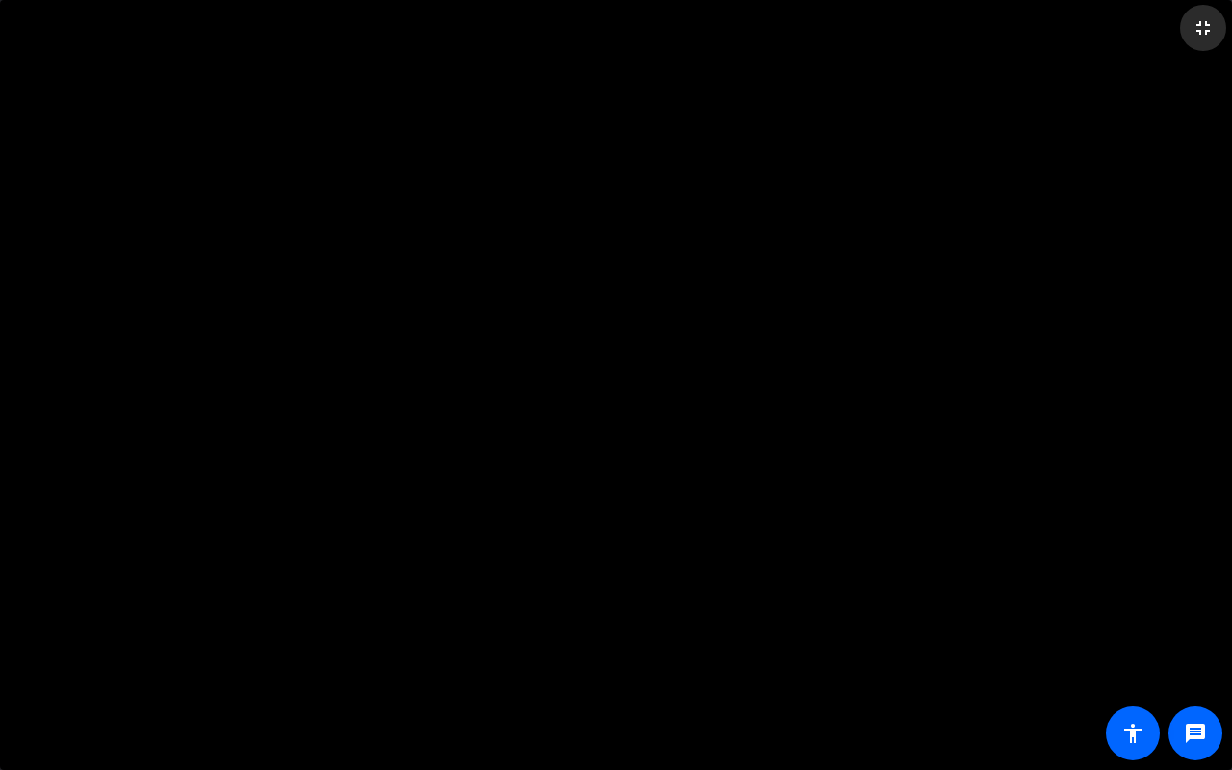
click at [1198, 31] on mat-icon "fullscreen_exit" at bounding box center [1203, 27] width 23 height 23
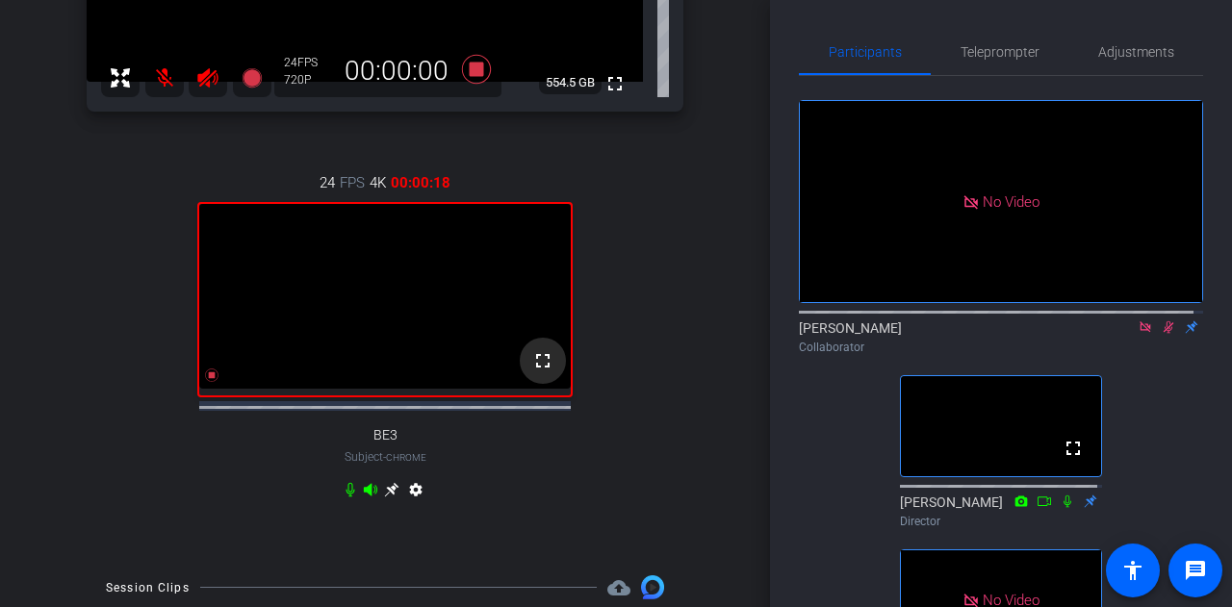
click at [533, 373] on mat-icon "fullscreen" at bounding box center [542, 360] width 23 height 23
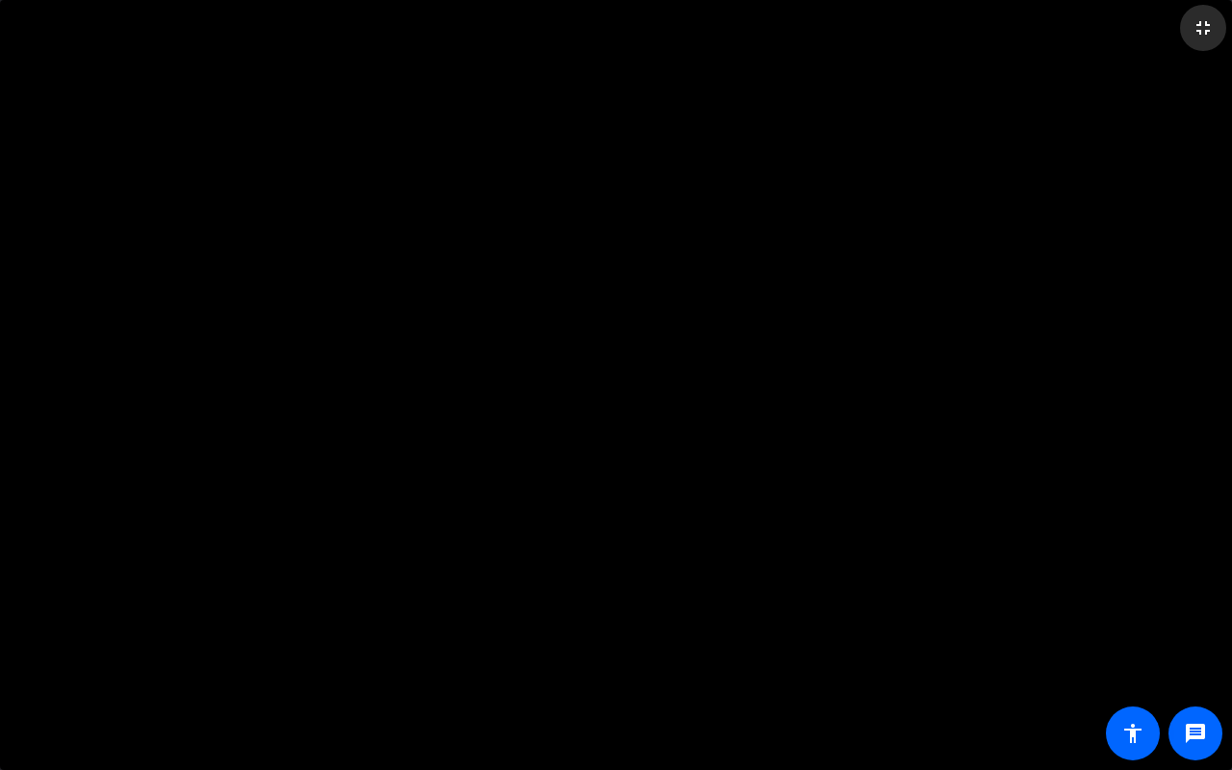
click at [1200, 27] on mat-icon "fullscreen_exit" at bounding box center [1203, 27] width 23 height 23
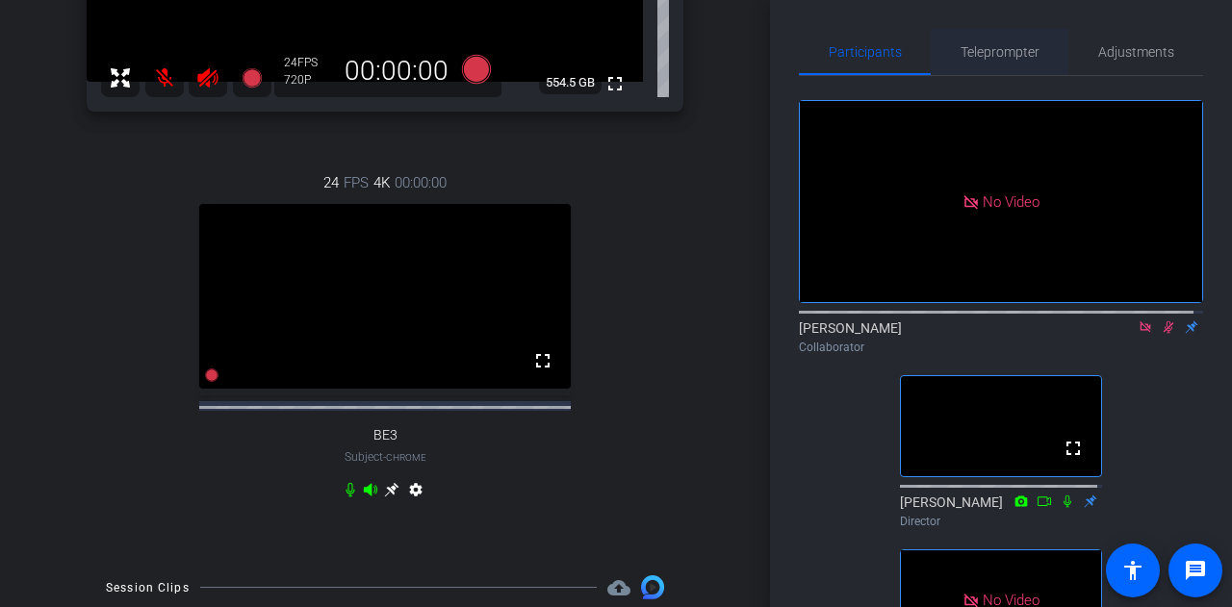
click at [980, 56] on span "Teleprompter" at bounding box center [1000, 51] width 79 height 13
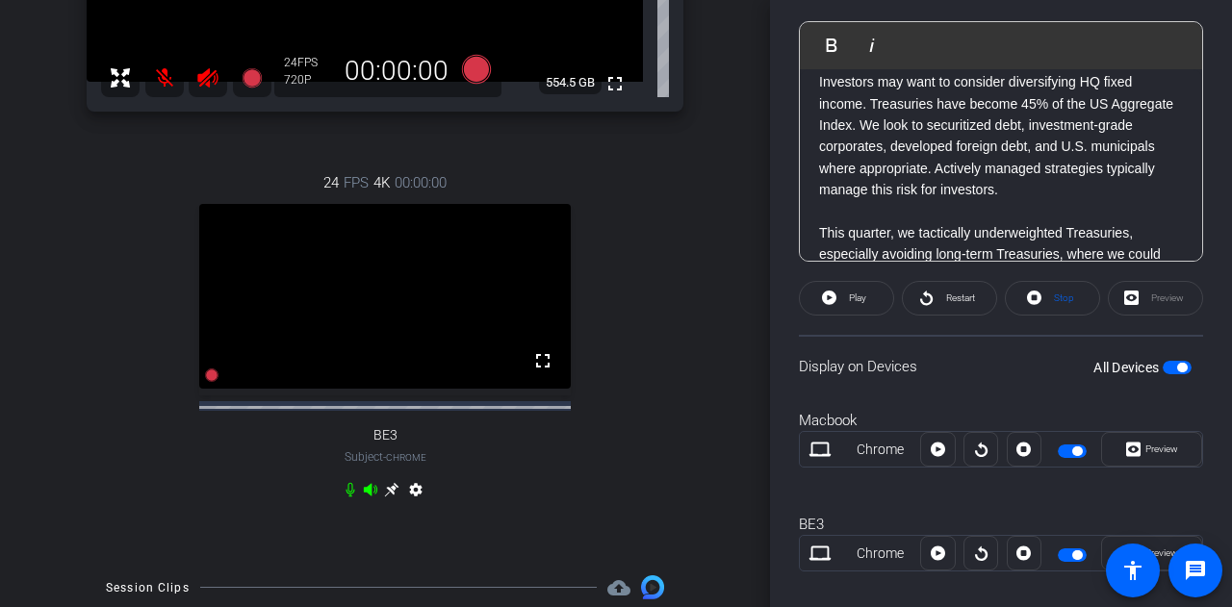
scroll to position [550, 0]
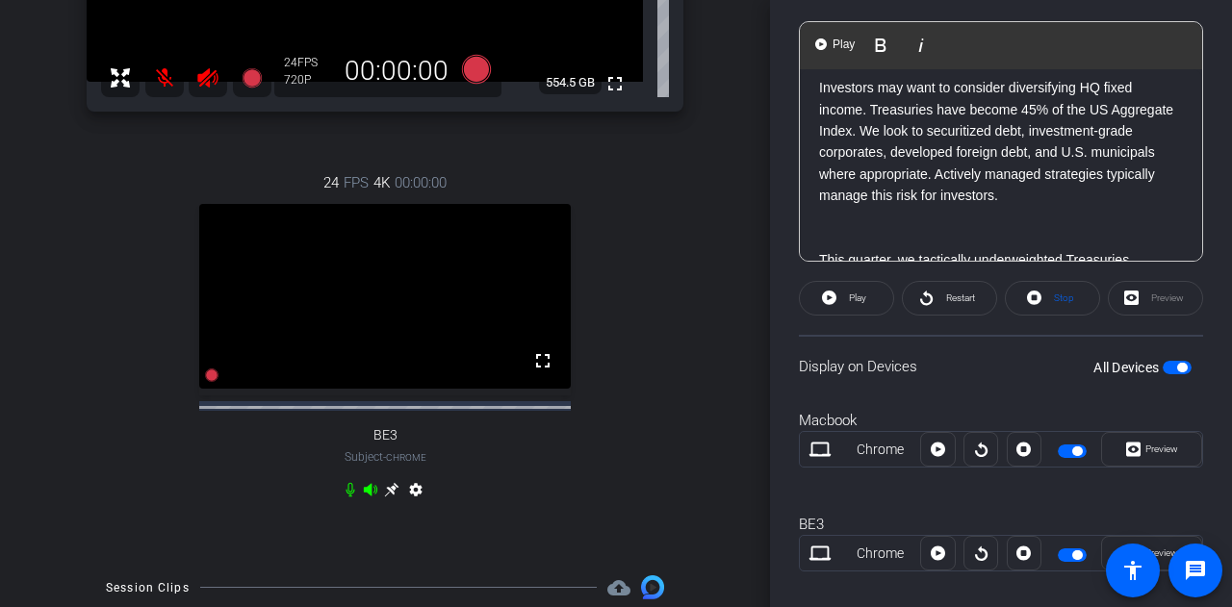
click at [930, 155] on p "Investors may want to consider diversifying HQ fixed income. Treasuries have be…" at bounding box center [1001, 141] width 364 height 129
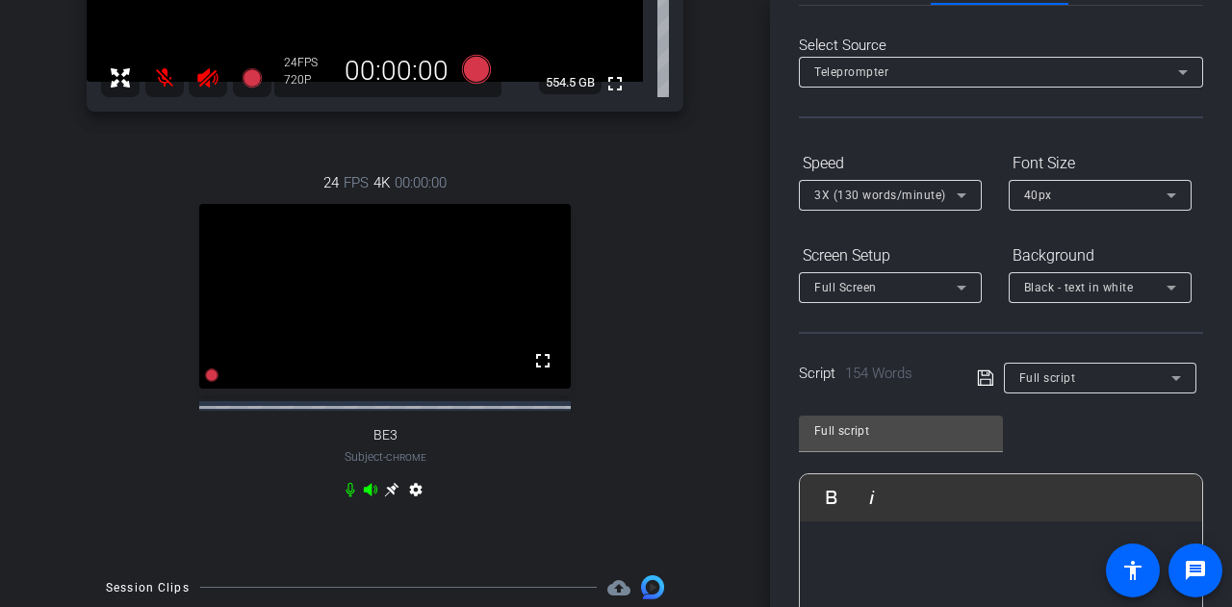
scroll to position [0, 0]
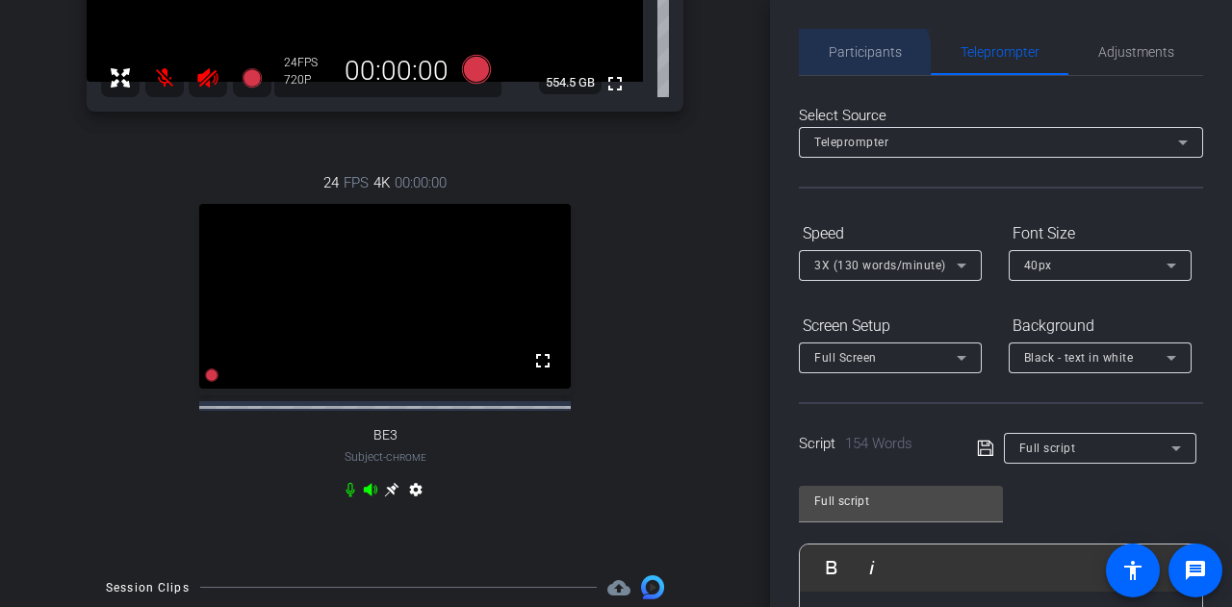
click at [855, 57] on span "Participants" at bounding box center [865, 51] width 73 height 13
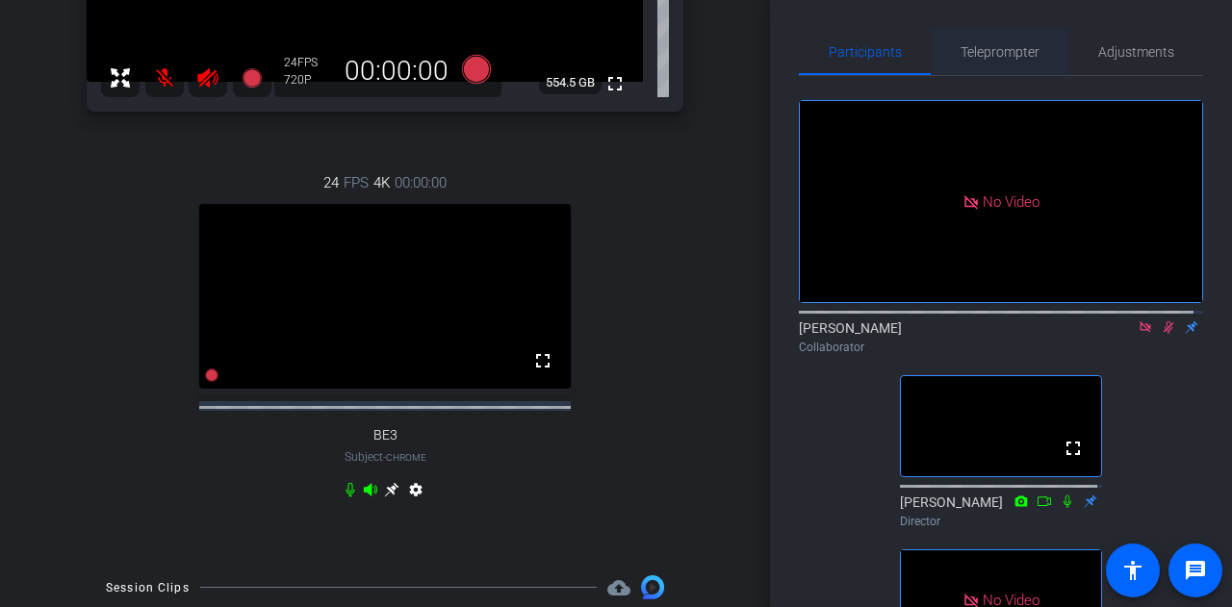
click at [995, 59] on span "Teleprompter" at bounding box center [1000, 51] width 79 height 13
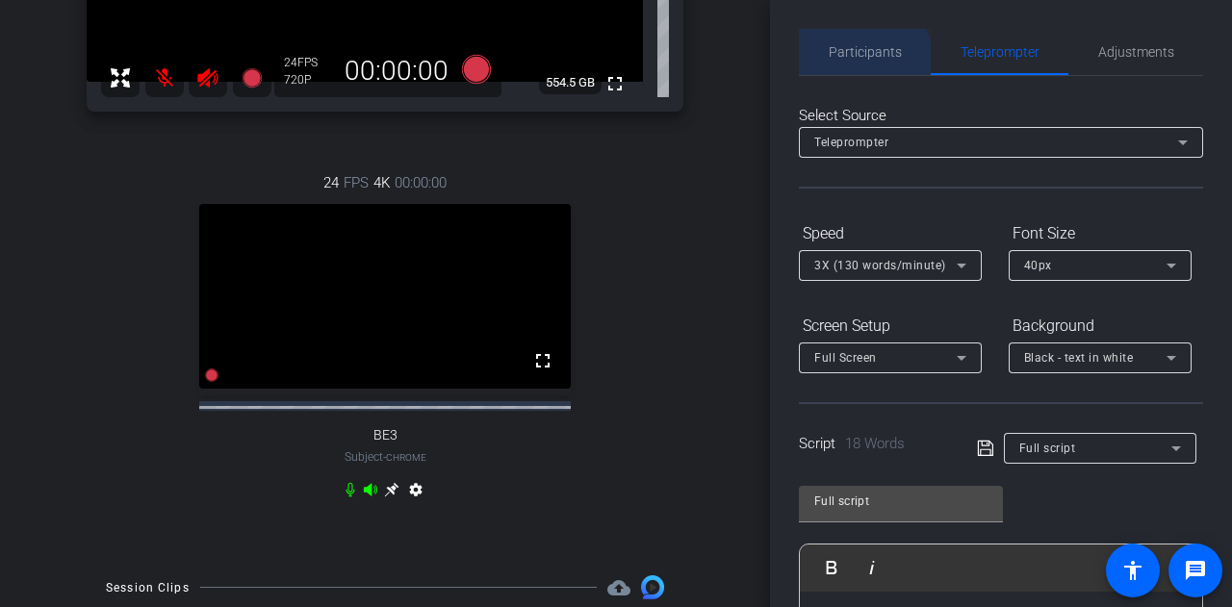
click at [857, 62] on span "Participants" at bounding box center [865, 52] width 73 height 46
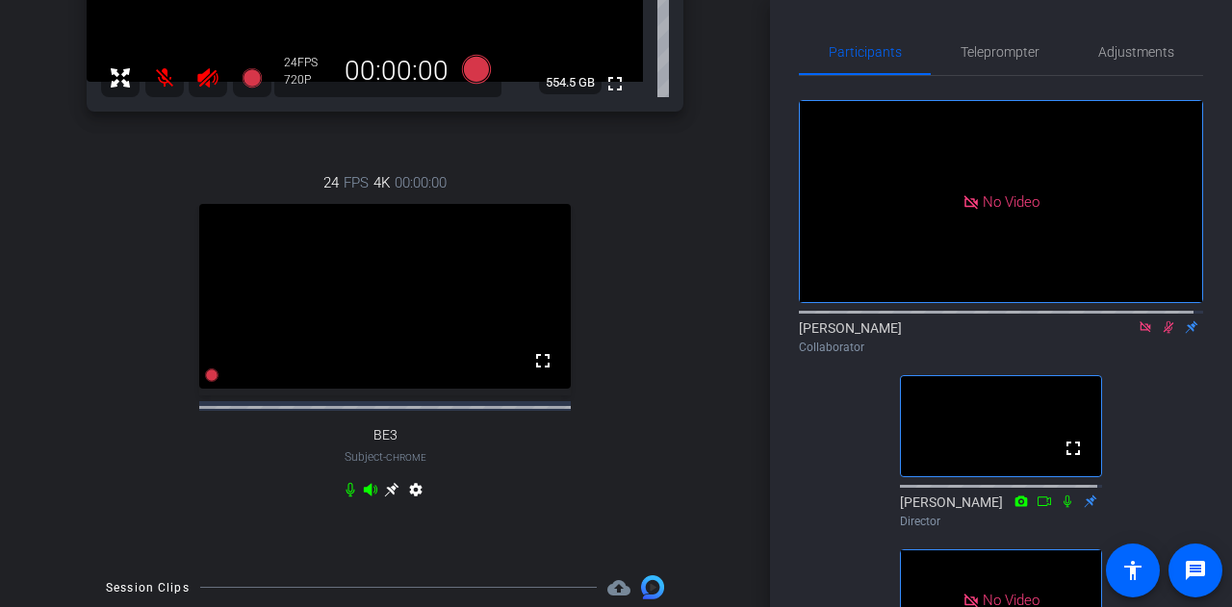
click at [1161, 321] on icon at bounding box center [1168, 327] width 15 height 13
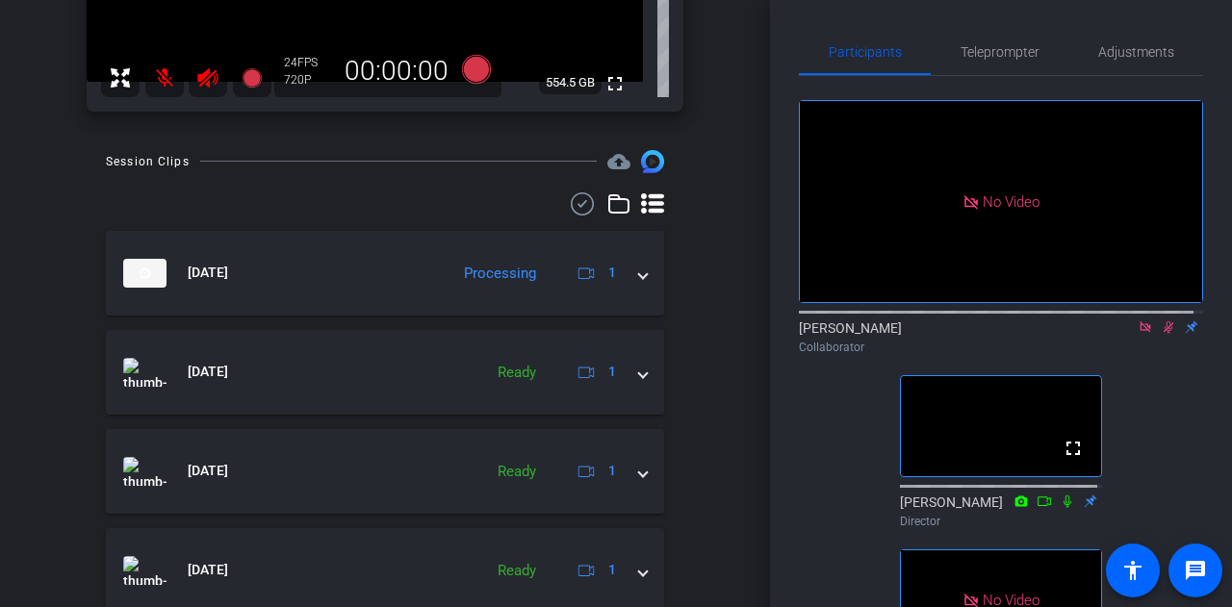
click at [1161, 321] on icon at bounding box center [1168, 327] width 15 height 13
click at [1141, 321] on icon at bounding box center [1145, 327] width 15 height 13
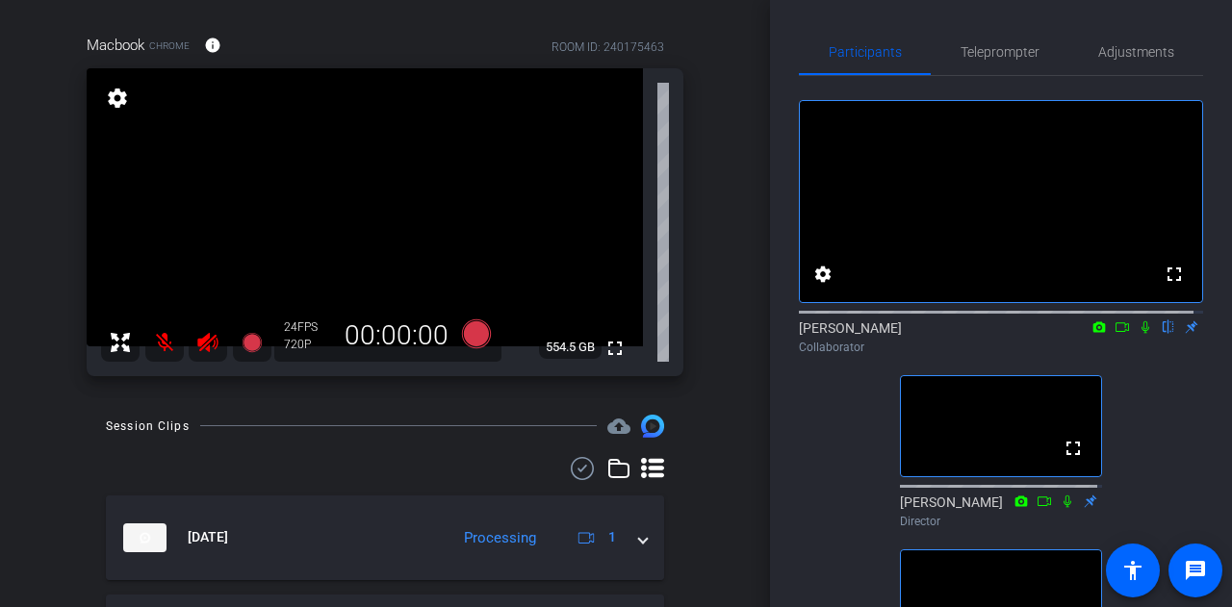
scroll to position [148, 0]
click at [1096, 332] on icon at bounding box center [1100, 327] width 13 height 11
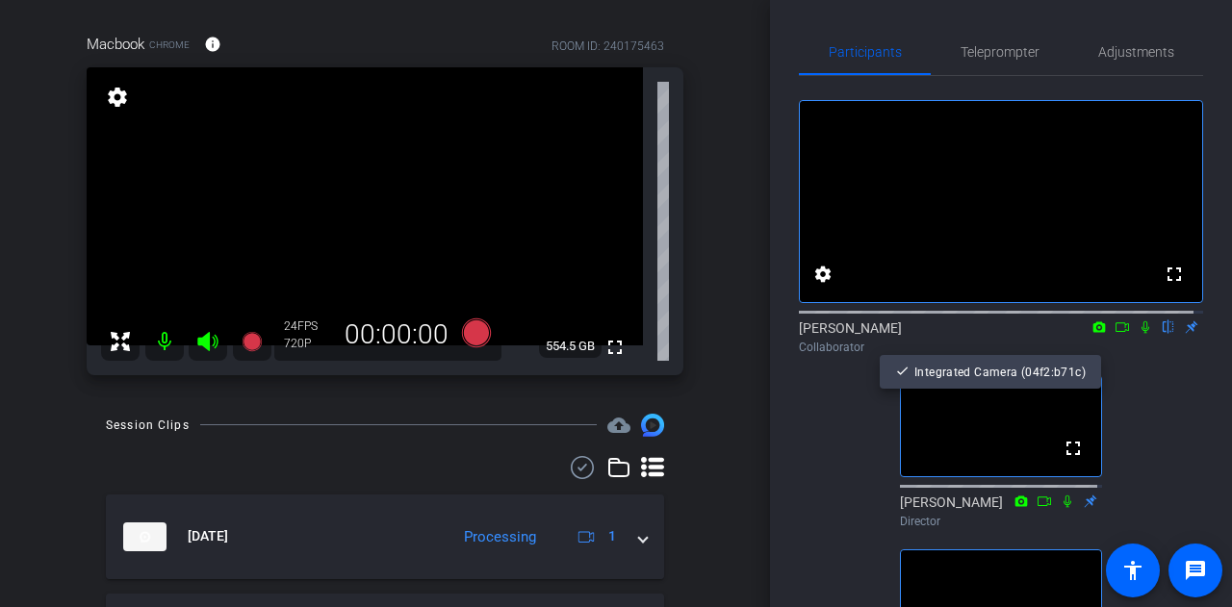
click at [1090, 345] on div at bounding box center [616, 303] width 1232 height 607
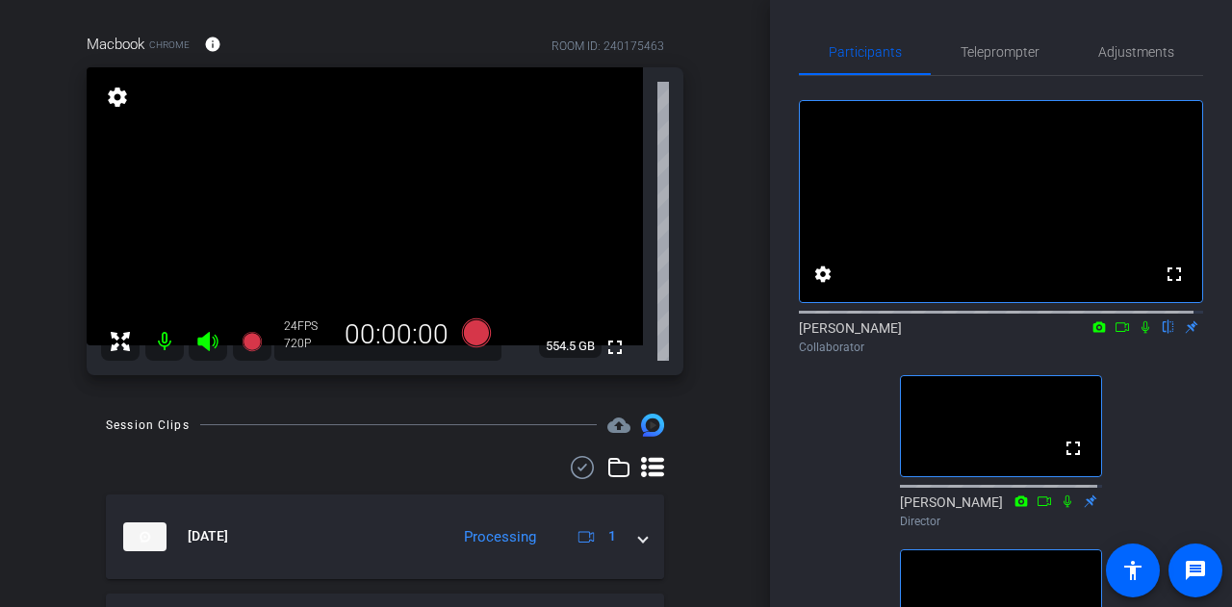
click at [1094, 332] on icon at bounding box center [1100, 327] width 13 height 11
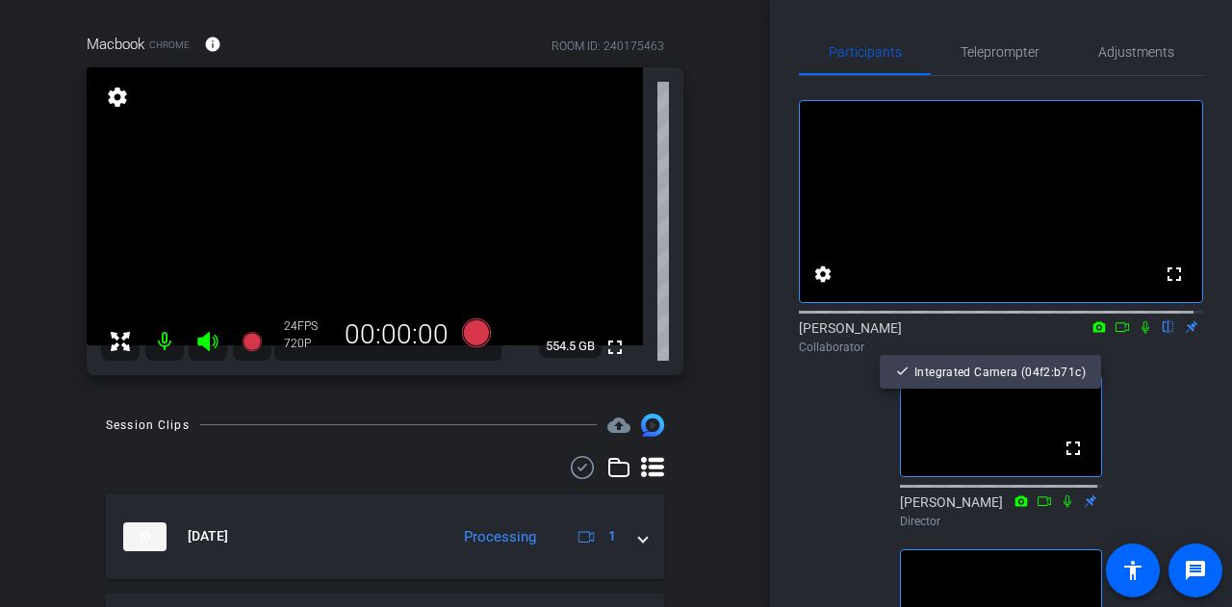
click at [1115, 346] on div at bounding box center [616, 303] width 1232 height 607
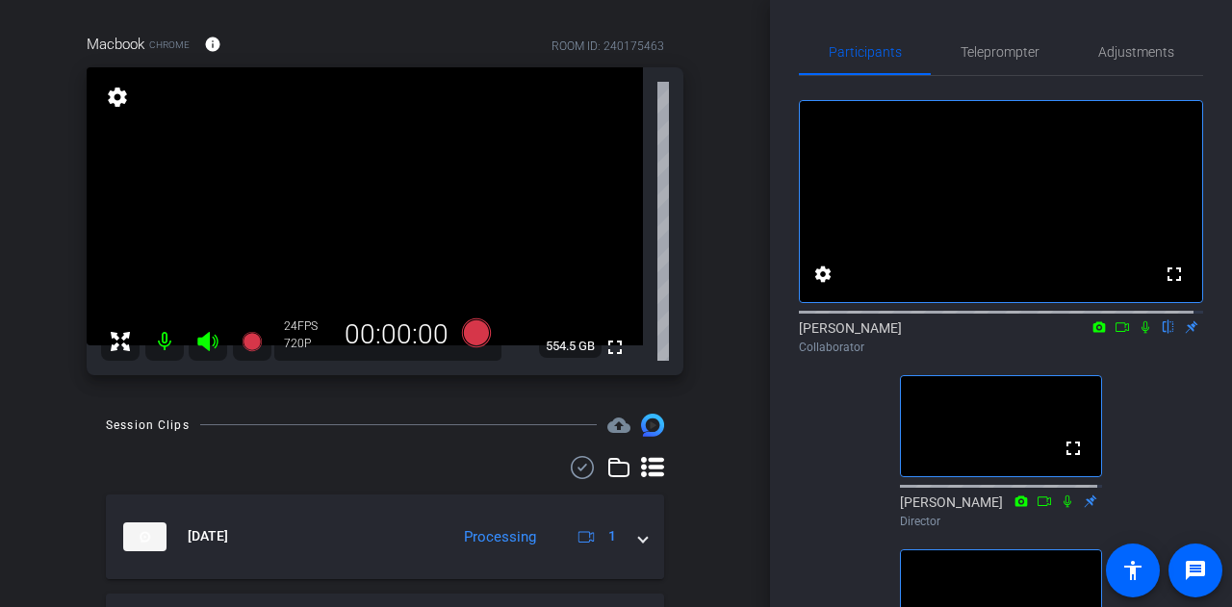
click at [1115, 334] on icon at bounding box center [1122, 327] width 15 height 13
click at [604, 340] on mat-icon "fullscreen" at bounding box center [615, 347] width 23 height 23
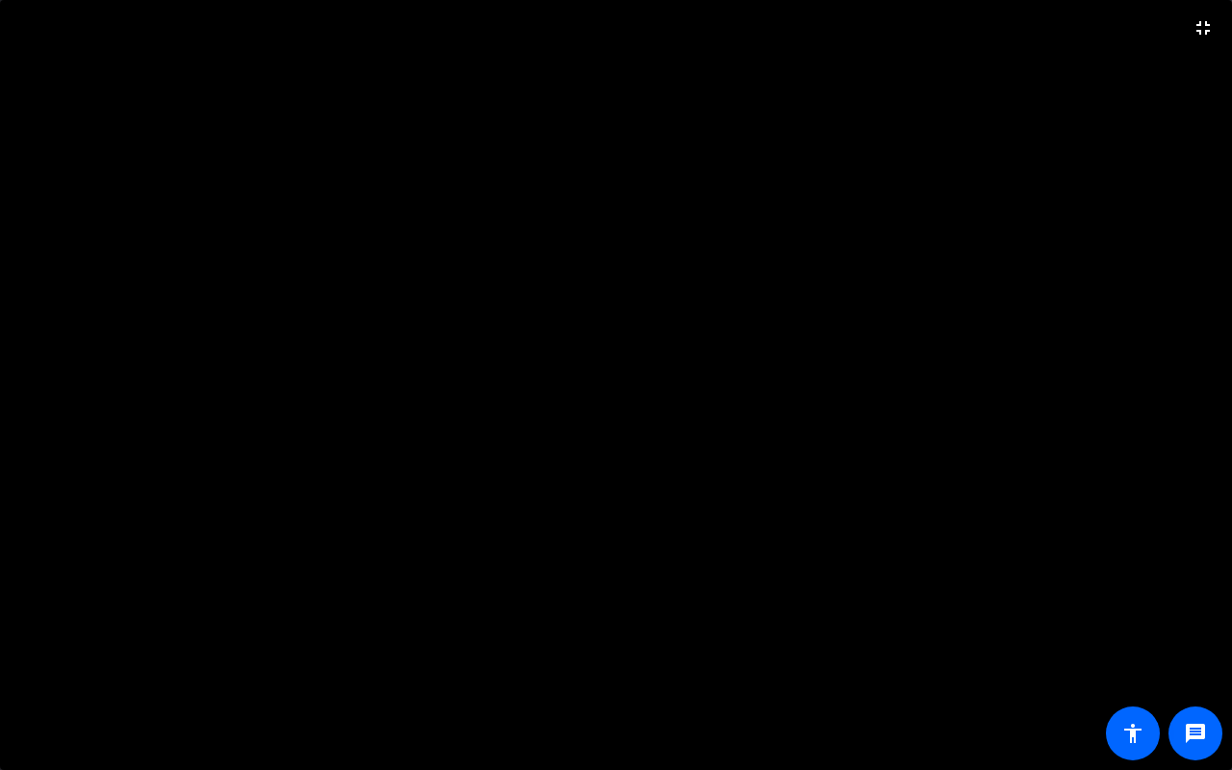
click at [37, 77] on video at bounding box center [616, 385] width 1232 height 770
click at [98, 27] on video at bounding box center [616, 385] width 1232 height 770
click at [1205, 22] on mat-icon "fullscreen_exit" at bounding box center [1203, 27] width 23 height 23
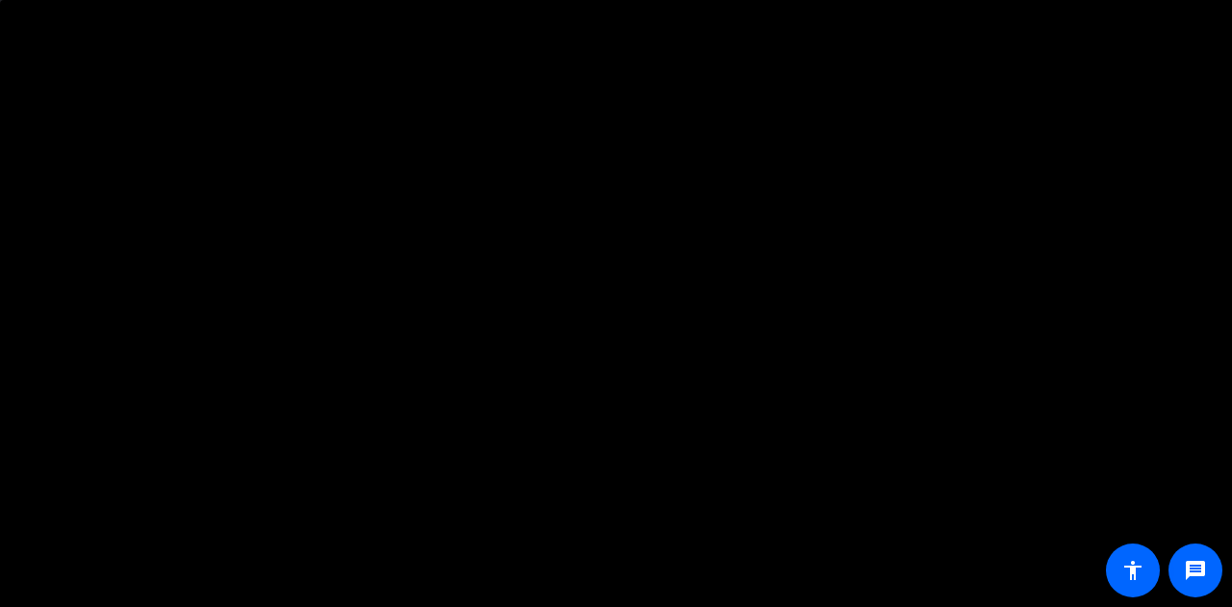
scroll to position [121, 0]
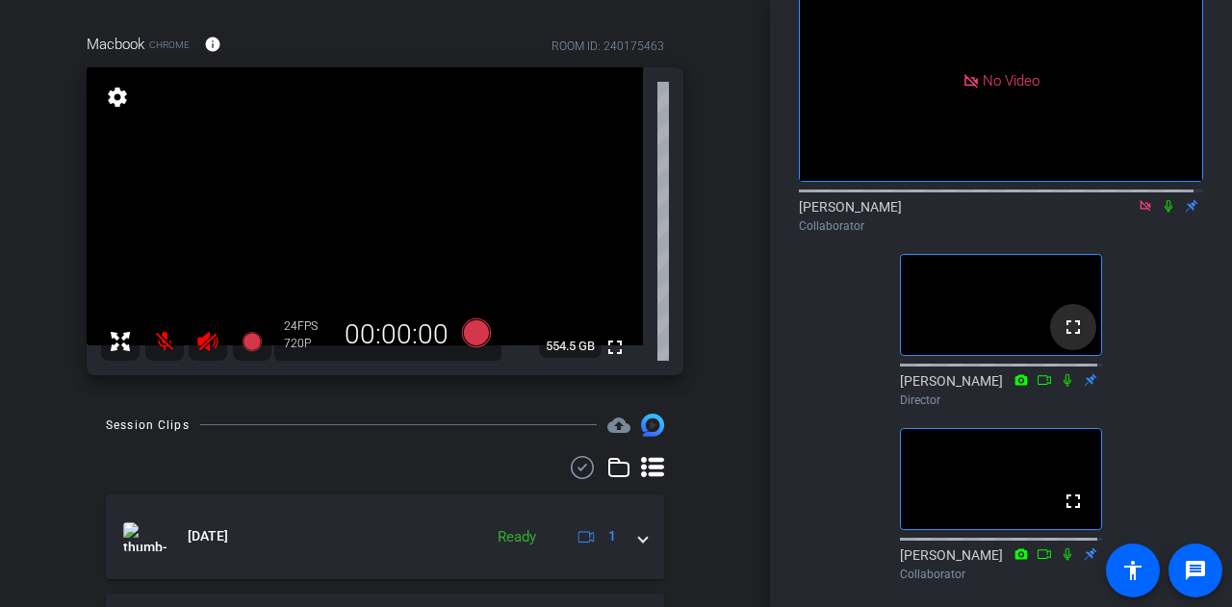
click at [1065, 350] on span at bounding box center [1073, 327] width 46 height 46
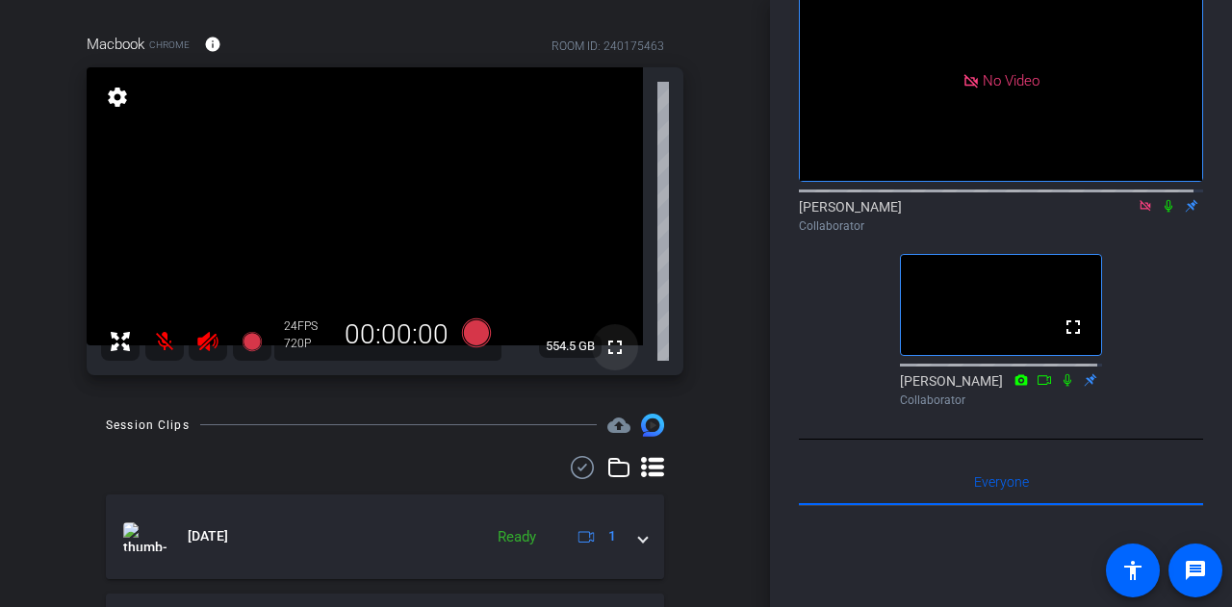
click at [608, 345] on mat-icon "fullscreen" at bounding box center [615, 347] width 23 height 23
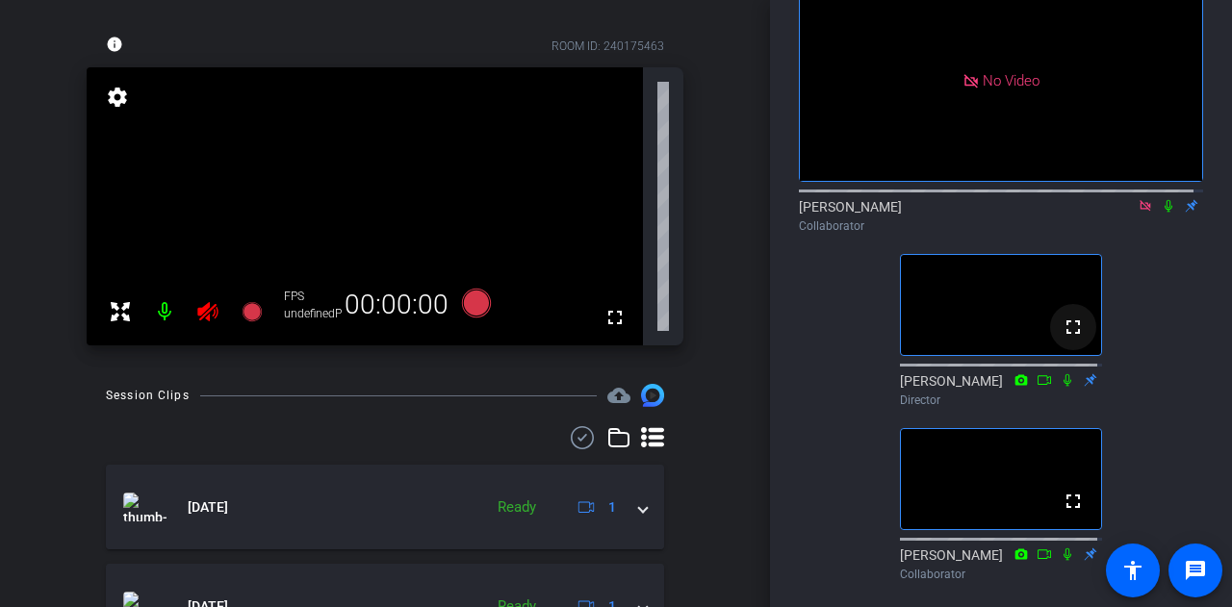
scroll to position [0, 0]
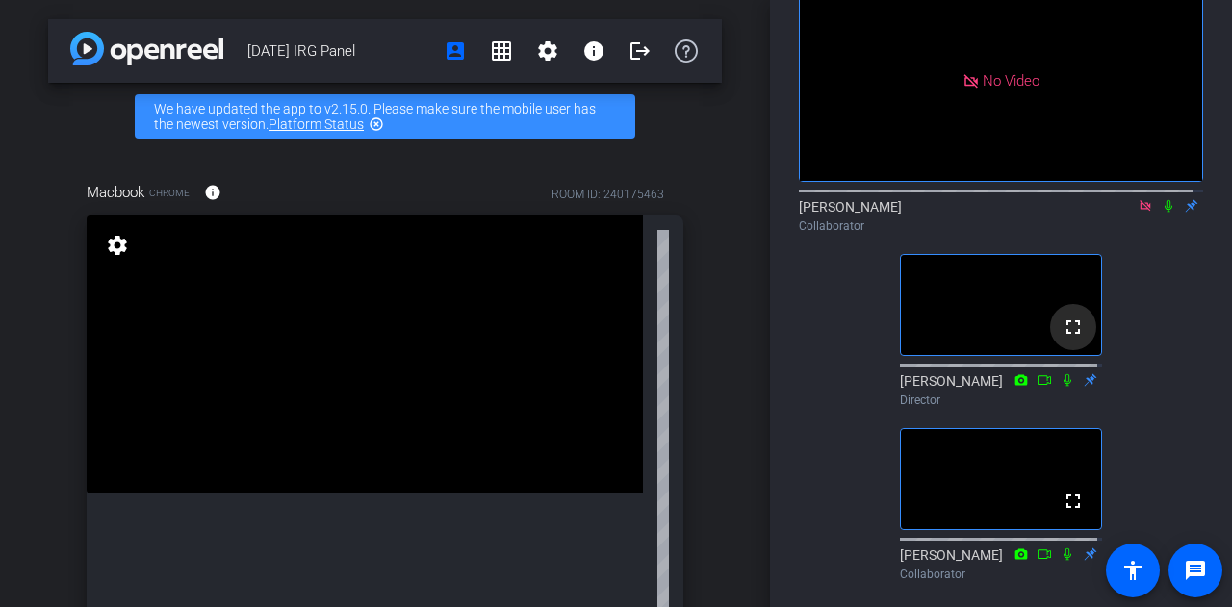
drag, startPoint x: 1065, startPoint y: 348, endPoint x: 1067, endPoint y: 357, distance: 9.8
click at [1067, 339] on mat-icon "fullscreen" at bounding box center [1073, 327] width 23 height 23
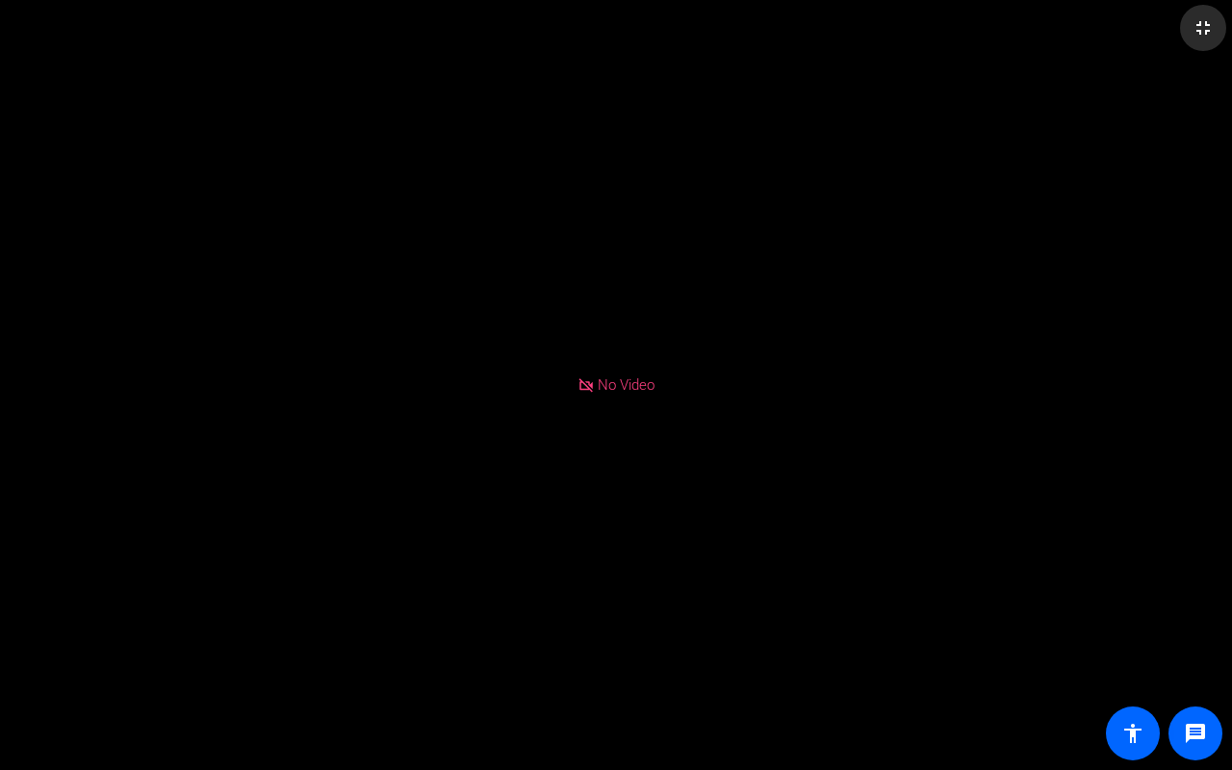
click at [1202, 23] on mat-icon "fullscreen_exit" at bounding box center [1203, 27] width 23 height 23
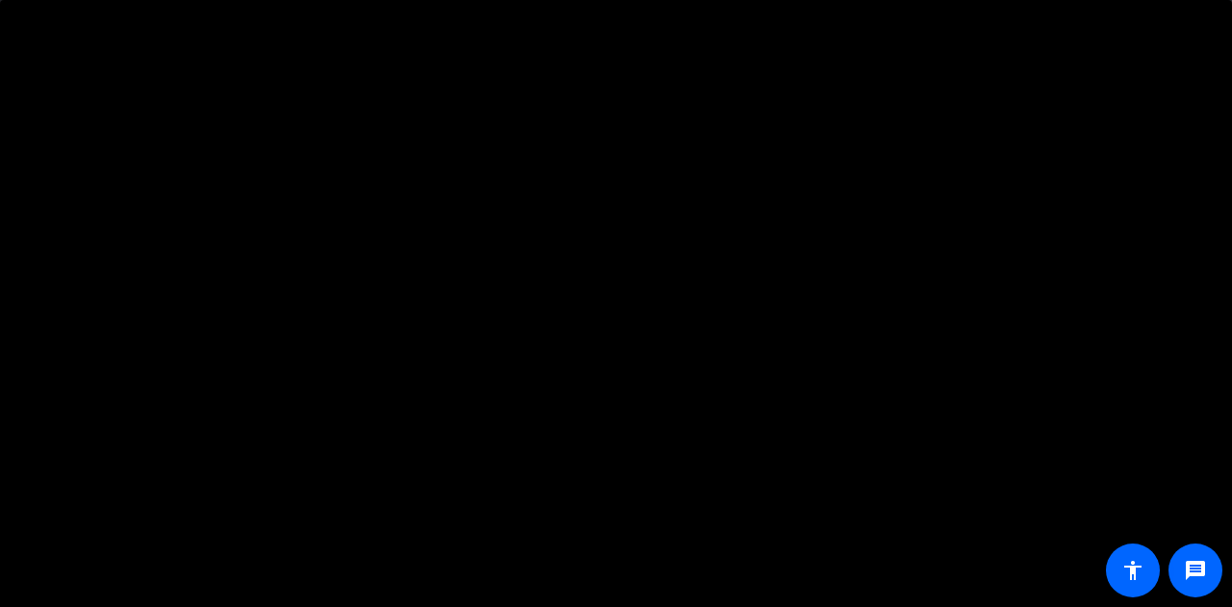
scroll to position [206, 0]
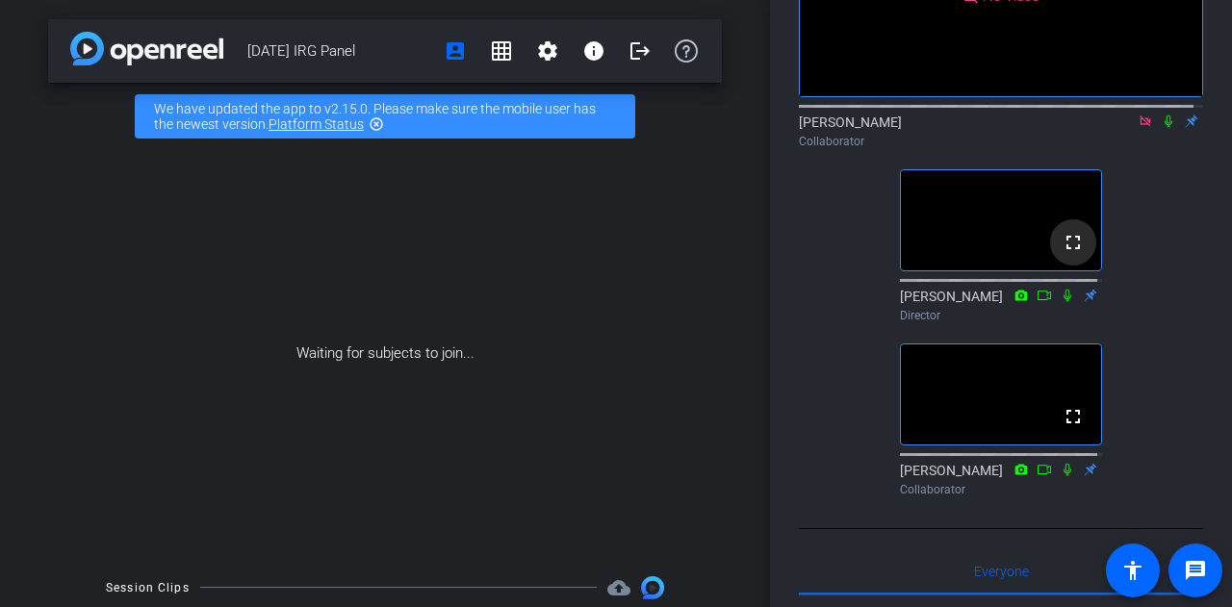
click at [1065, 254] on mat-icon "fullscreen" at bounding box center [1073, 242] width 23 height 23
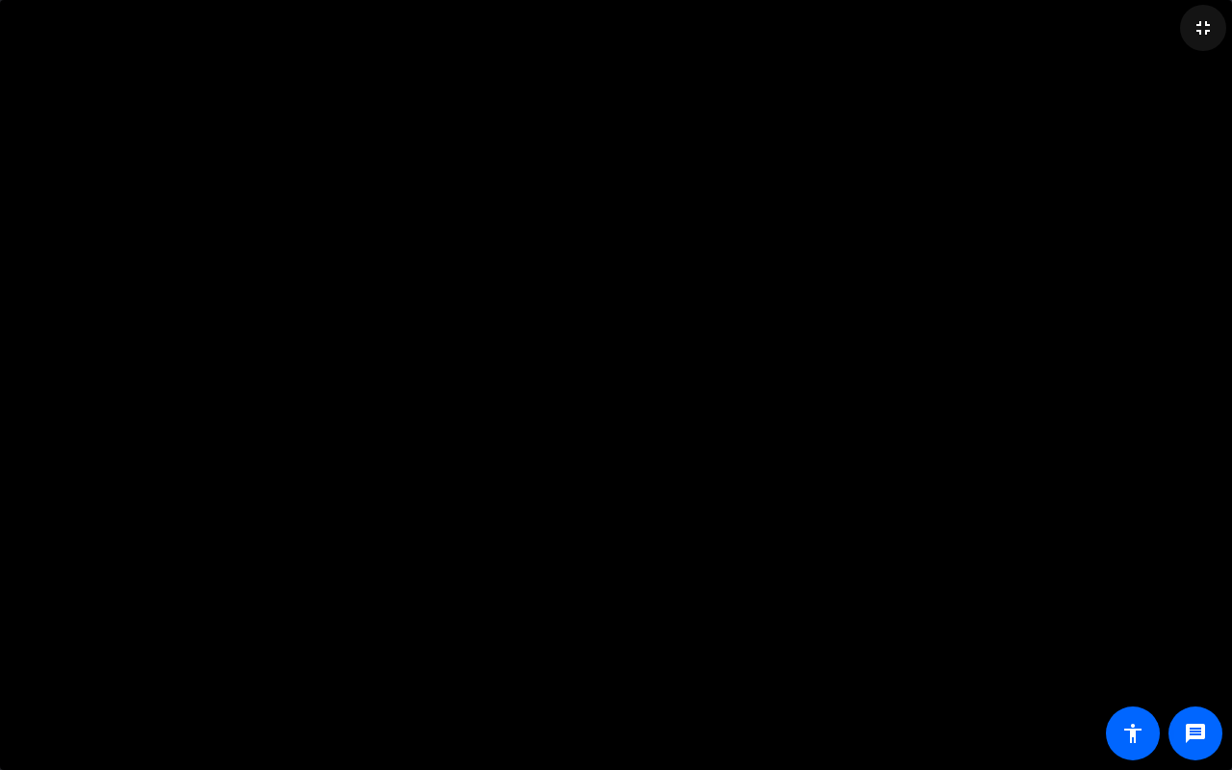
click at [1198, 27] on mat-icon "fullscreen_exit" at bounding box center [1203, 27] width 23 height 23
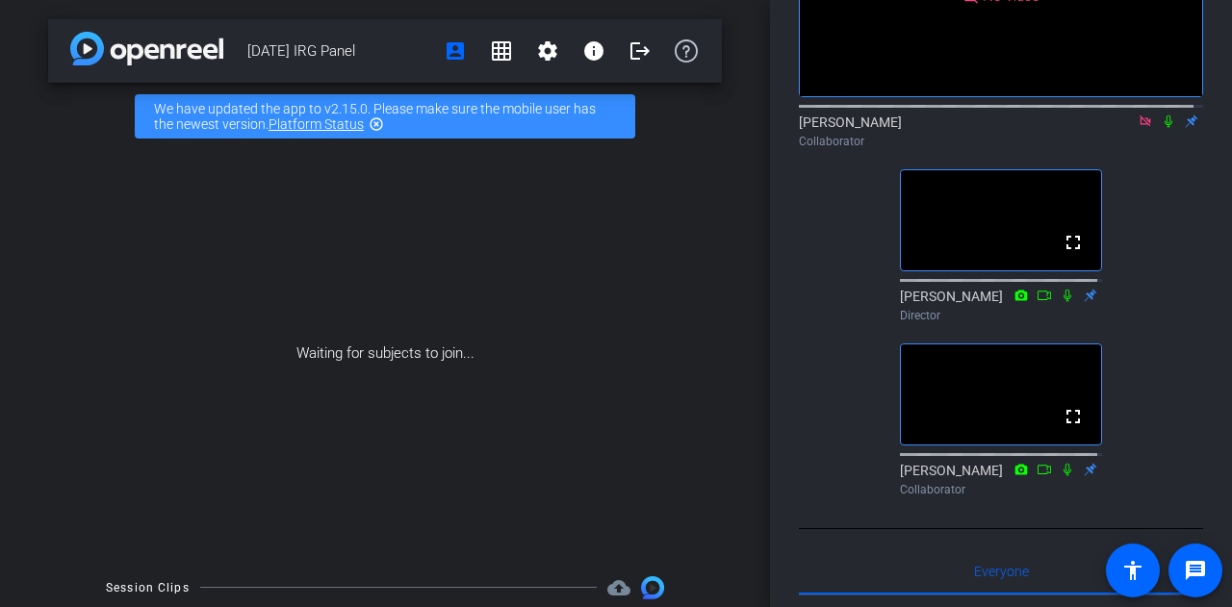
click at [1138, 128] on icon at bounding box center [1145, 121] width 15 height 13
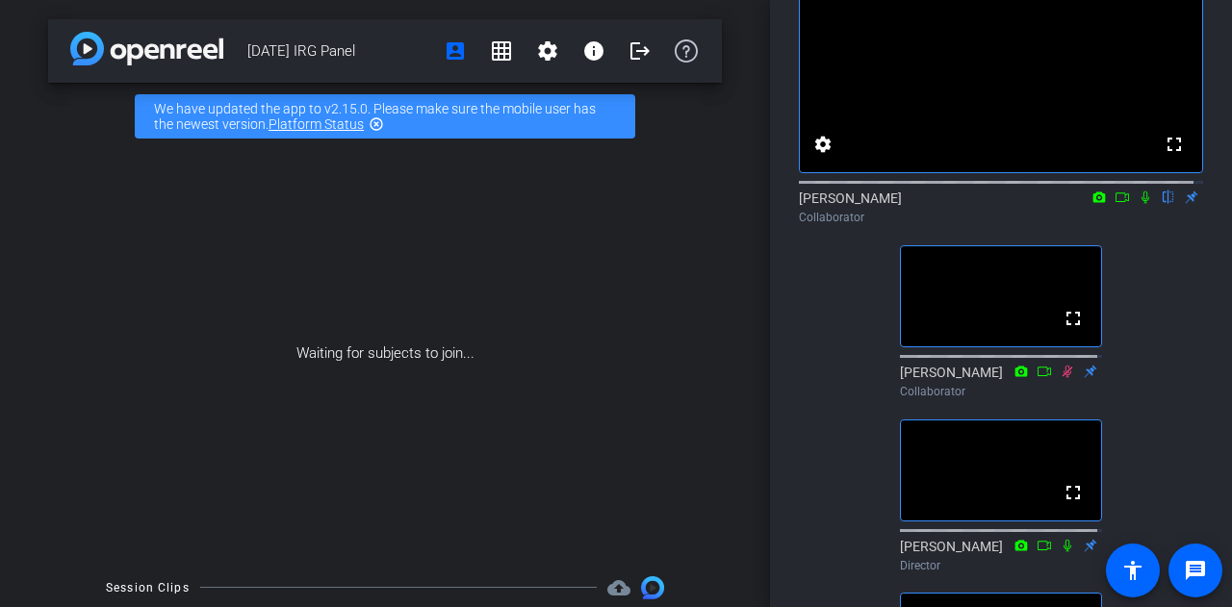
scroll to position [131, 0]
click at [1149, 355] on div "fullscreen settings [PERSON_NAME] flip Collaborator fullscreen [PERSON_NAME] Co…" at bounding box center [1001, 349] width 404 height 808
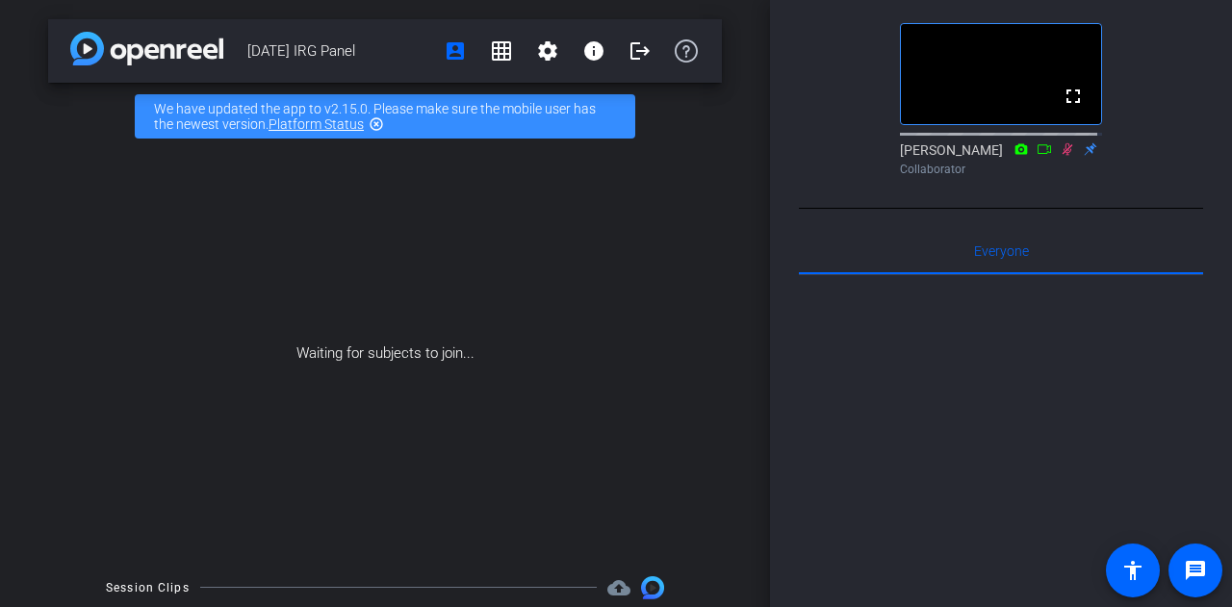
scroll to position [666, 0]
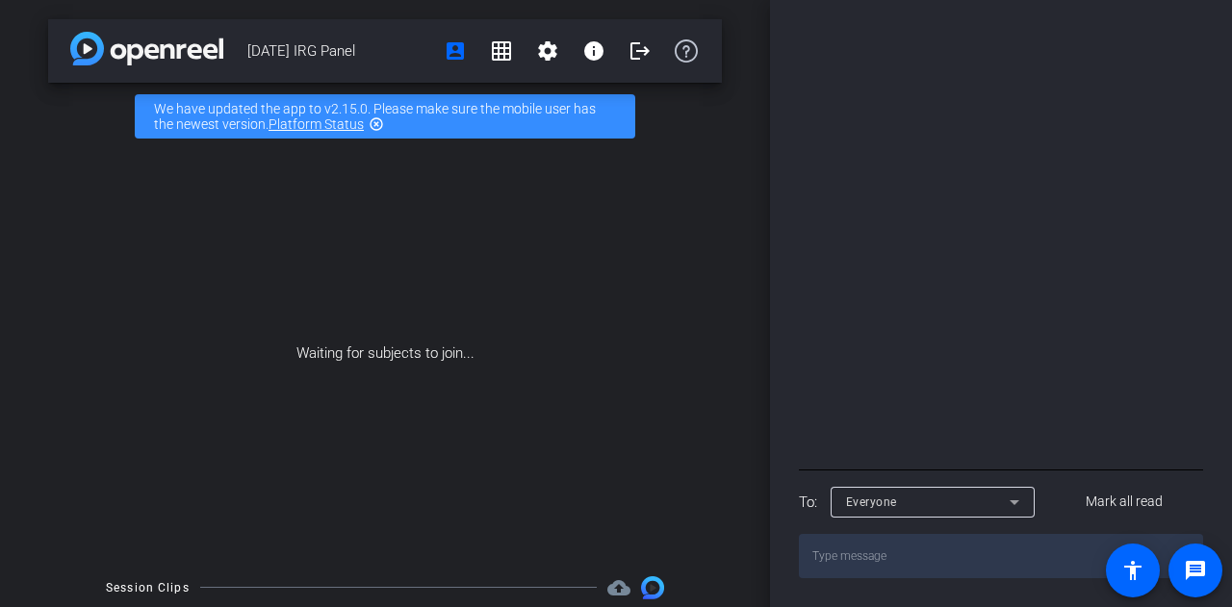
click at [1129, 91] on div at bounding box center [1001, 226] width 404 height 477
click at [628, 30] on span at bounding box center [640, 51] width 46 height 46
click at [631, 46] on mat-icon "logout" at bounding box center [640, 50] width 23 height 23
